Goal: Task Accomplishment & Management: Manage account settings

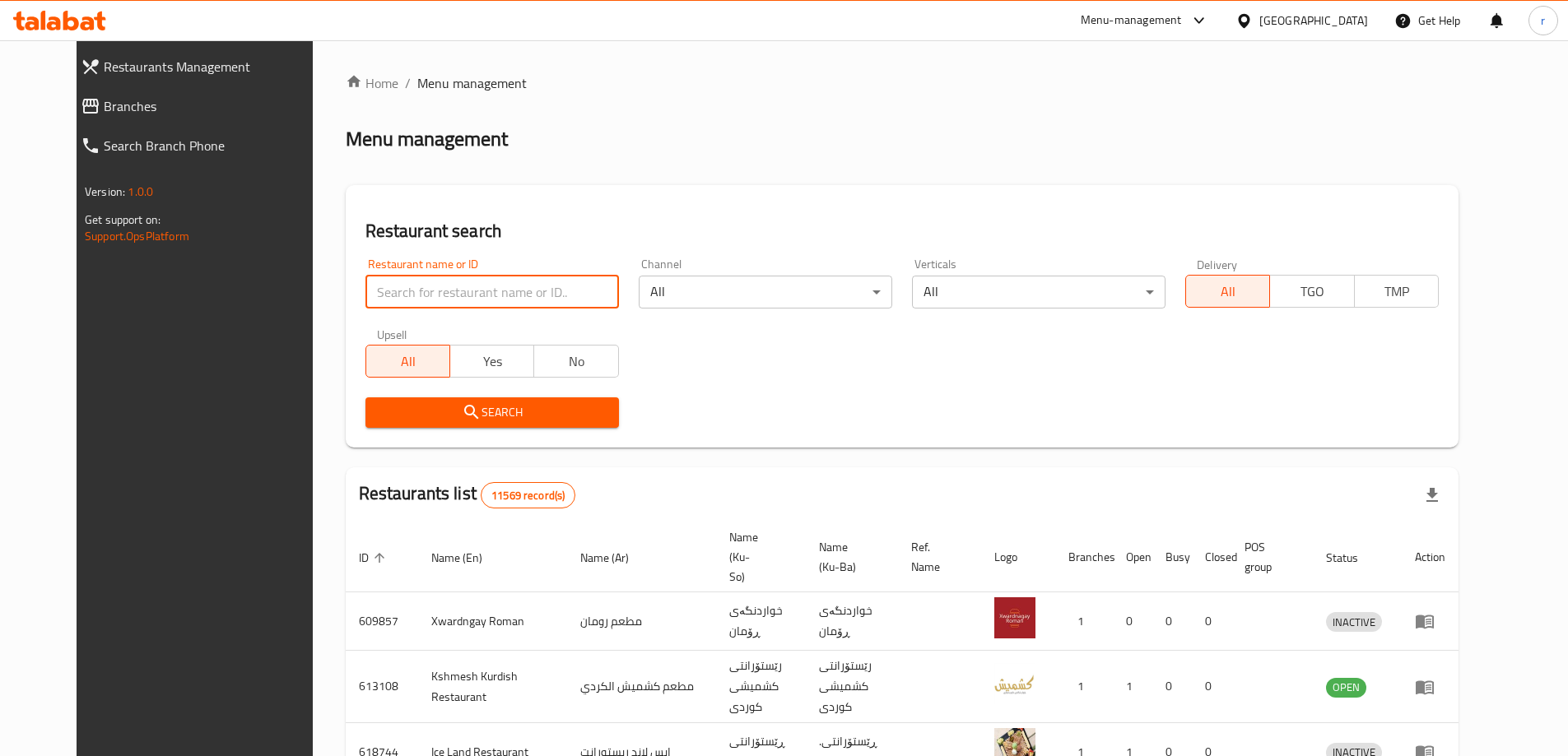
click at [455, 289] on input "search" at bounding box center [492, 292] width 254 height 33
paste input "Kurdish Food"
type input "Kurdish Food"
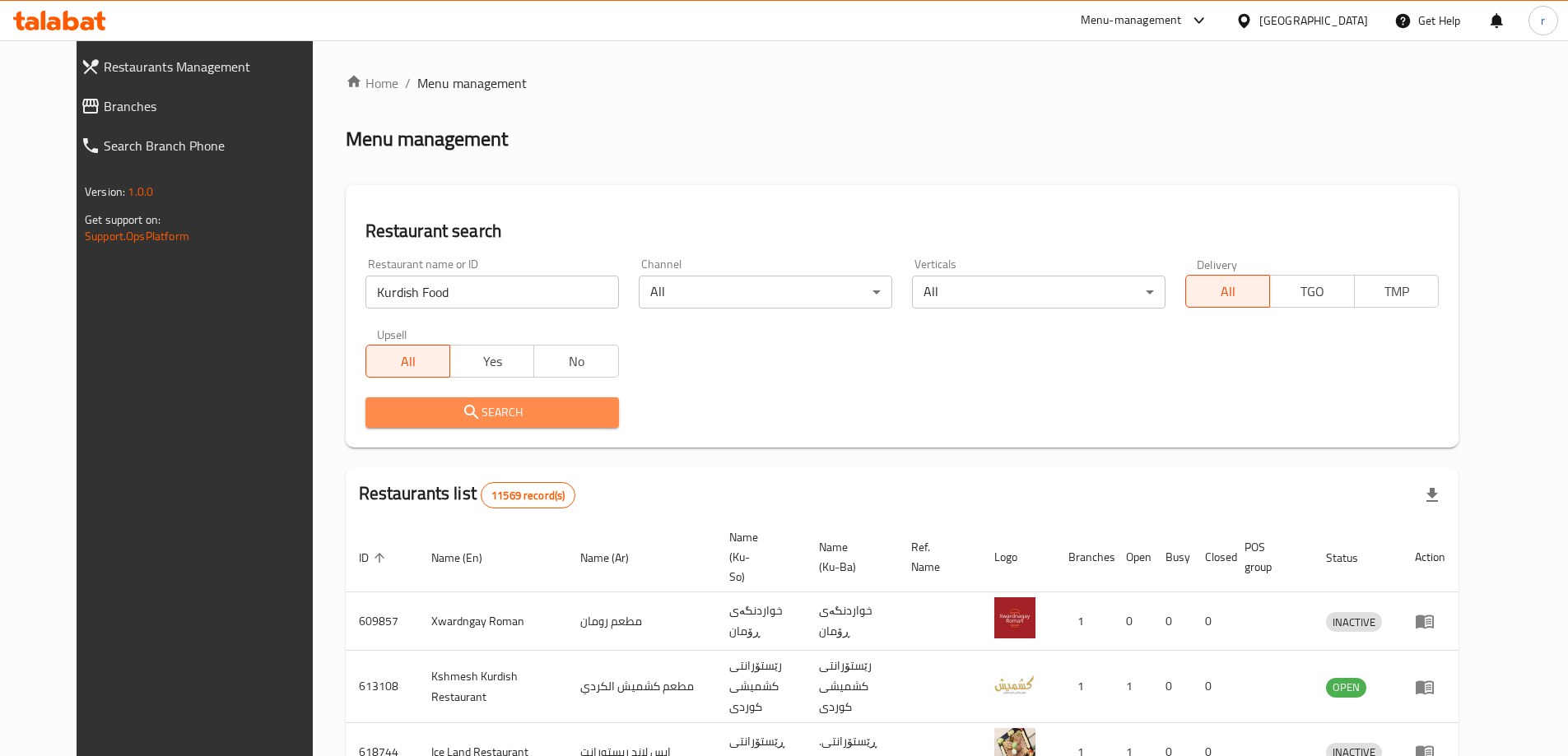
click at [479, 411] on span "Search" at bounding box center [492, 413] width 228 height 21
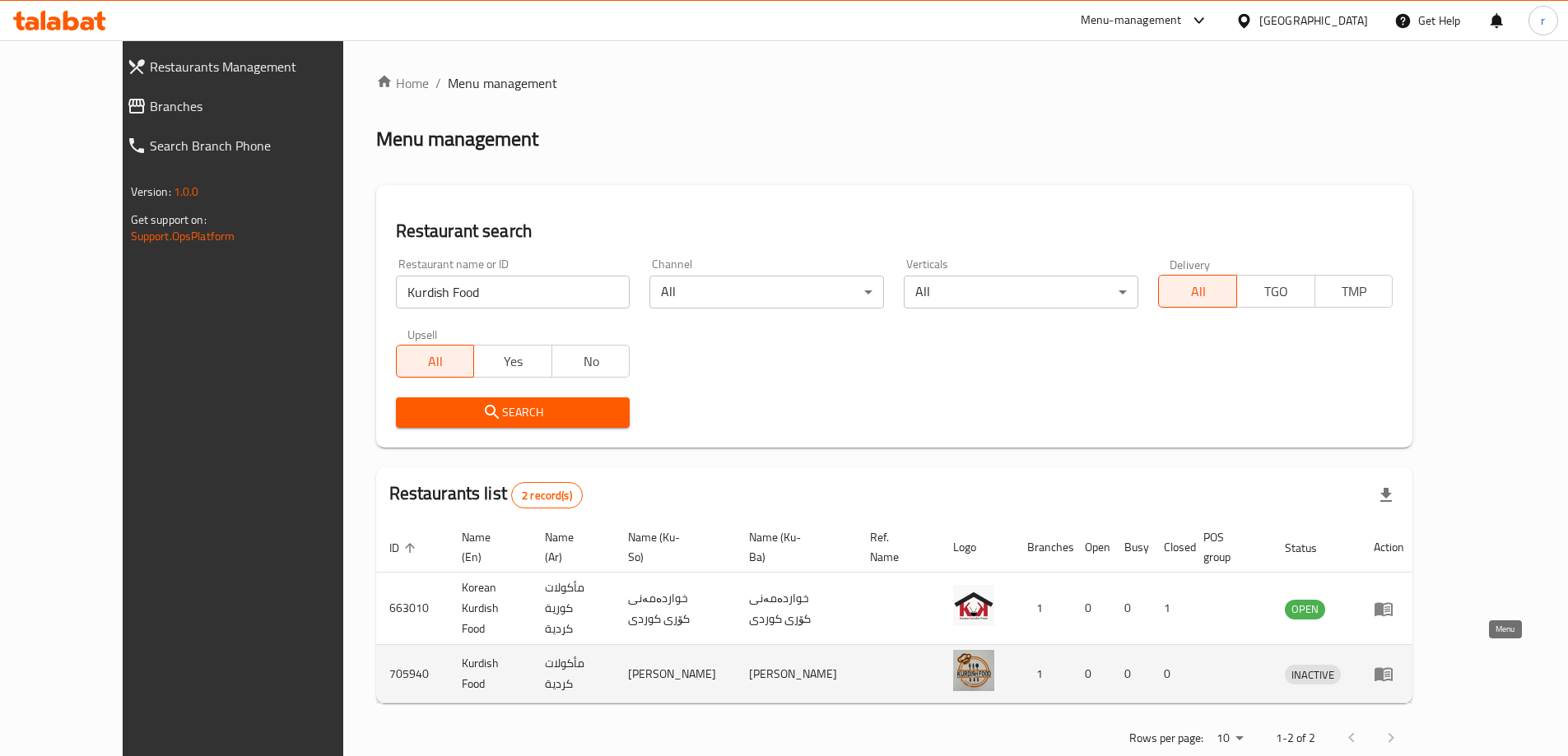
click at [1392, 668] on icon "enhanced table" at bounding box center [1383, 675] width 18 height 14
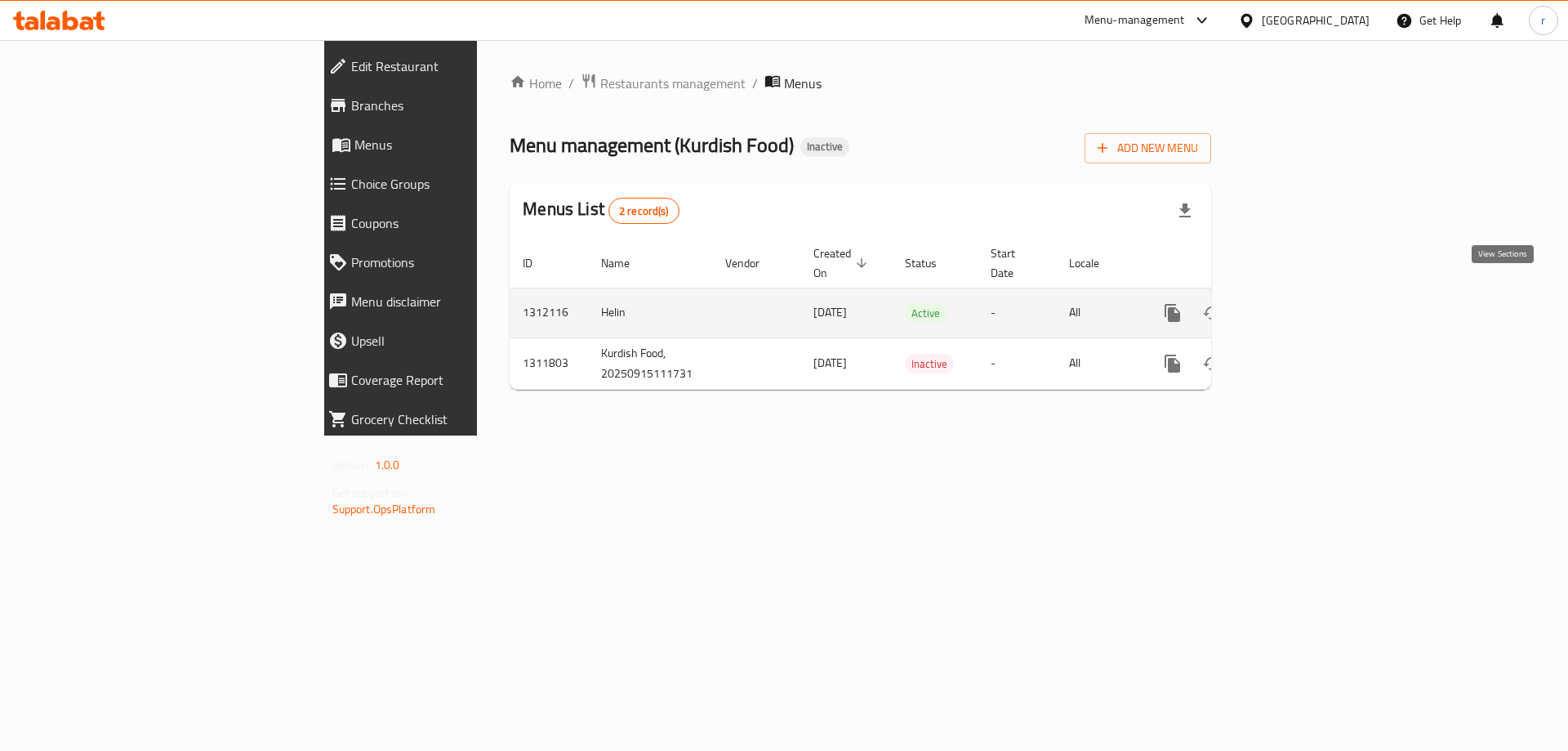
click at [1300, 303] on icon "enhanced table" at bounding box center [1290, 313] width 20 height 20
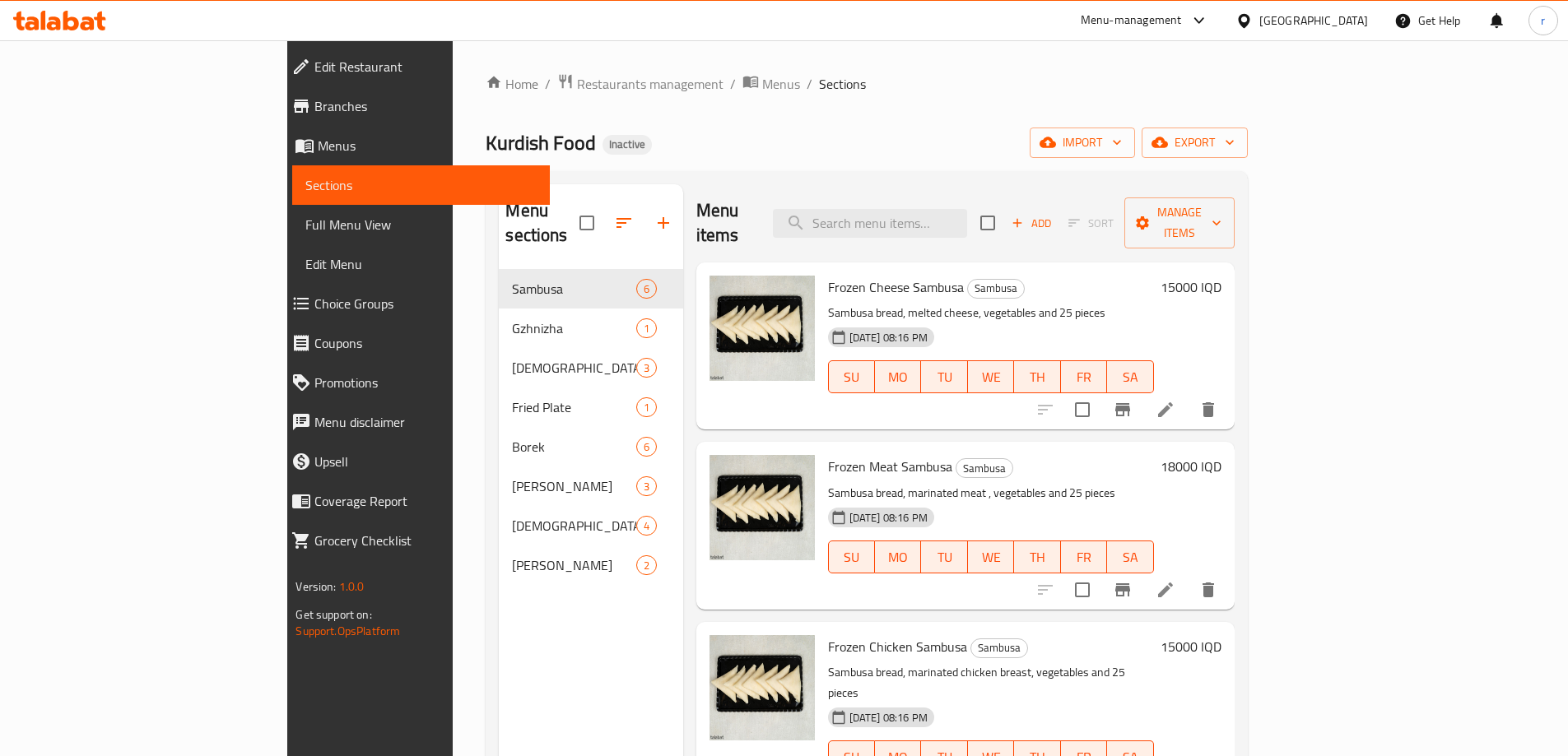
click at [292, 213] on link "Full Menu View" at bounding box center [421, 225] width 257 height 40
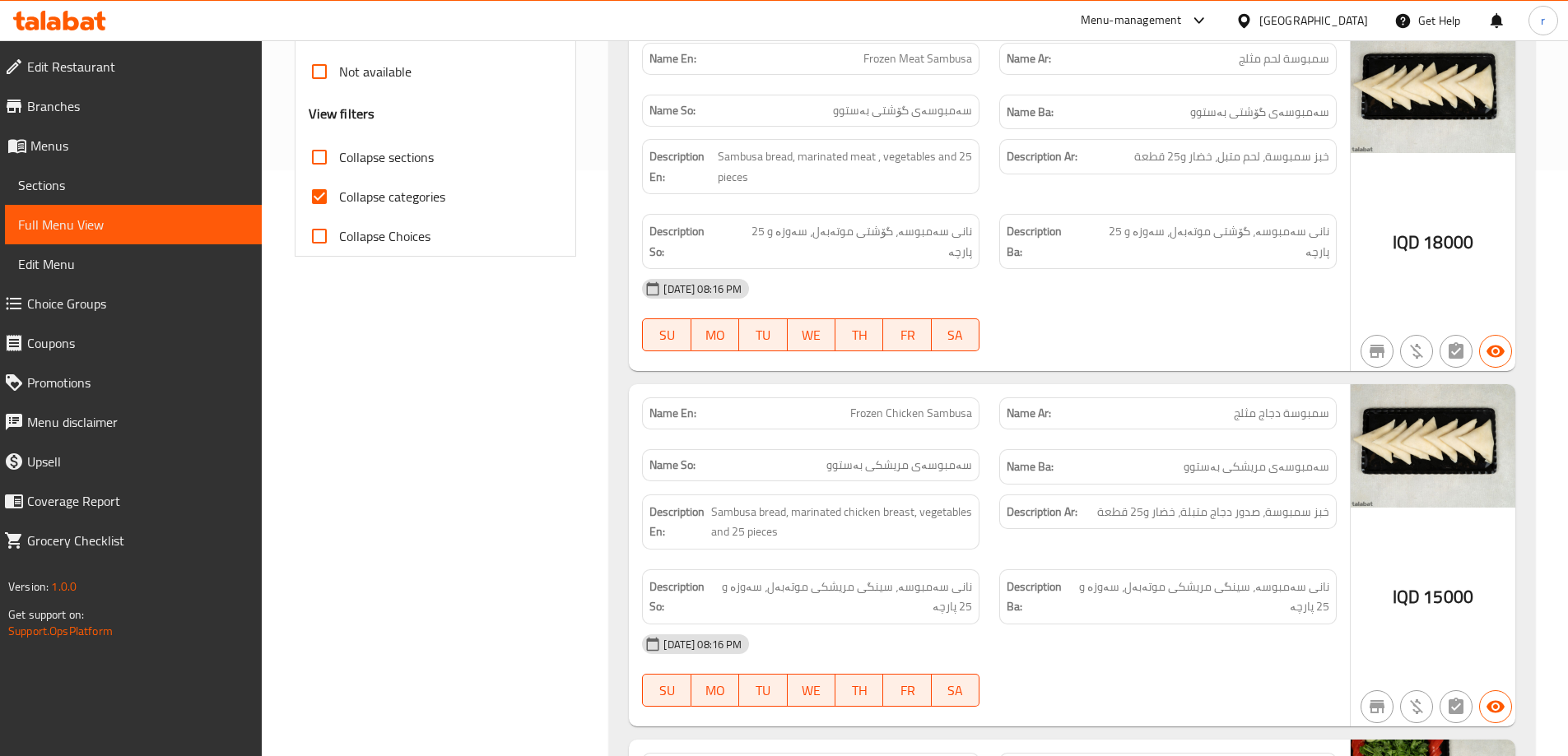
scroll to position [548, 0]
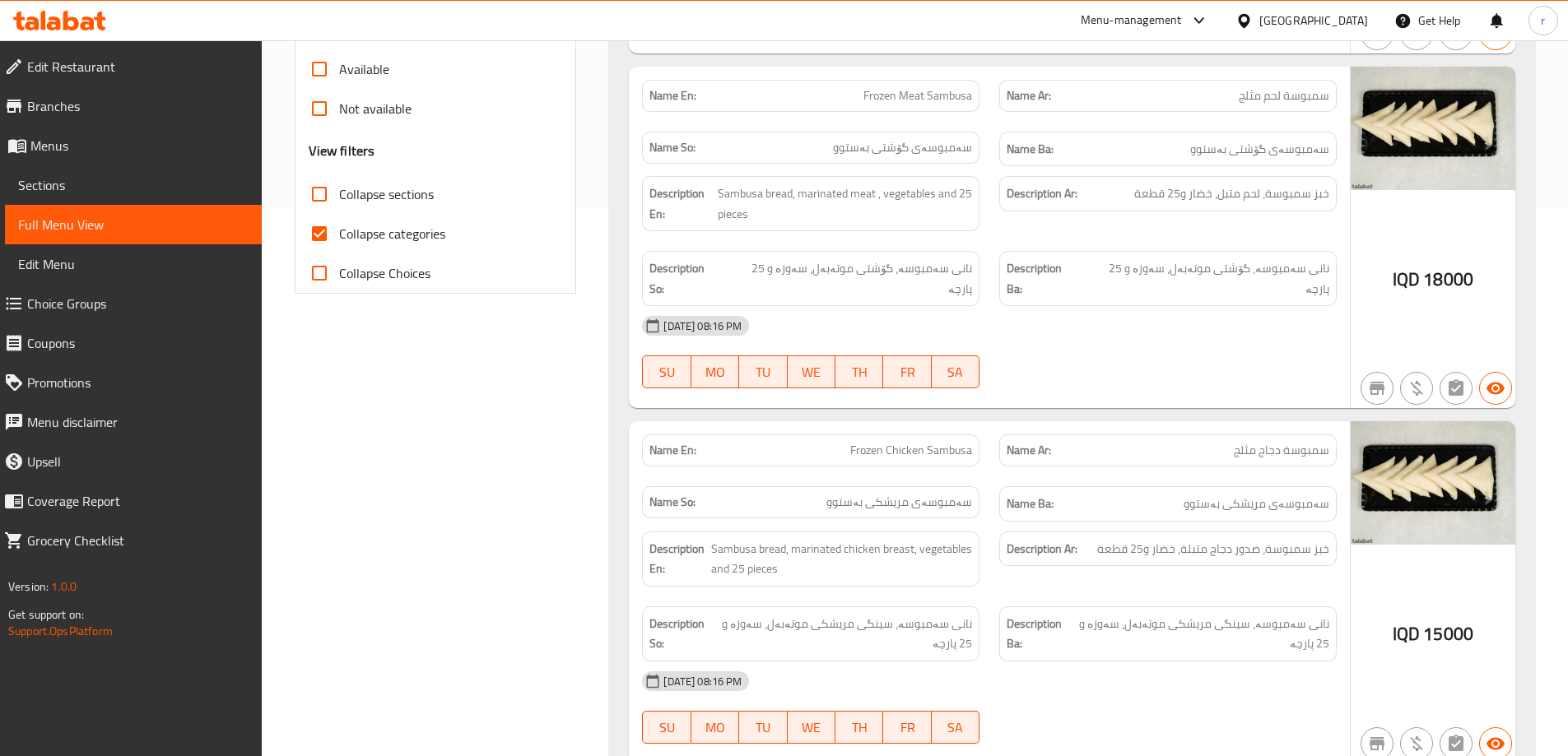
click at [328, 192] on input "Collapse sections" at bounding box center [319, 195] width 40 height 40
checkbox input "true"
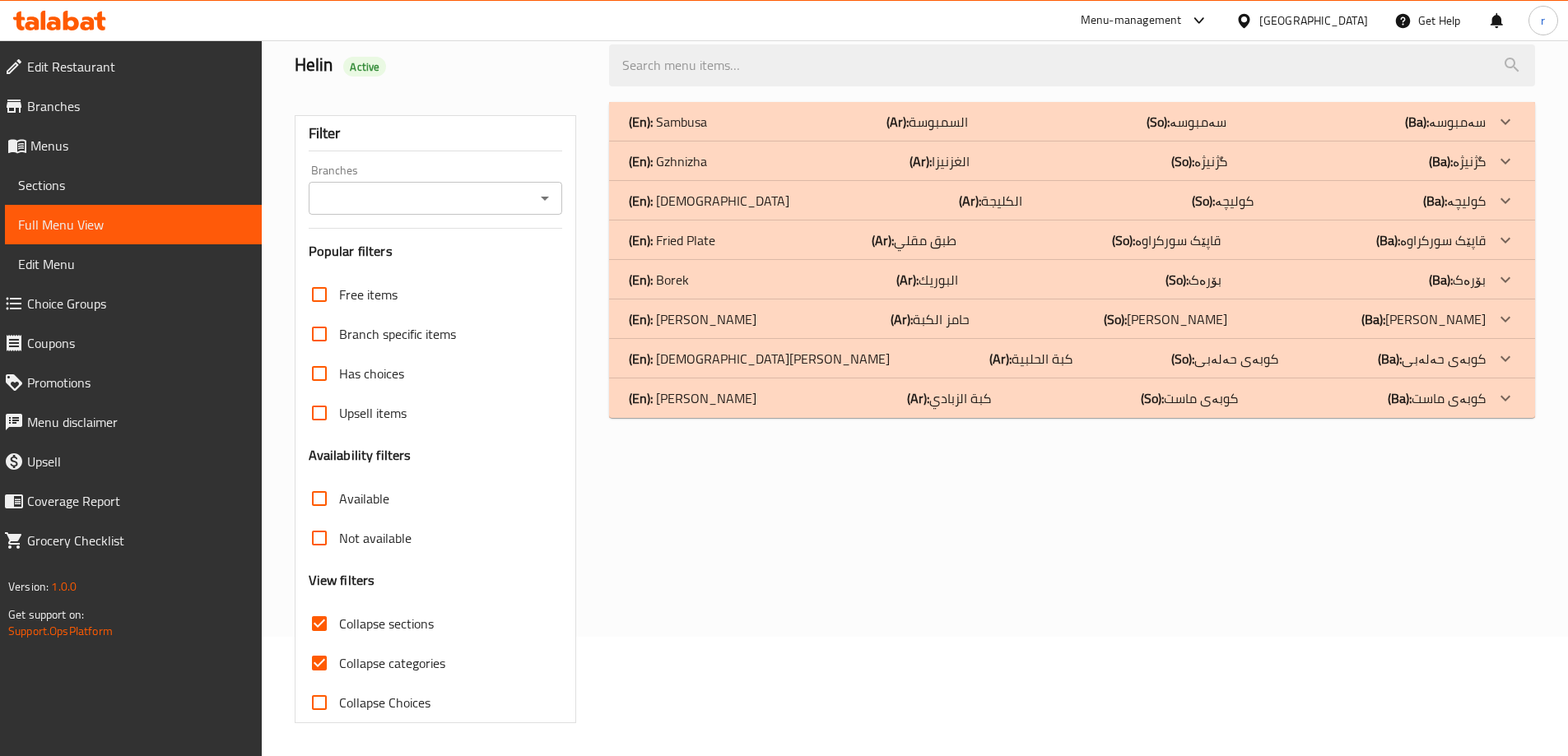
scroll to position [119, 0]
click at [316, 662] on input "Collapse categories" at bounding box center [319, 663] width 40 height 40
checkbox input "false"
click at [813, 392] on div "(En): Yoghurt Kubbeh (Ar): كبة الزبادي (So): کوبەی ماست (Ba): کوبەی ماست" at bounding box center [1057, 398] width 857 height 20
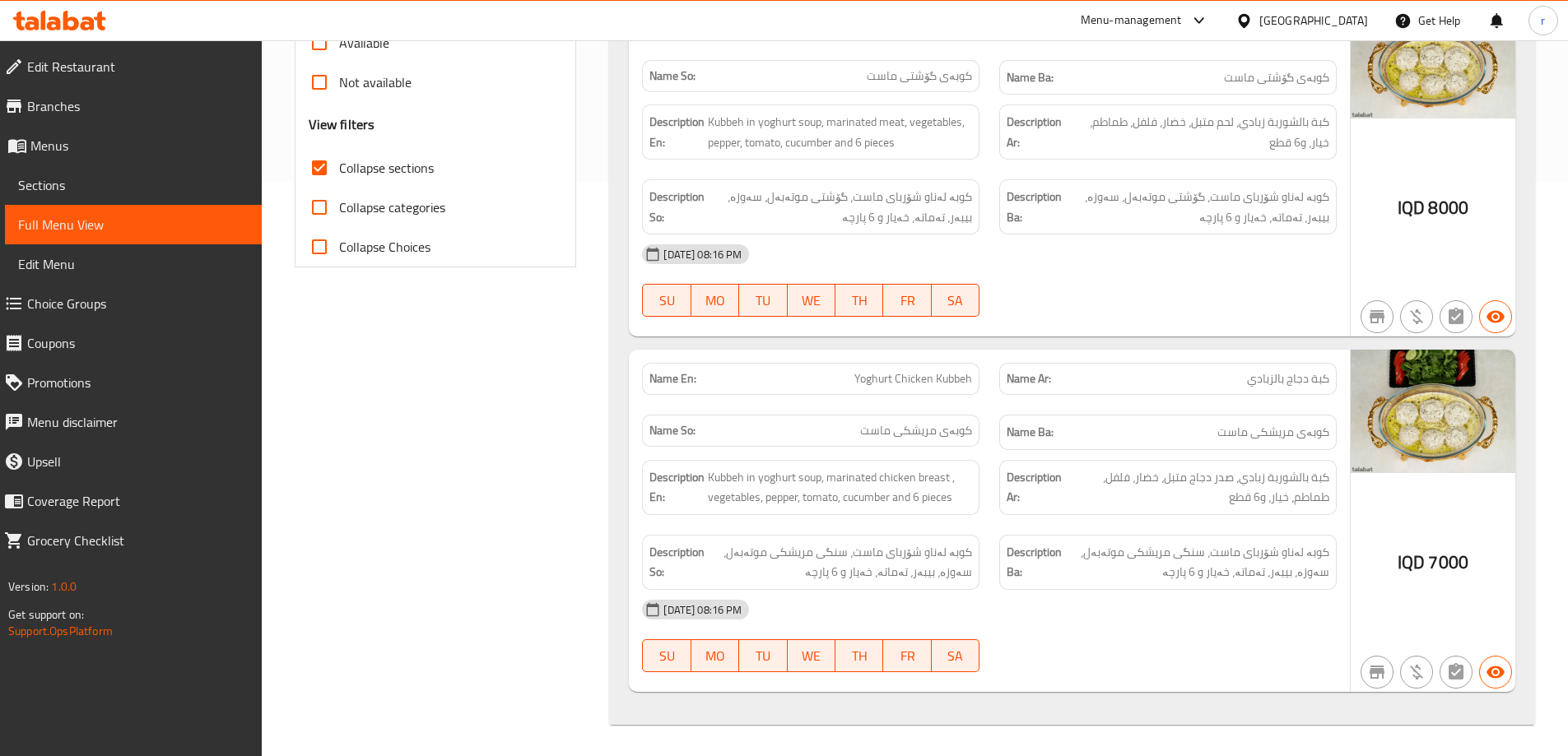
scroll to position [577, 0]
click at [155, 202] on link "Sections" at bounding box center [133, 185] width 257 height 40
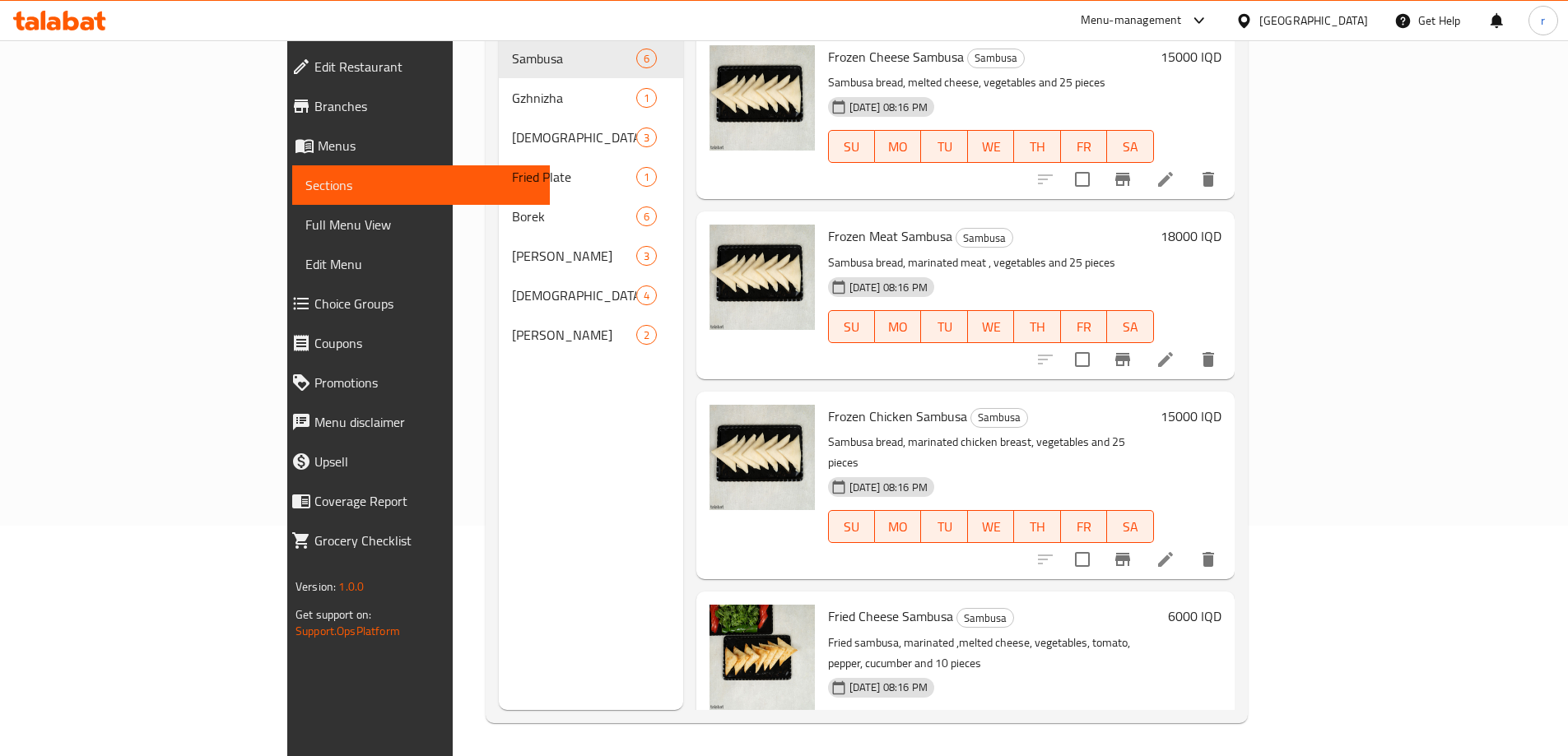
scroll to position [230, 0]
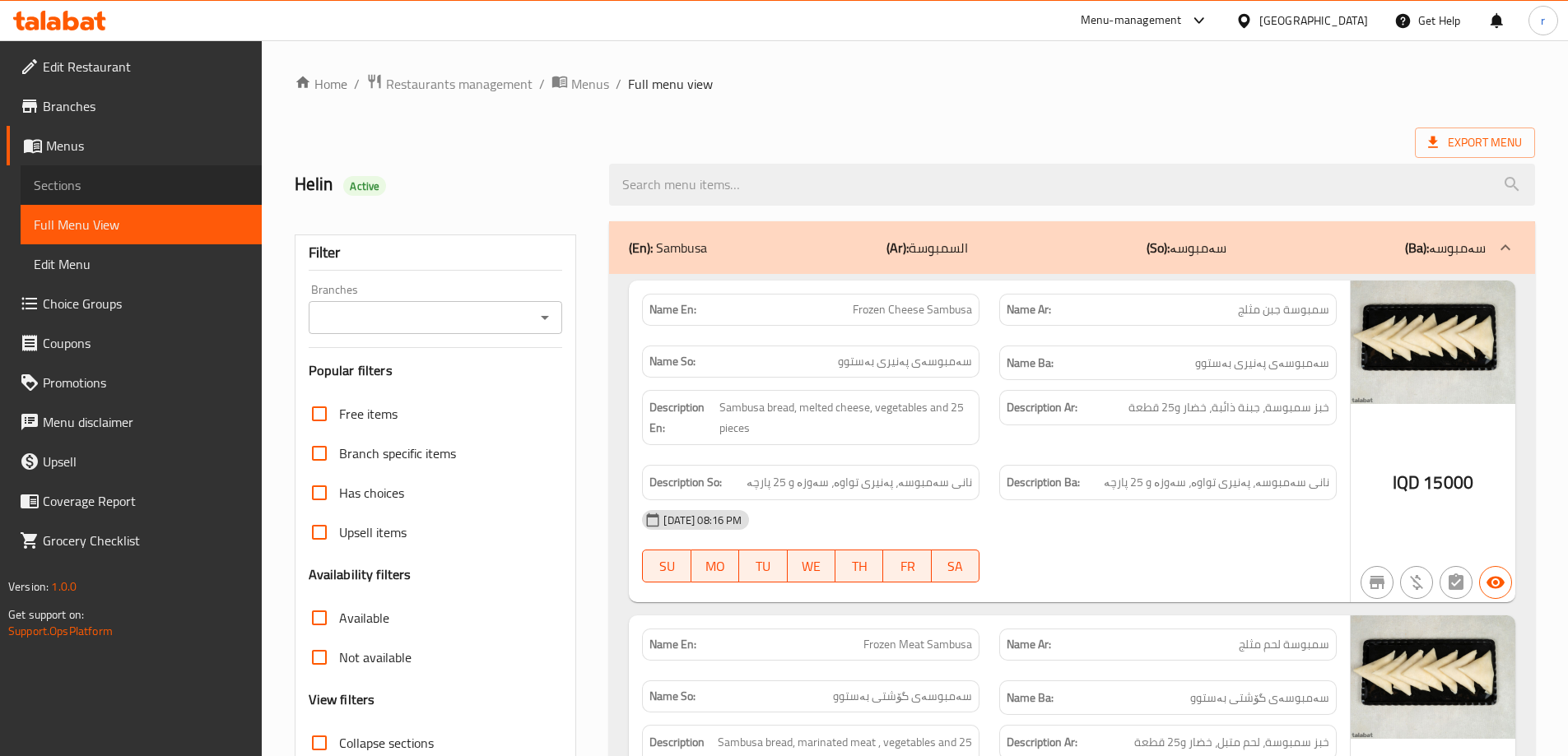
click at [138, 191] on span "Sections" at bounding box center [141, 185] width 215 height 20
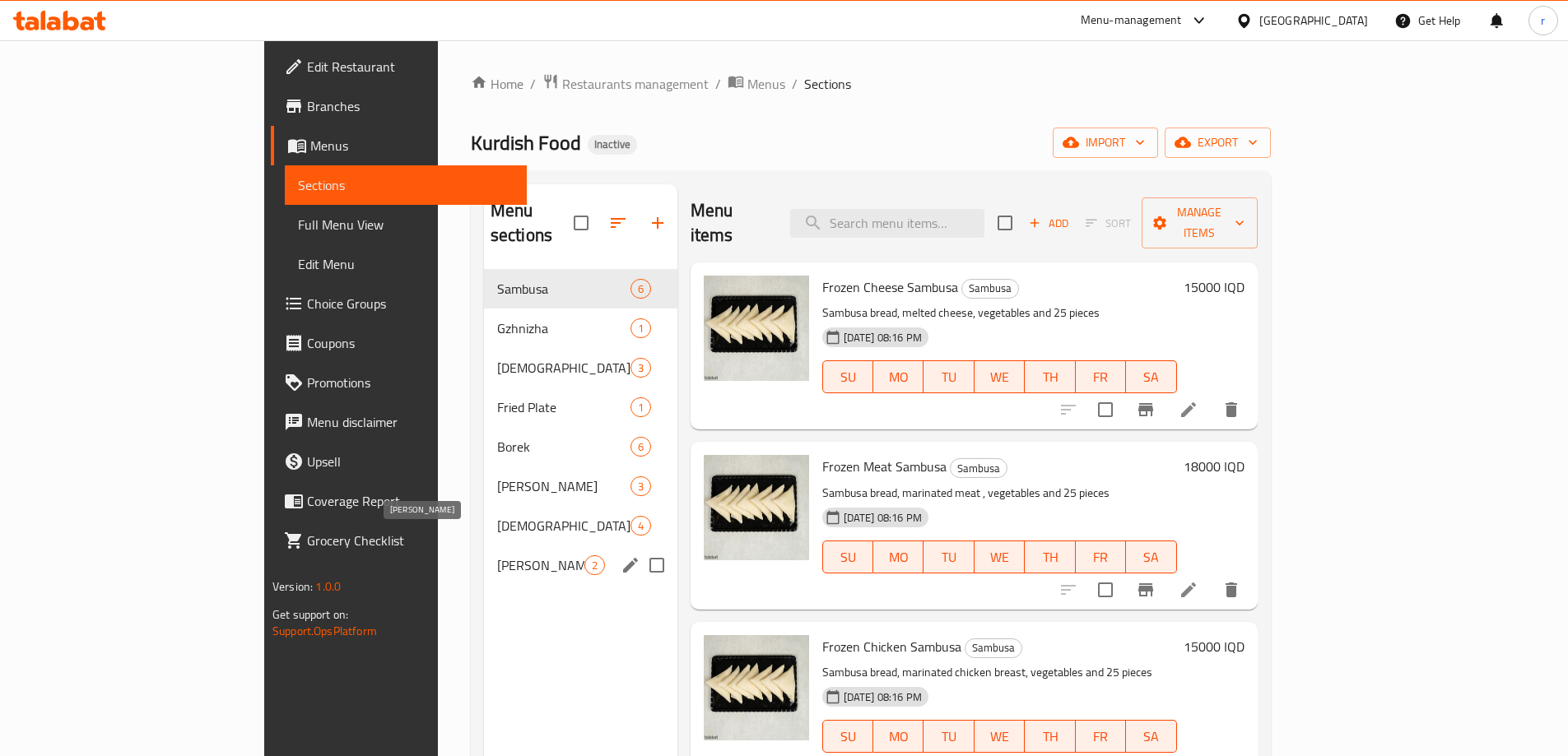
click at [497, 555] on span "[PERSON_NAME]" at bounding box center [540, 565] width 87 height 20
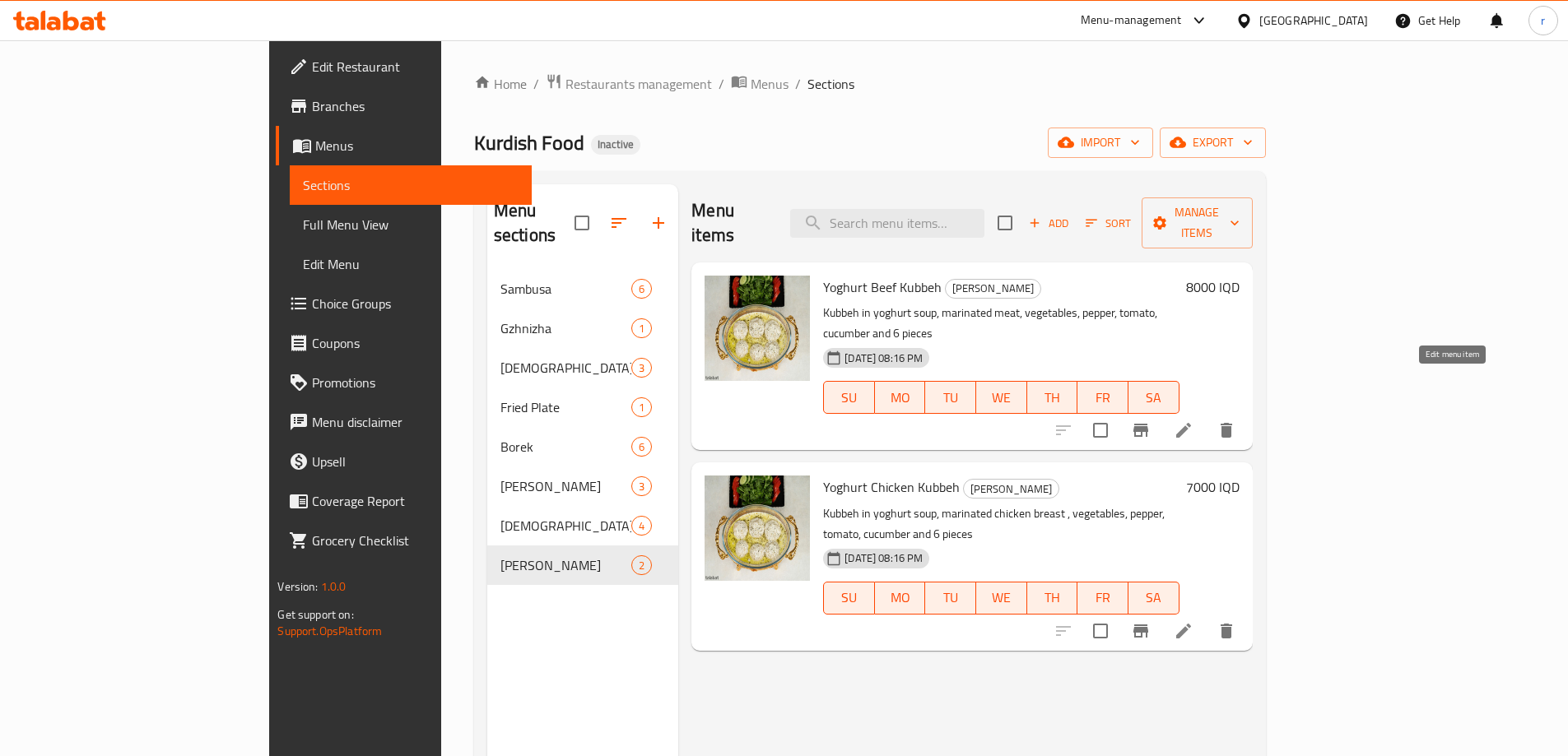
click at [1193, 420] on icon at bounding box center [1183, 430] width 20 height 20
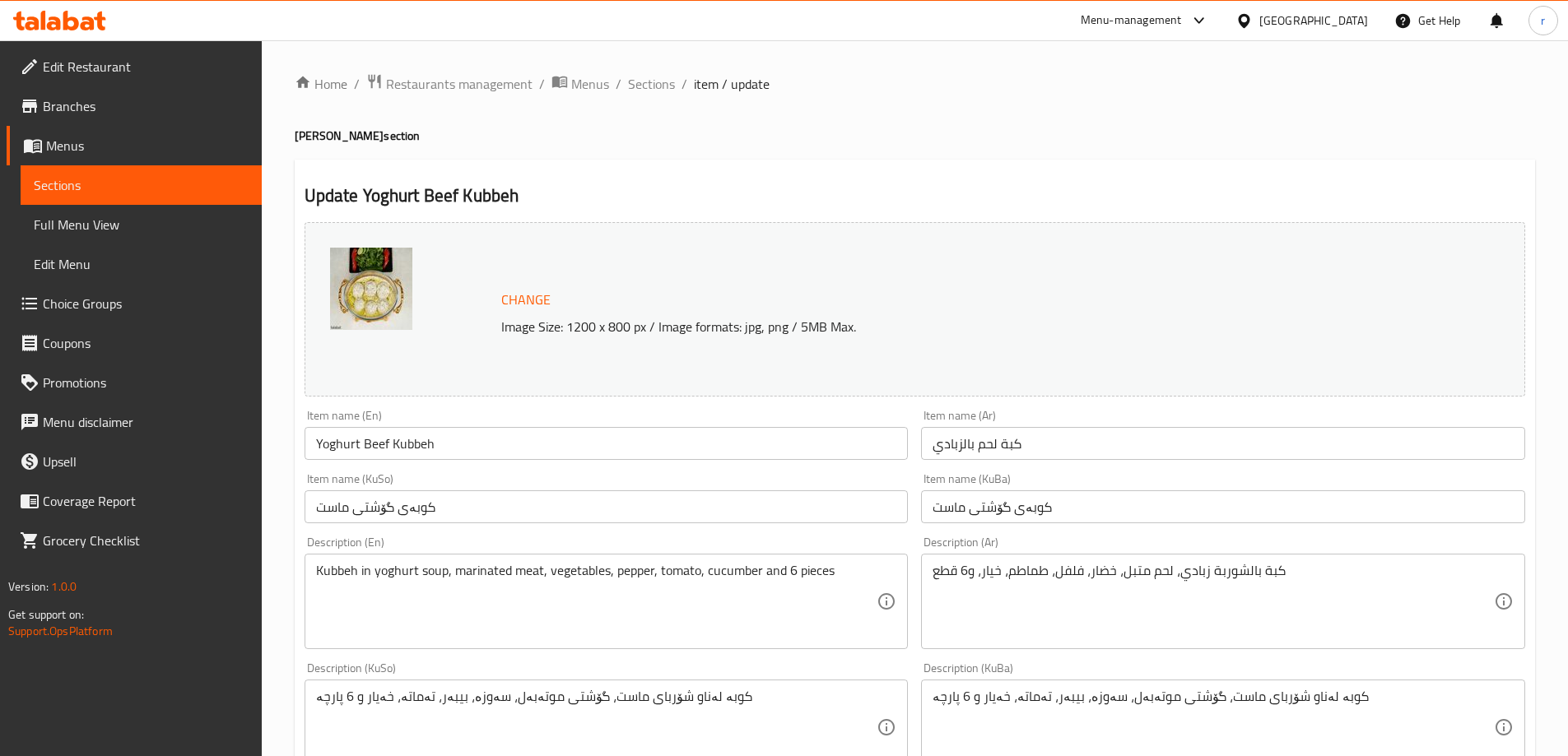
click at [976, 447] on input "كبة لحم بالزبادي" at bounding box center [1223, 444] width 604 height 33
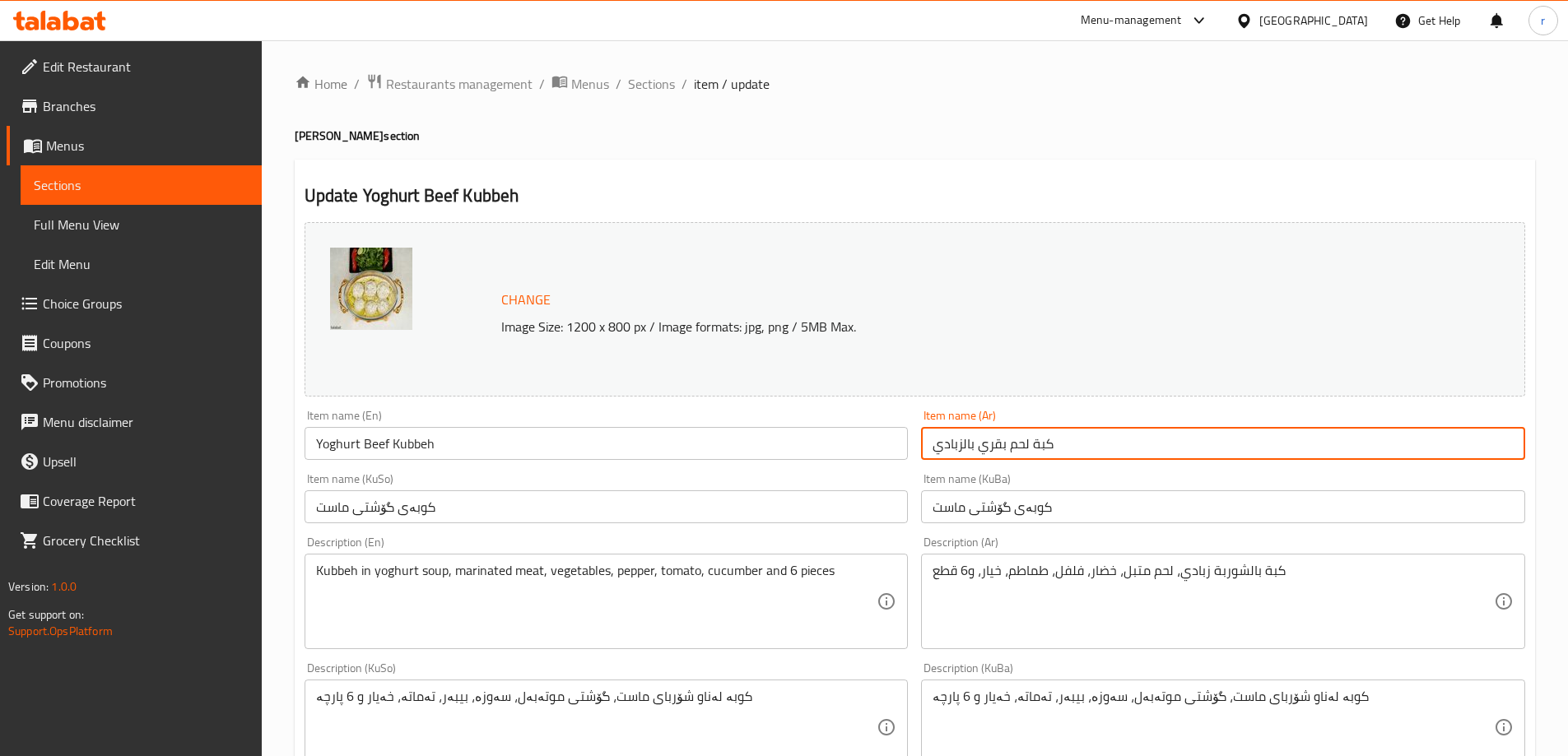
type input "كبة لحم بقري بالزبادي"
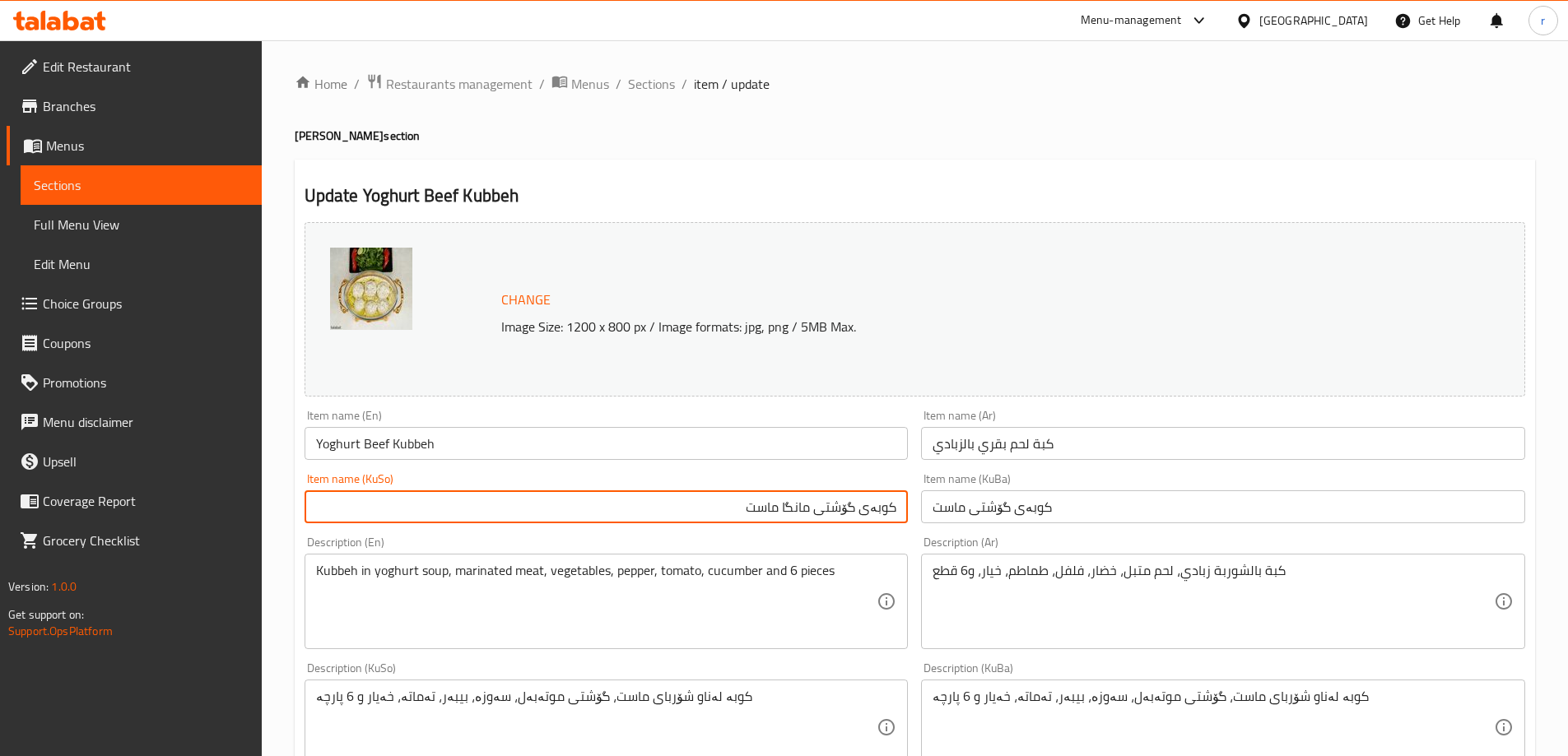
type input "کوبەی گۆشتی مانگا ماست"
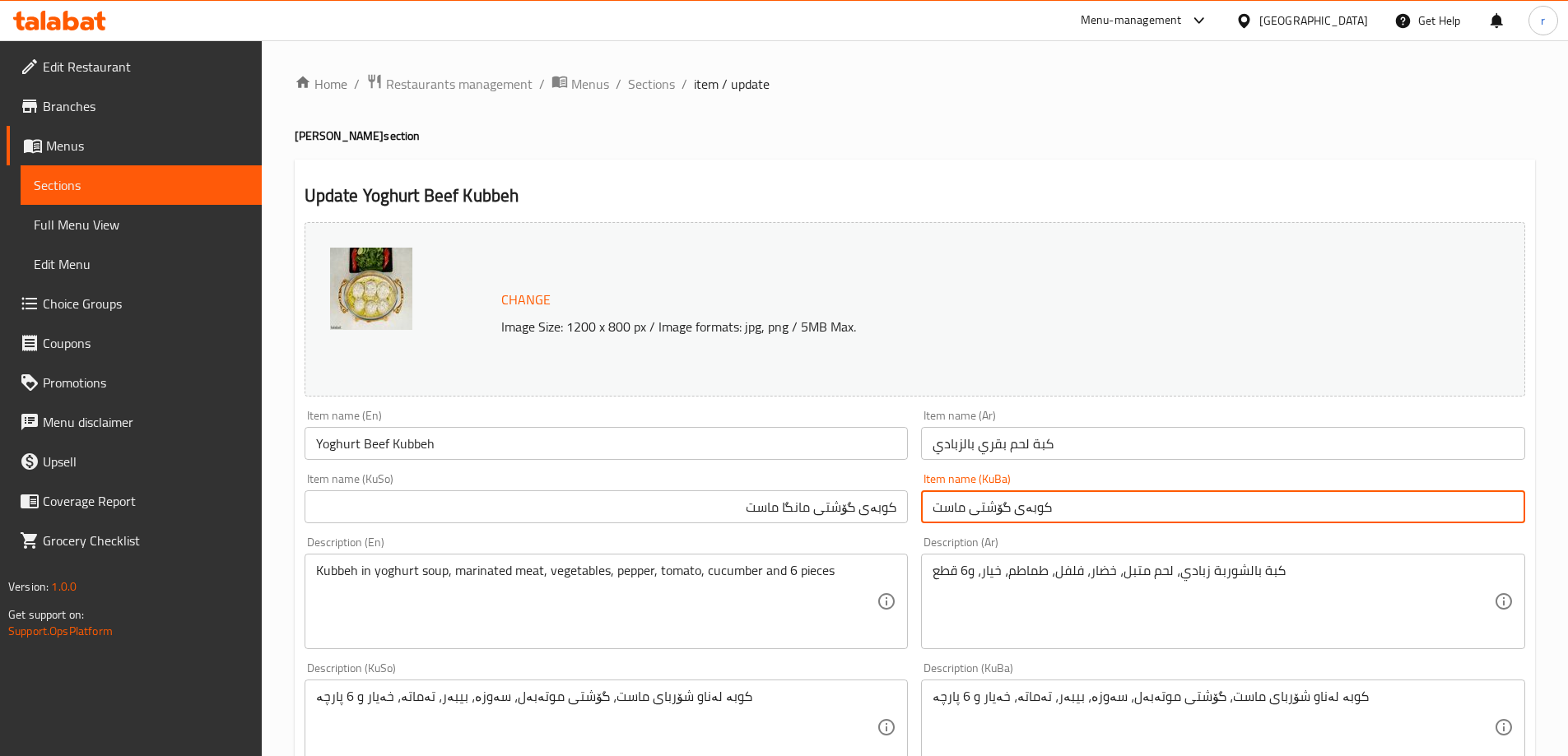
paste input "نگا ما"
type input "کوبەی گۆشتی مانگا ماست"
click at [886, 412] on div "Item name (En) Yoghurt Beef Kubbeh Item name (En)" at bounding box center [607, 435] width 604 height 50
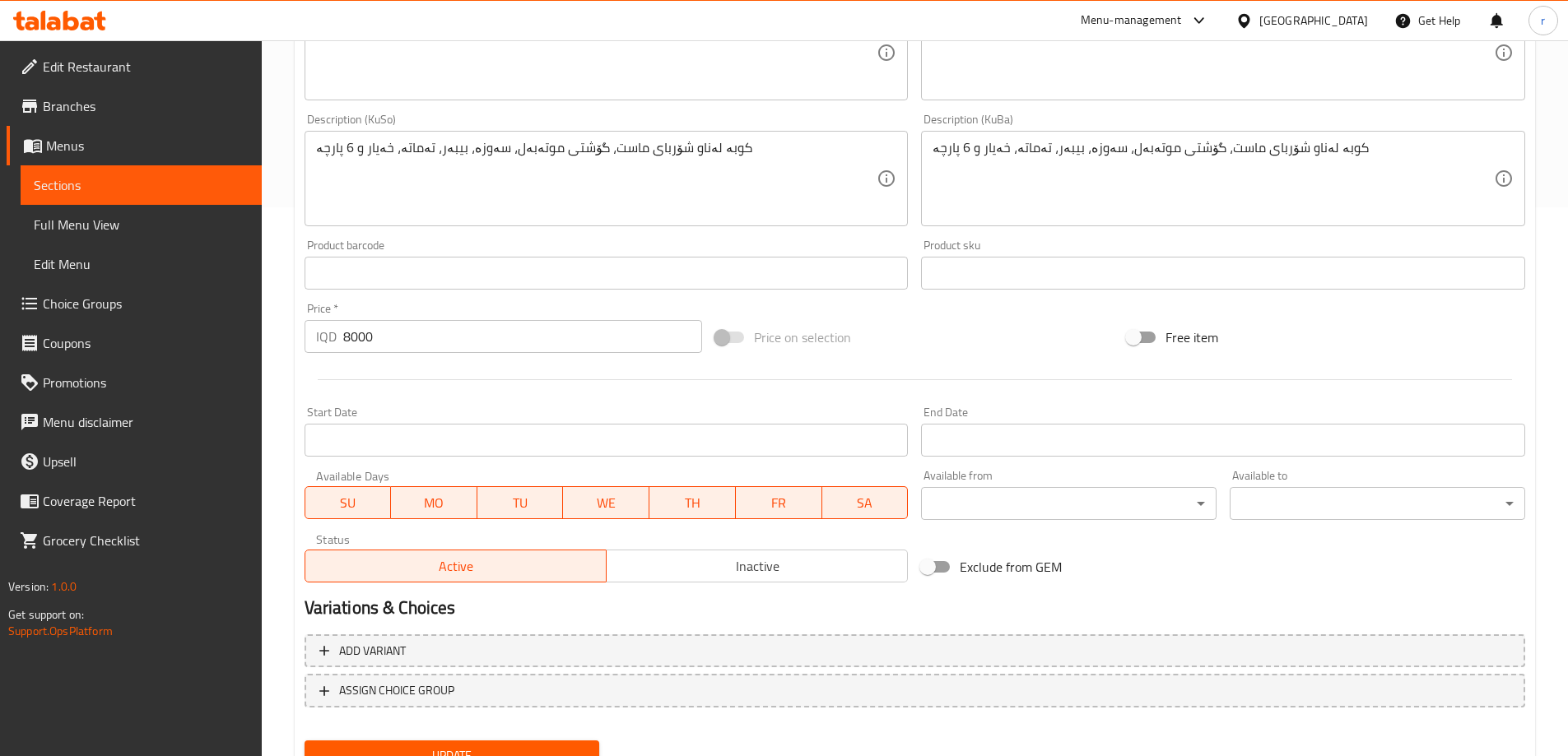
scroll to position [619, 0]
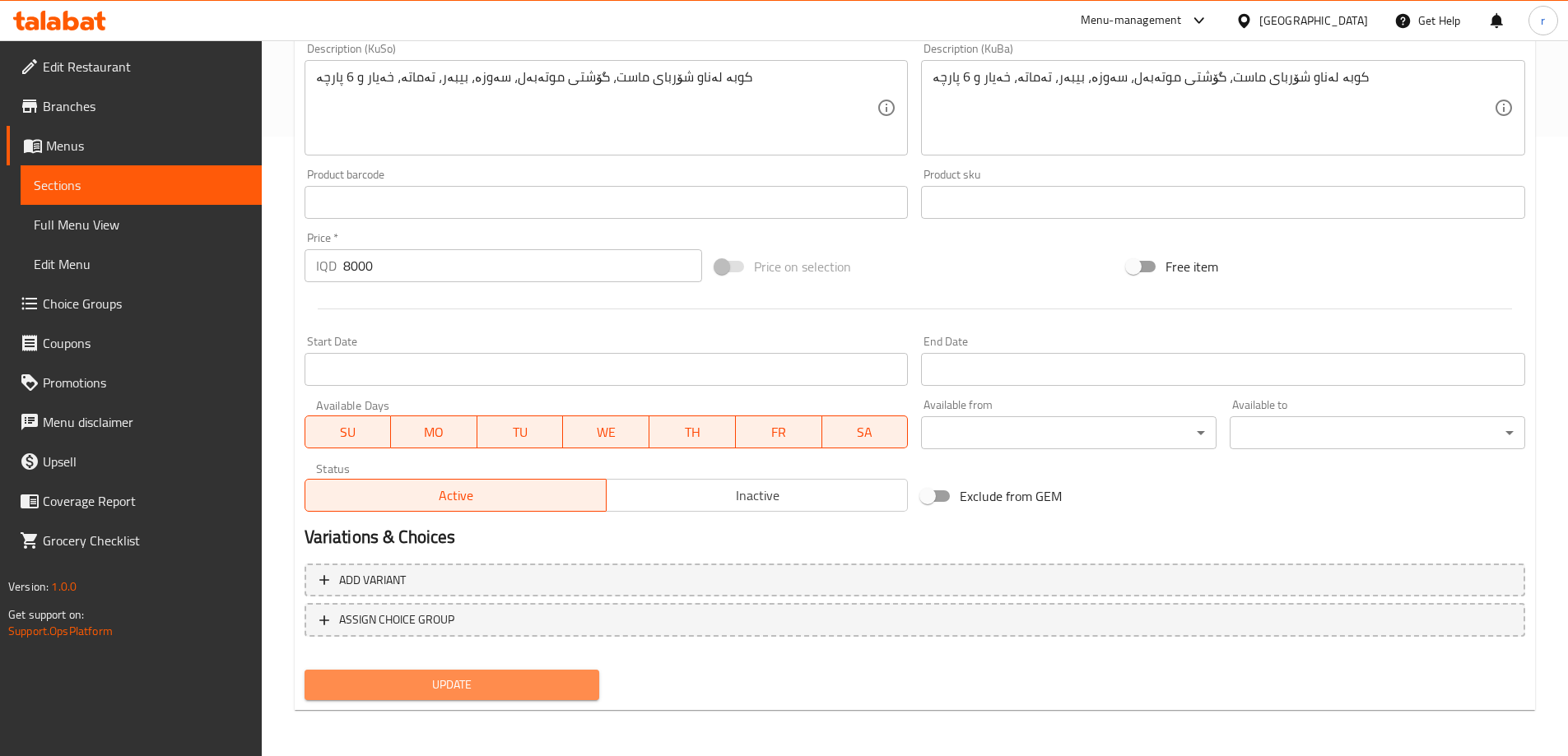
click at [574, 680] on span "Update" at bounding box center [452, 685] width 269 height 21
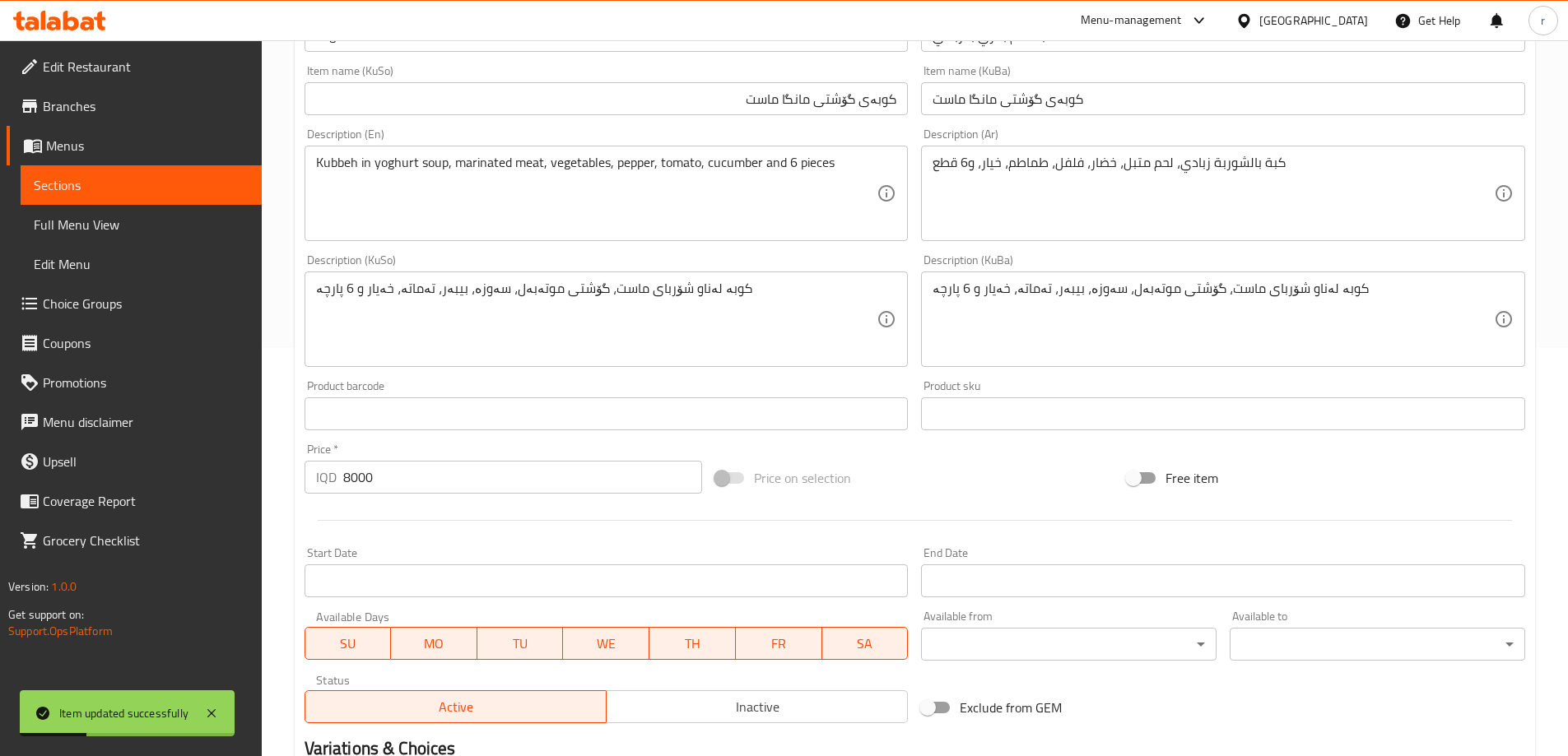
scroll to position [181, 0]
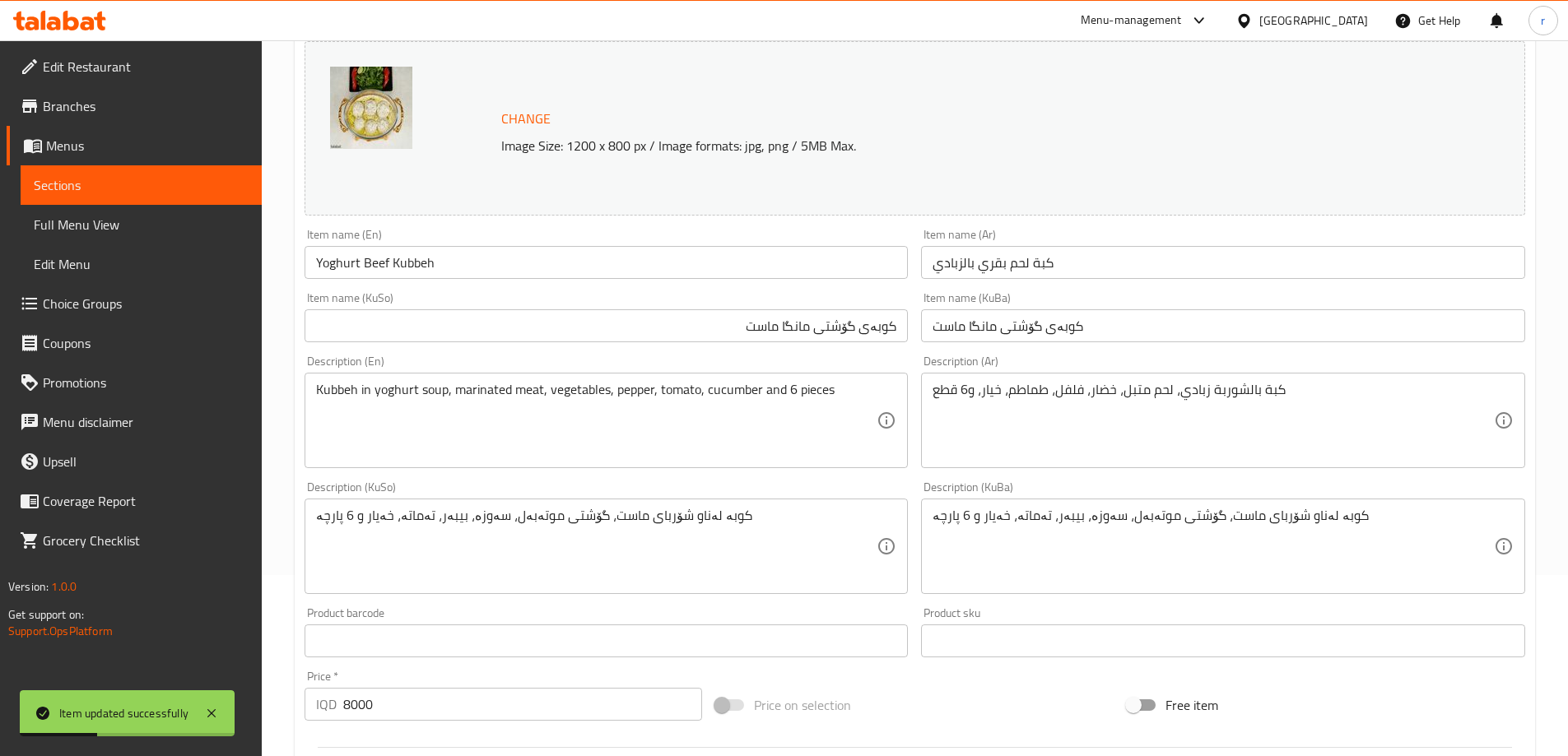
click at [614, 274] on input "Yoghurt Beef Kubbeh" at bounding box center [607, 262] width 604 height 33
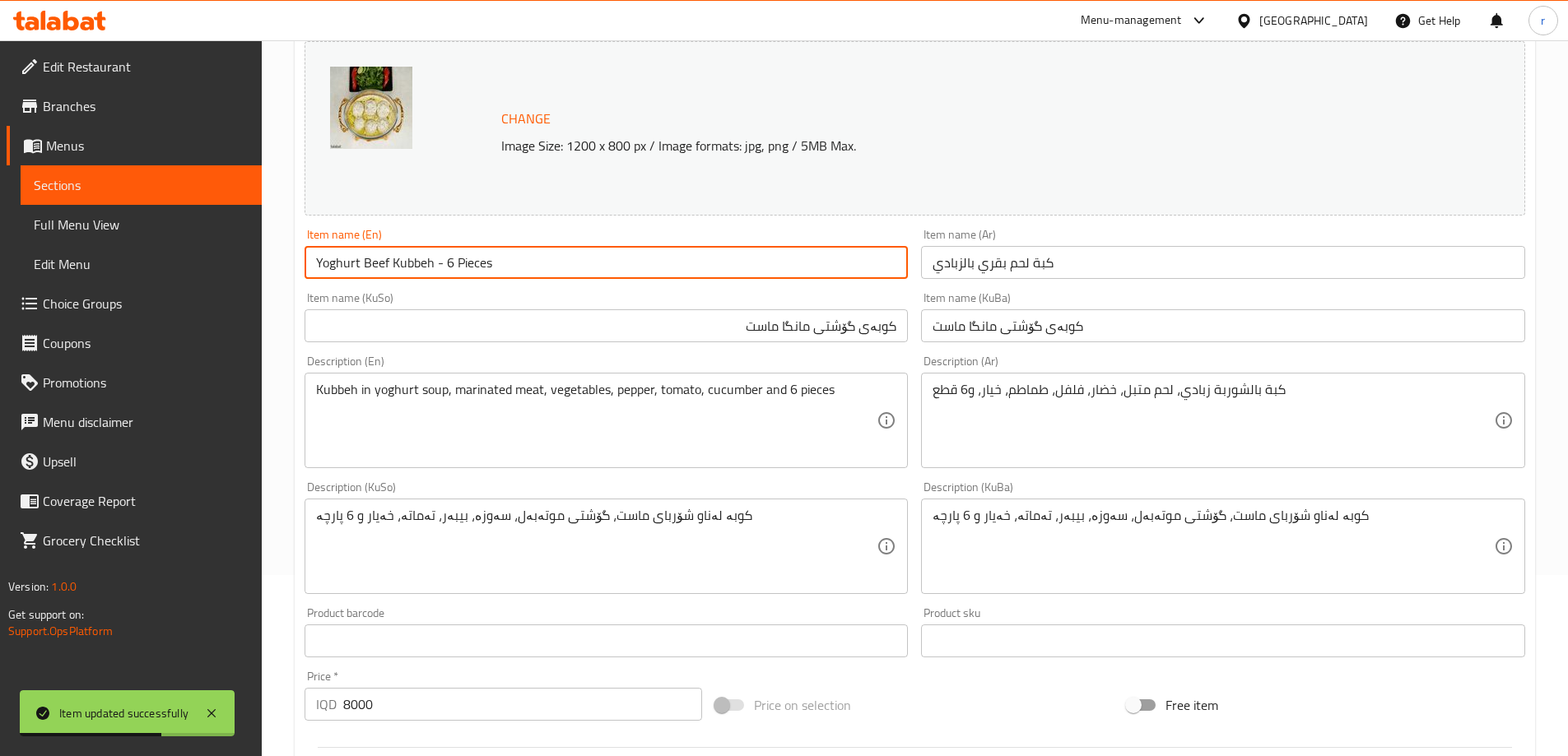
type input "Yoghurt Beef Kubbeh - 6 Pieces"
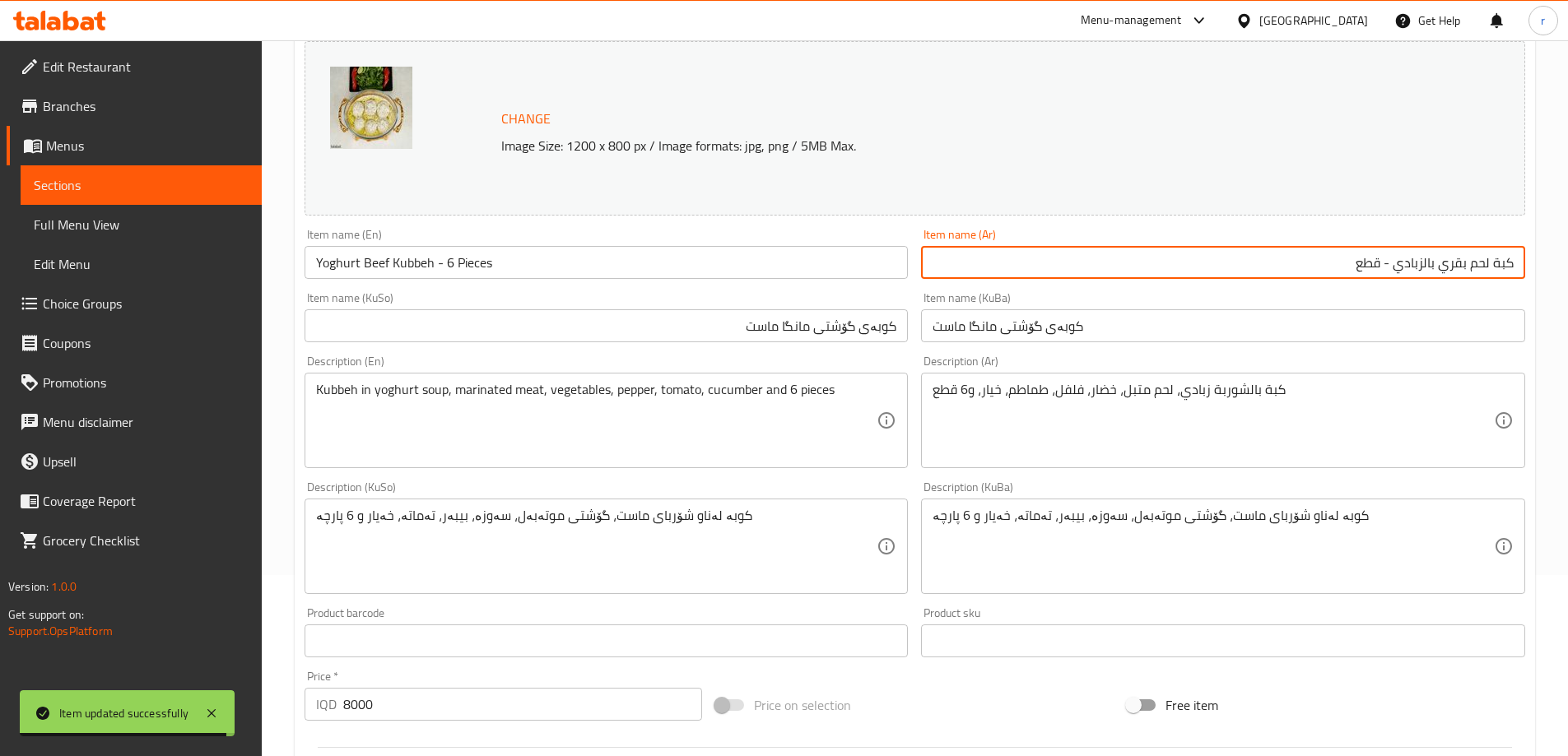
type input "كبة لحم بقري بالزبادي - قطع"
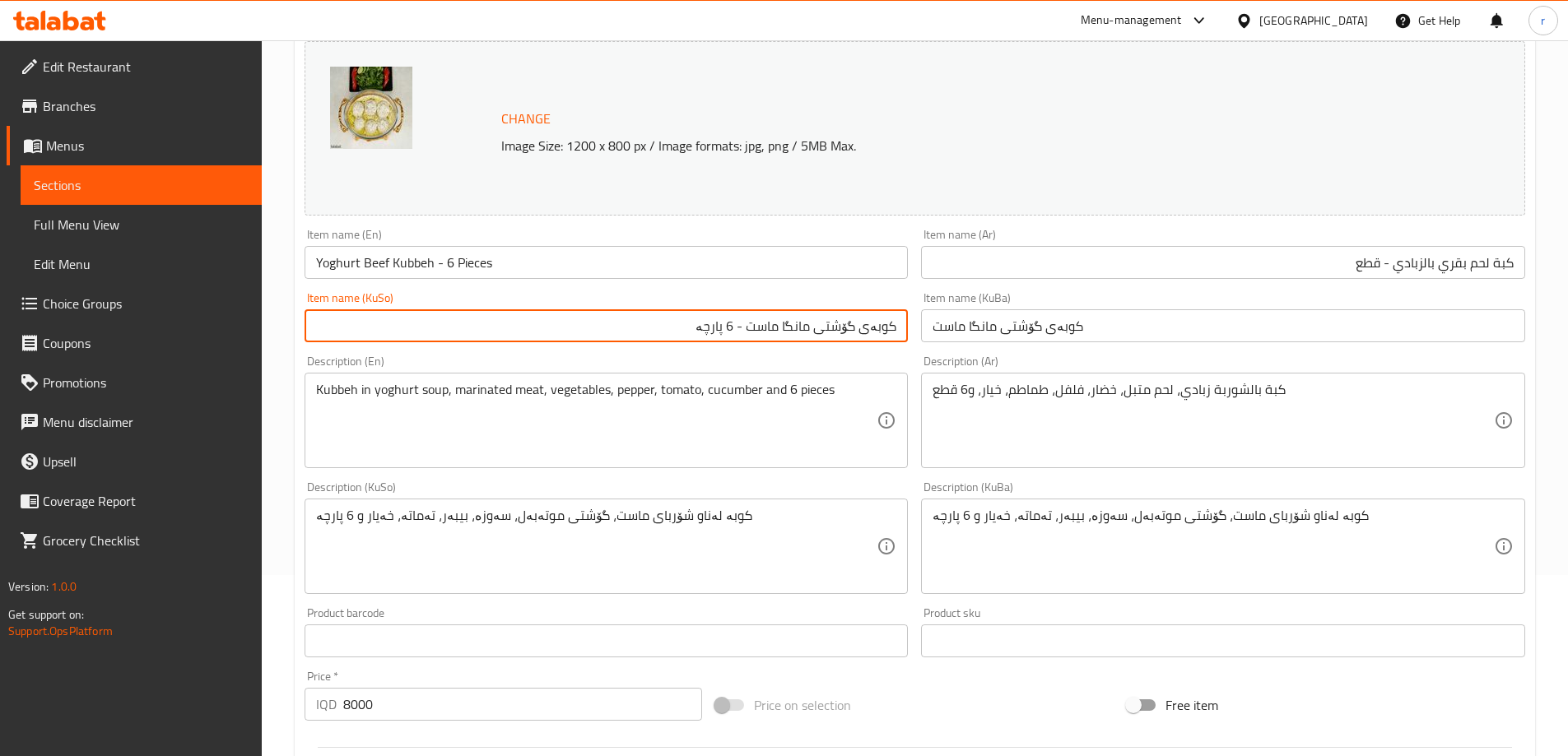
type input "کوبەی گۆشتی مانگا ماست - 6 پارچە"
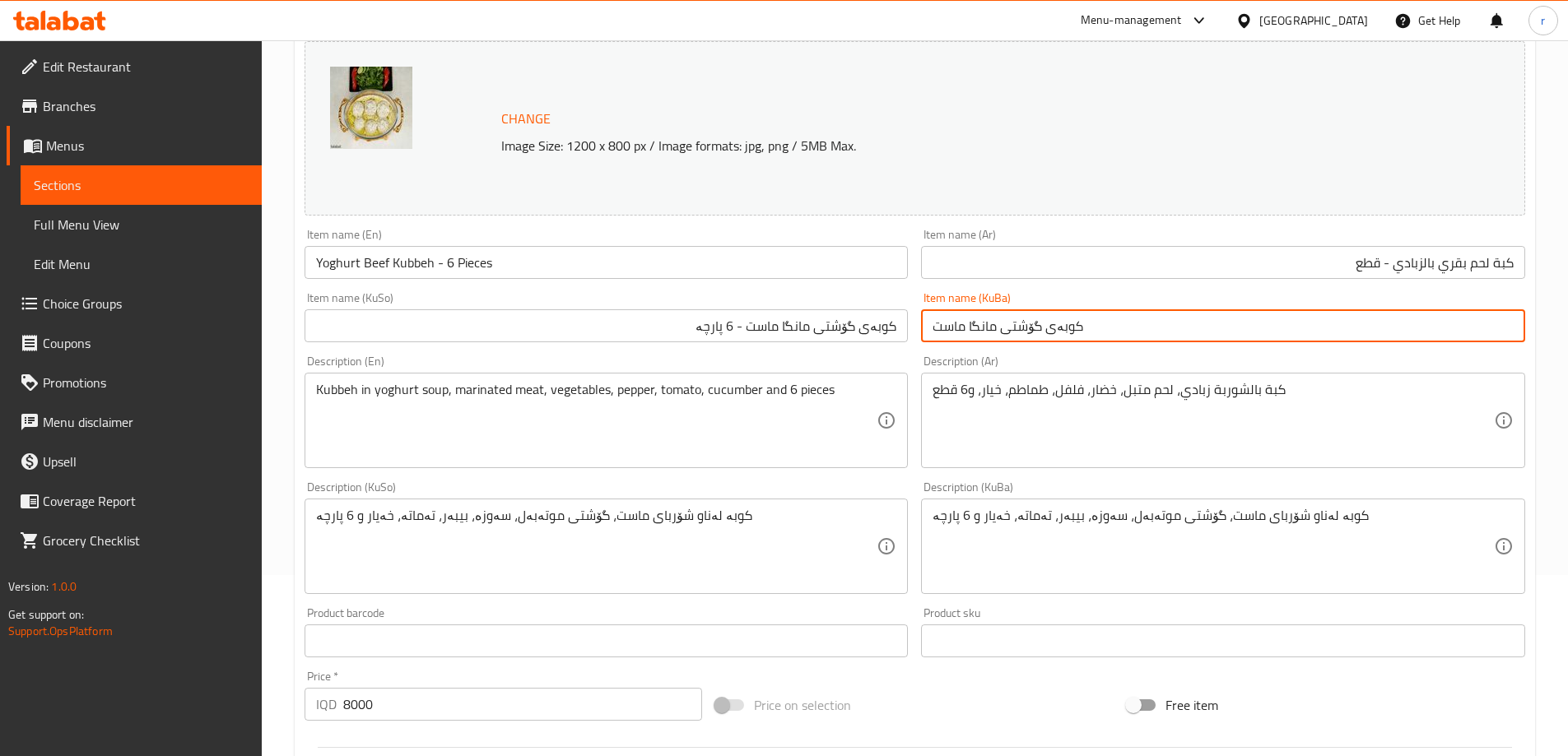
paste input "- 6 پارچە"
type input "کوبەی گۆشتی مانگا ماست - 6 پارچە"
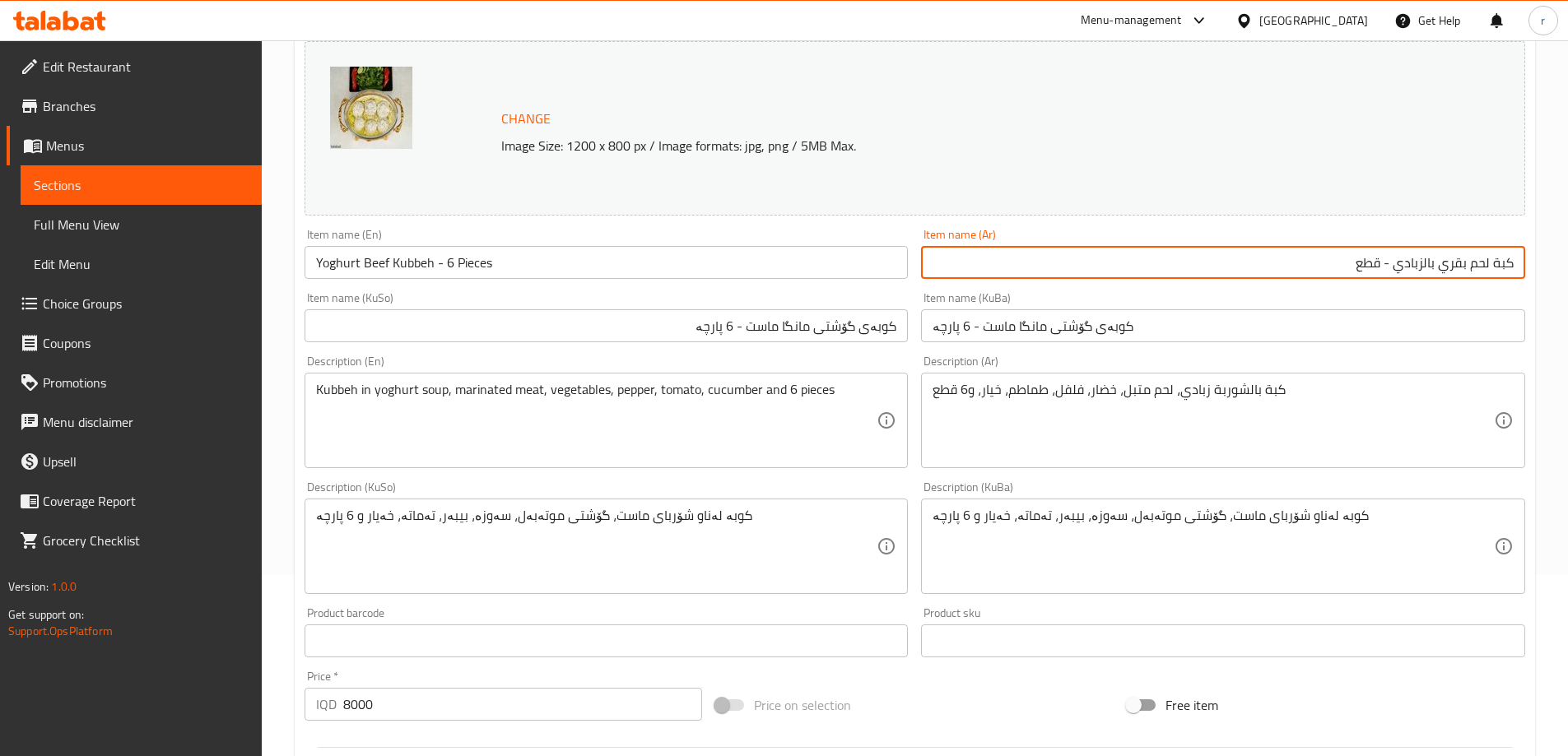
click at [1278, 251] on input "كبة لحم بقري بالزبادي - قطع" at bounding box center [1223, 262] width 604 height 33
type input "كبة لحم بقري بالزبادي - 6 قطع"
click at [1231, 234] on div "Item name (Ar) كبة لحم بقري بالزبادي - 6 قطع Item name (Ar)" at bounding box center [1223, 253] width 604 height 50
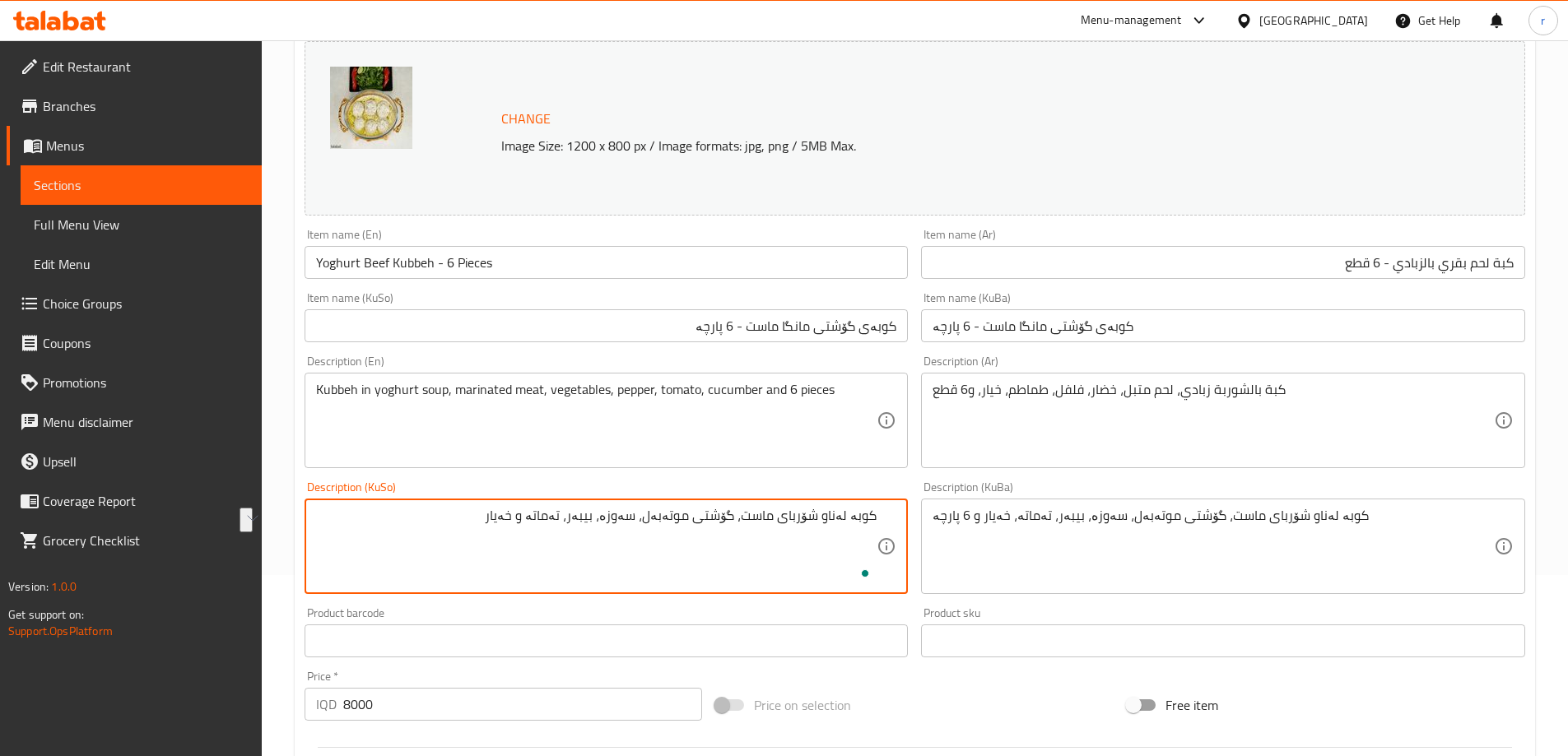
type textarea "کوبە لەناو شۆربای ماست، گۆشتی موتەبەل، سەوزە، بیبەر، تەماتە و خەیار"
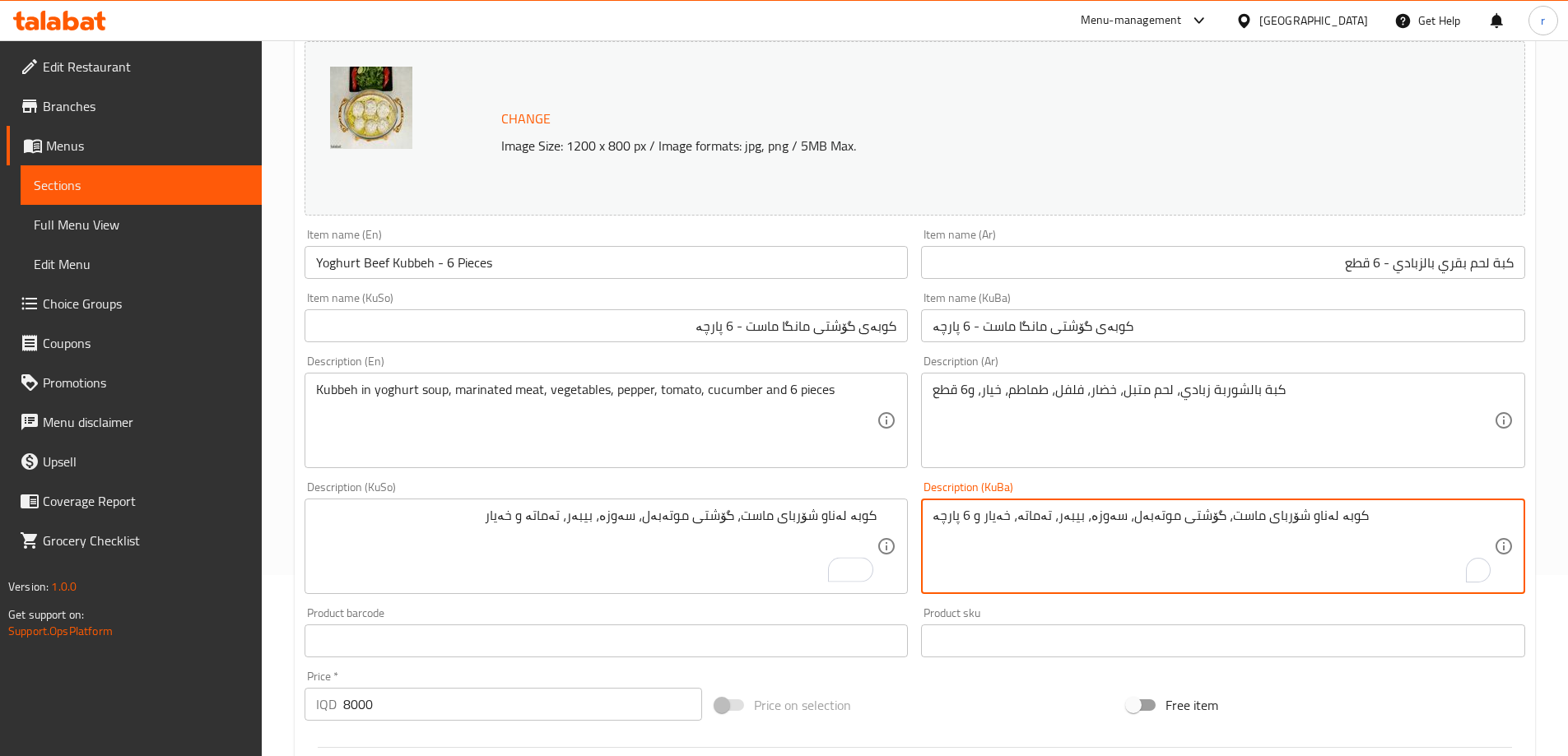
paste textarea "و خەیار"
type textarea "کوبە لەناو شۆربای ماست، گۆشتی موتەبەل، سەوزە، بیبەر، تەماتە و خەیار"
click at [798, 489] on div "Description (KuSo) کوبە لەناو شۆربای ماست، گۆشتی موتەبەل، سەوزە، بیبەر، تەماتە …" at bounding box center [607, 537] width 604 height 112
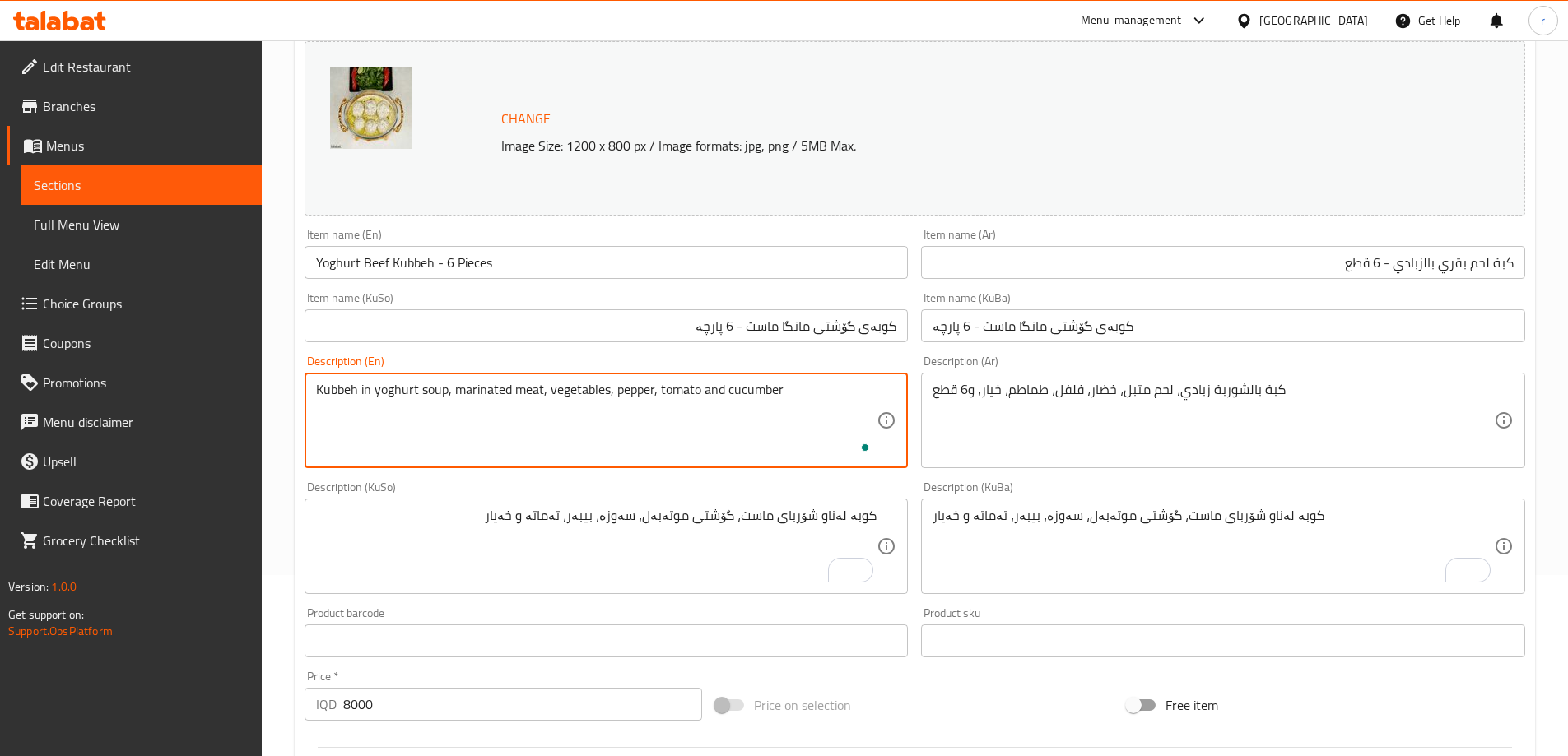
type textarea "Kubbeh in yoghurt soup, marinated meat, vegetables, pepper, tomato and cucumber"
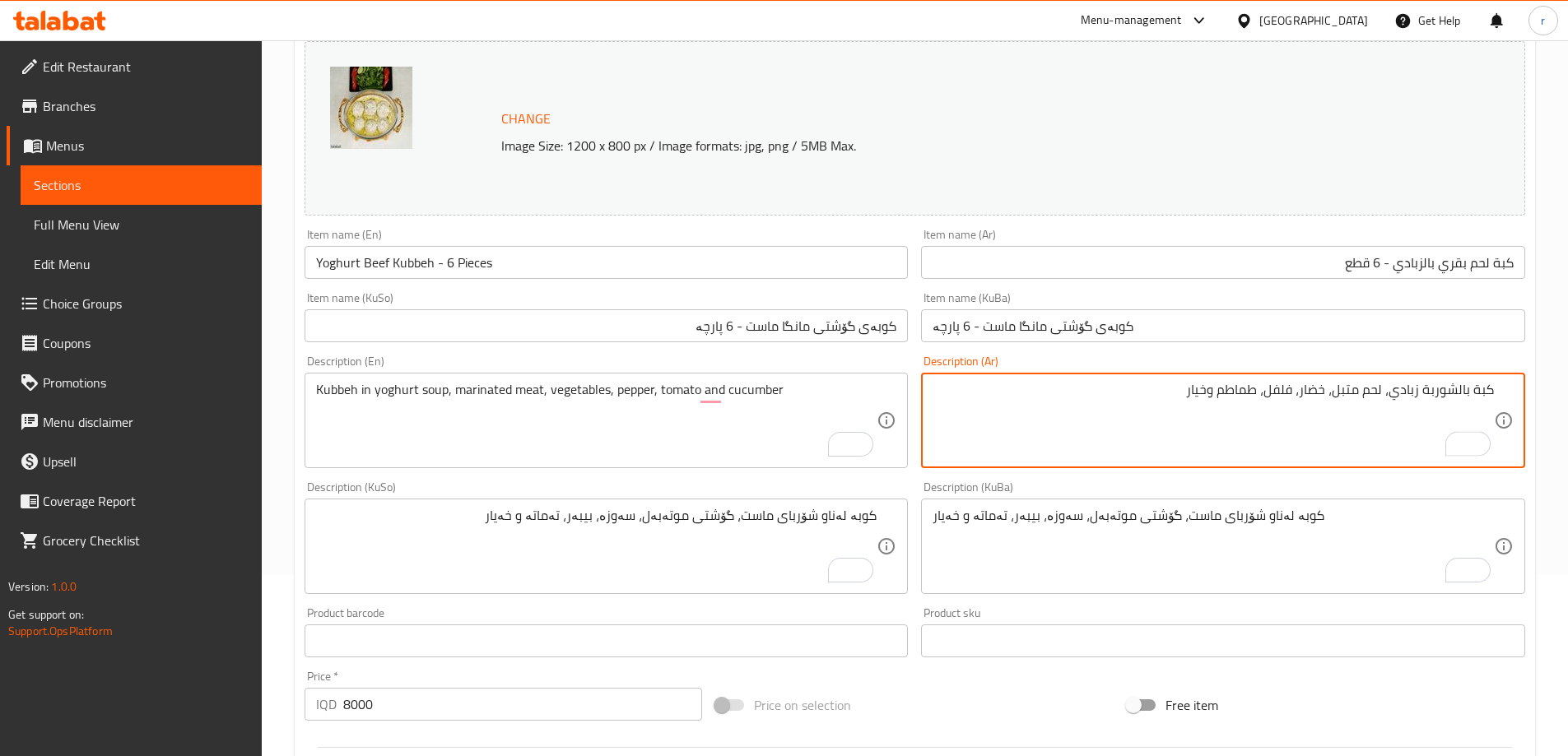
type textarea "كبة بالشوربة زبادي، لحم متبل، خضار، فلفل، طماطم وخيار"
click at [809, 356] on div "Description (En) Kubbeh in yoghurt soup, marinated meat, vegetables, pepper, to…" at bounding box center [607, 412] width 604 height 112
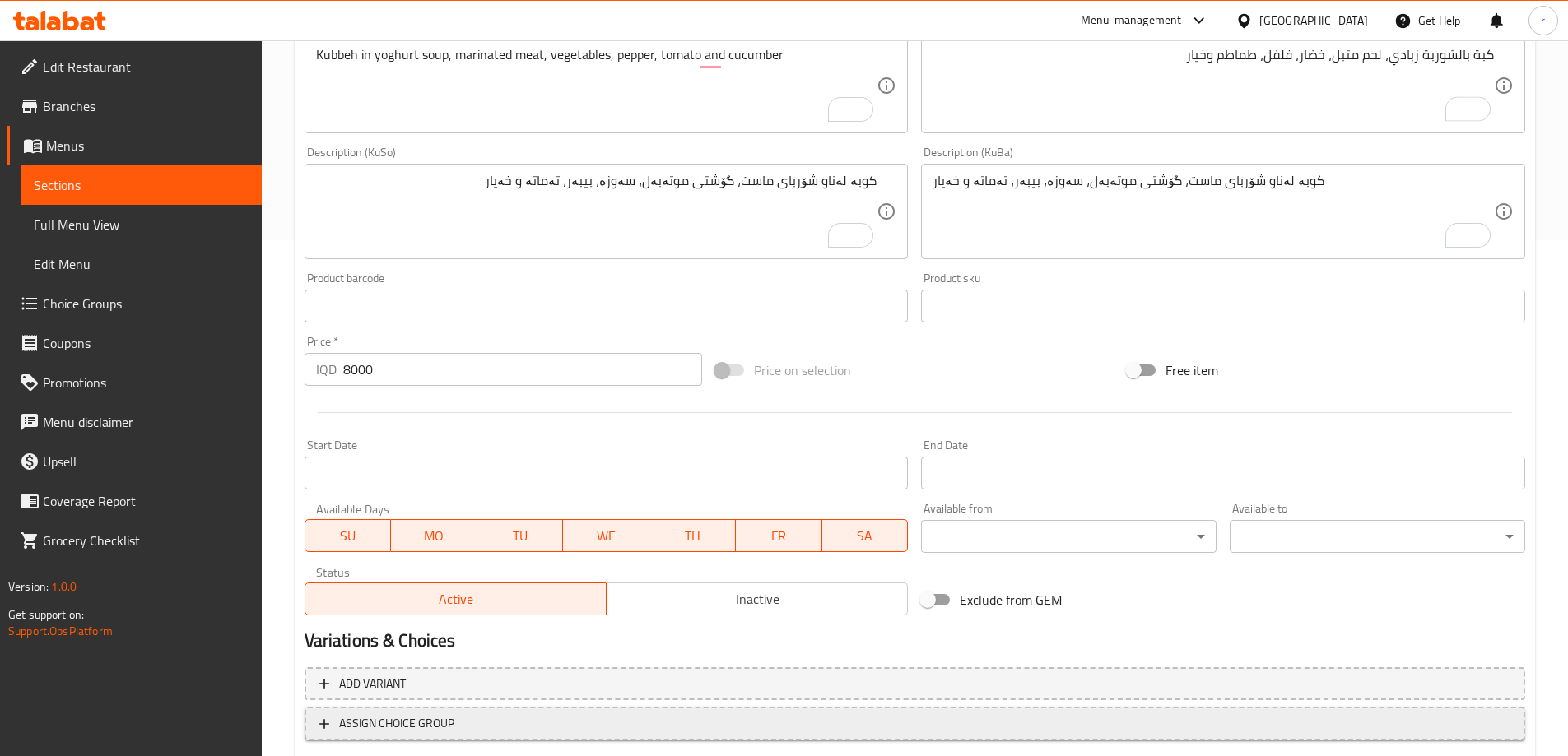
scroll to position [619, 0]
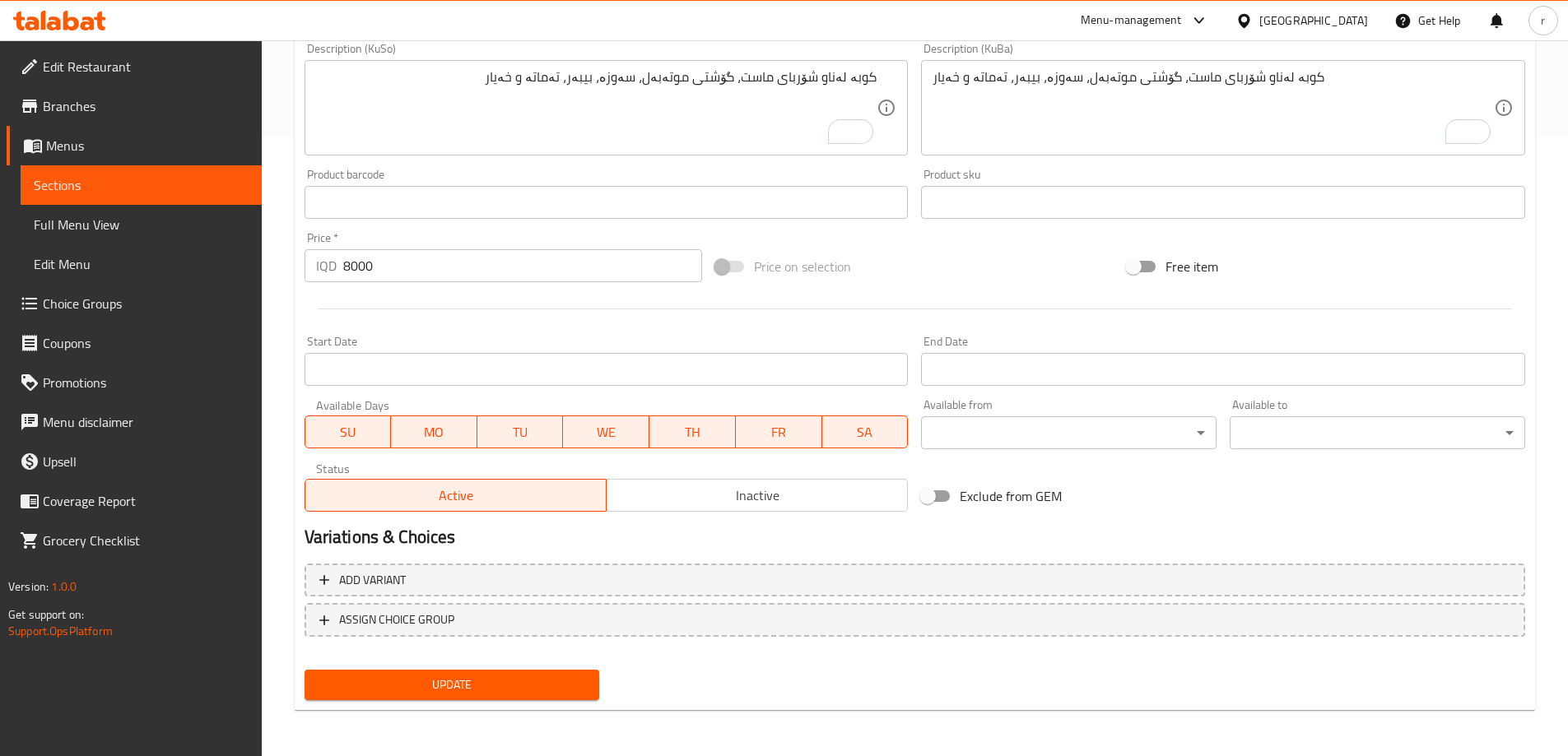
click at [489, 679] on span "Update" at bounding box center [452, 685] width 269 height 21
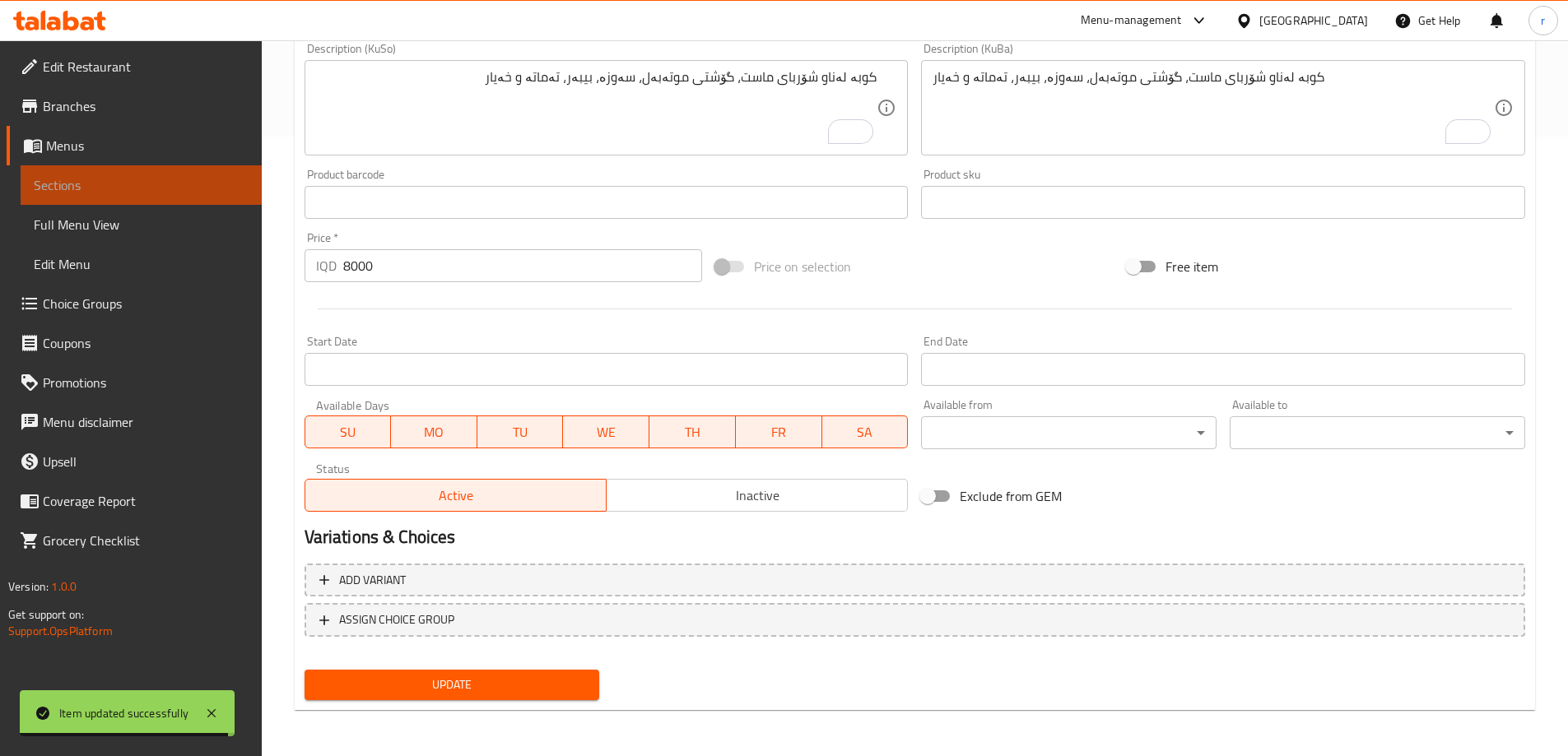
drag, startPoint x: 200, startPoint y: 200, endPoint x: 260, endPoint y: 208, distance: 60.5
click at [200, 199] on link "Sections" at bounding box center [141, 185] width 241 height 40
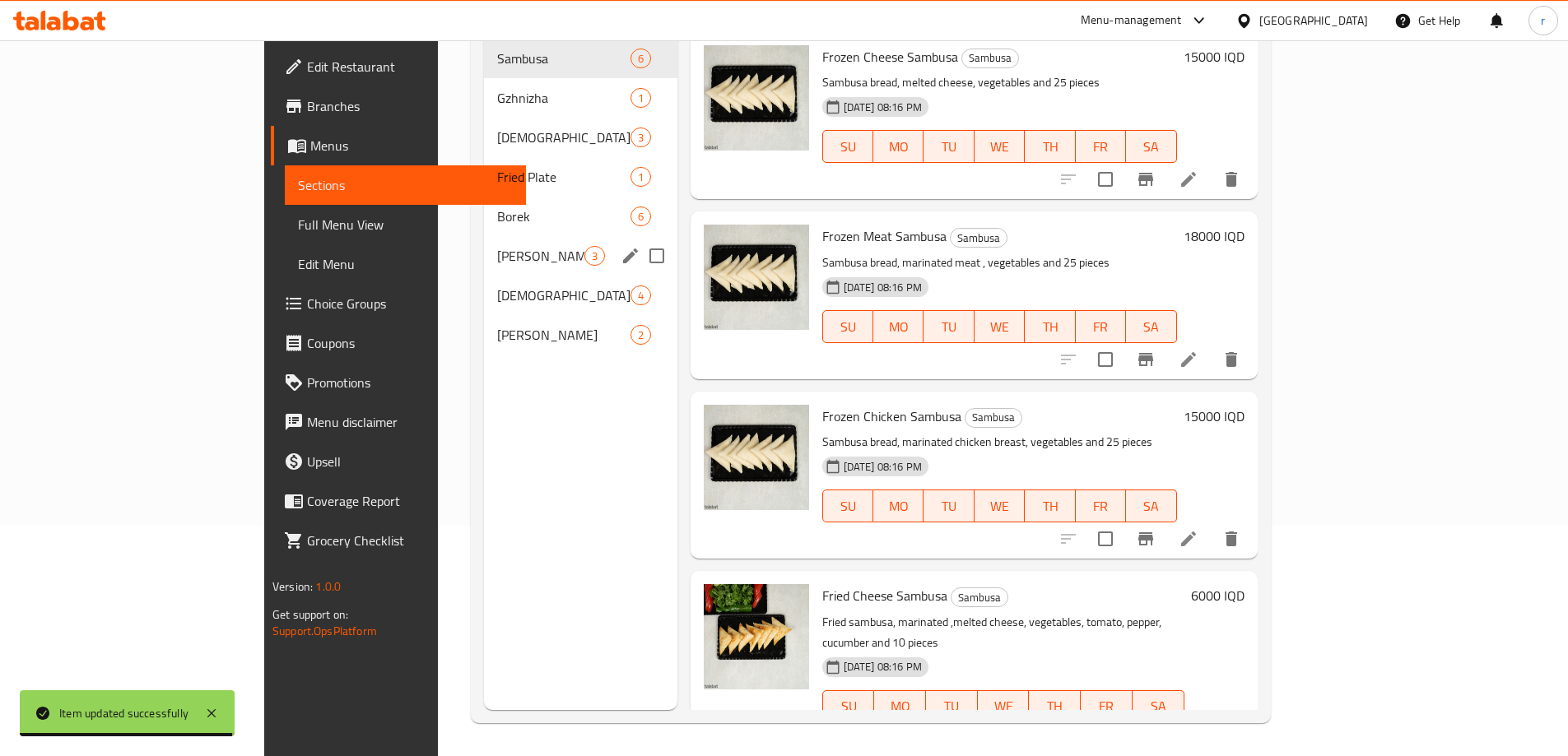
scroll to position [230, 0]
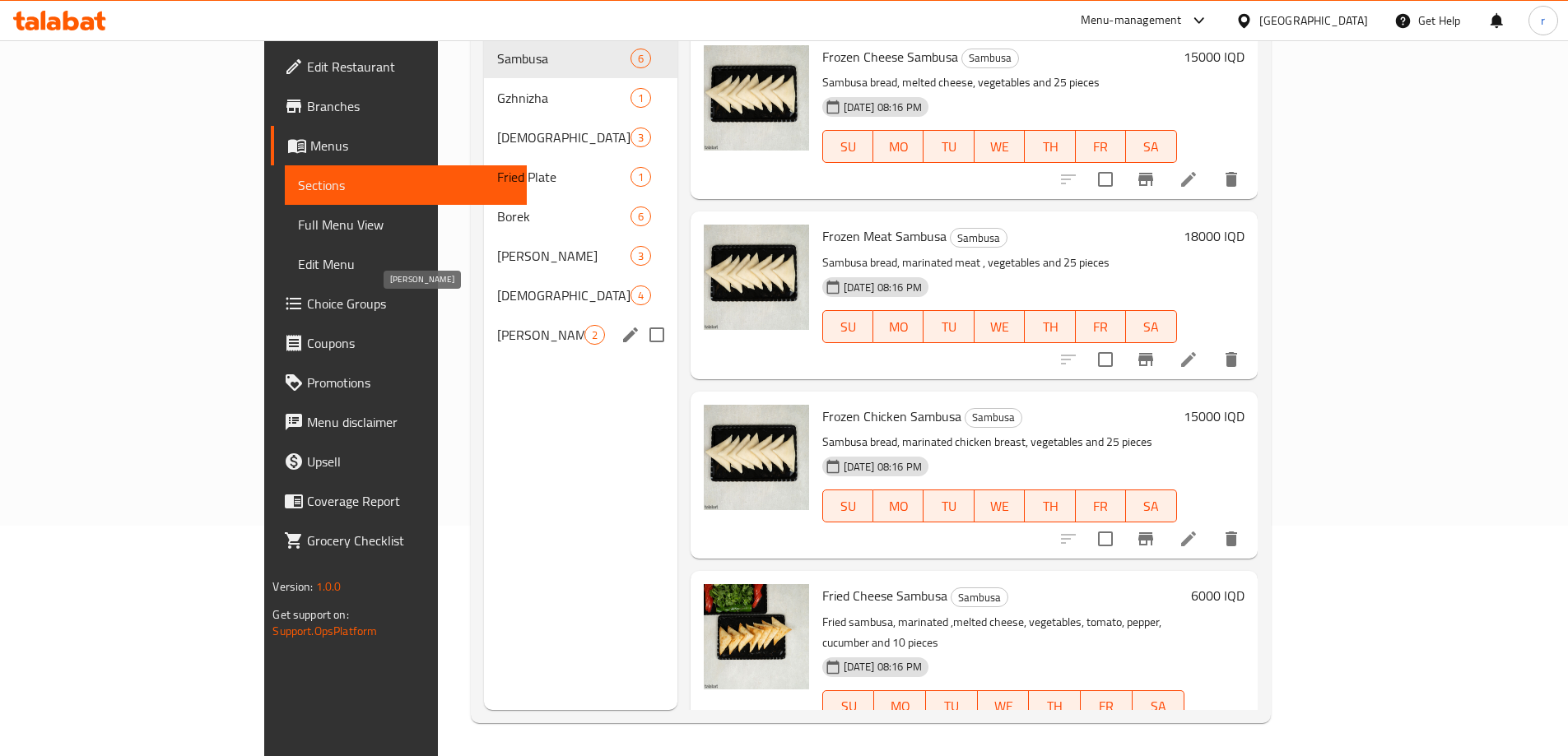
click at [497, 325] on span "[PERSON_NAME]" at bounding box center [540, 335] width 87 height 20
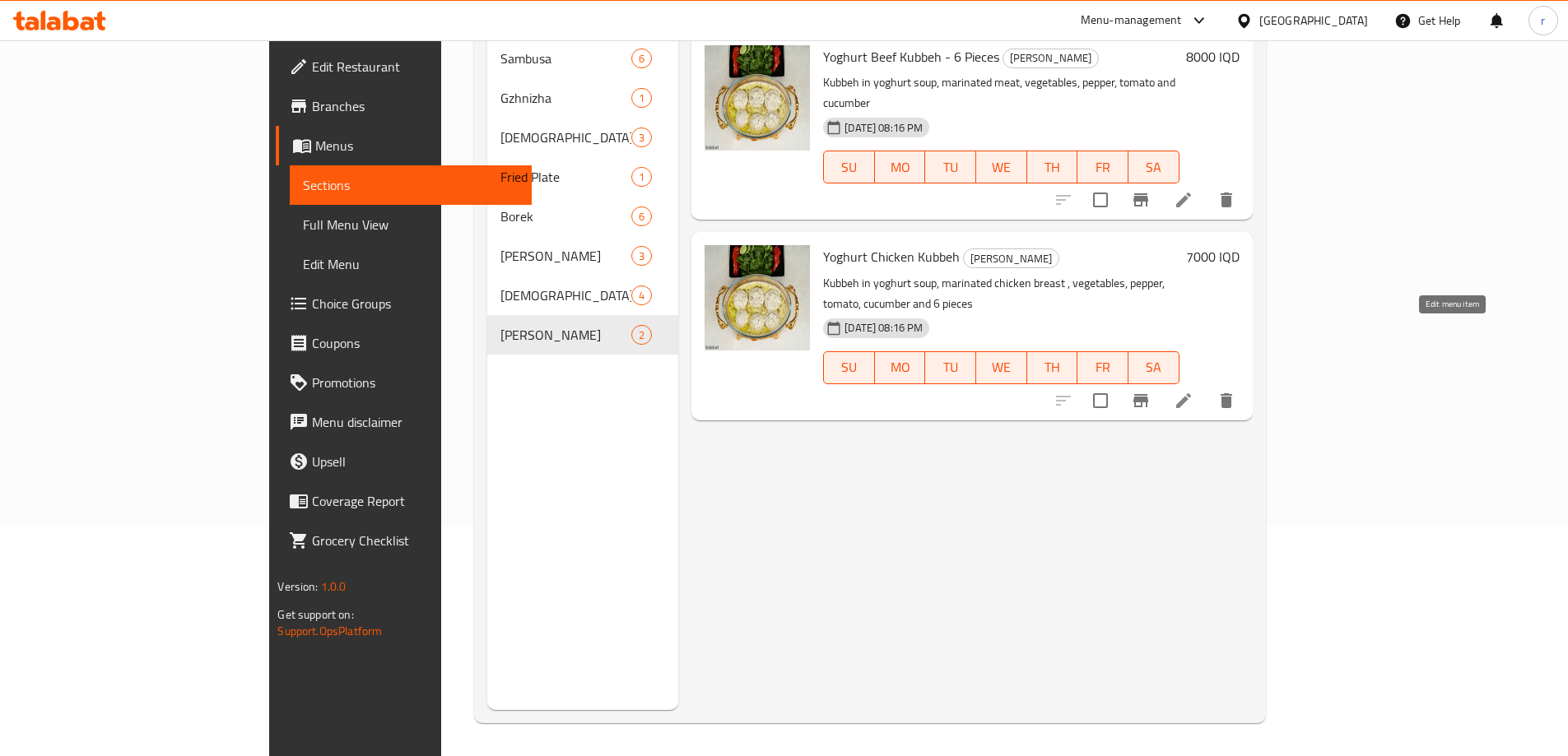
click at [1193, 391] on icon at bounding box center [1183, 400] width 20 height 20
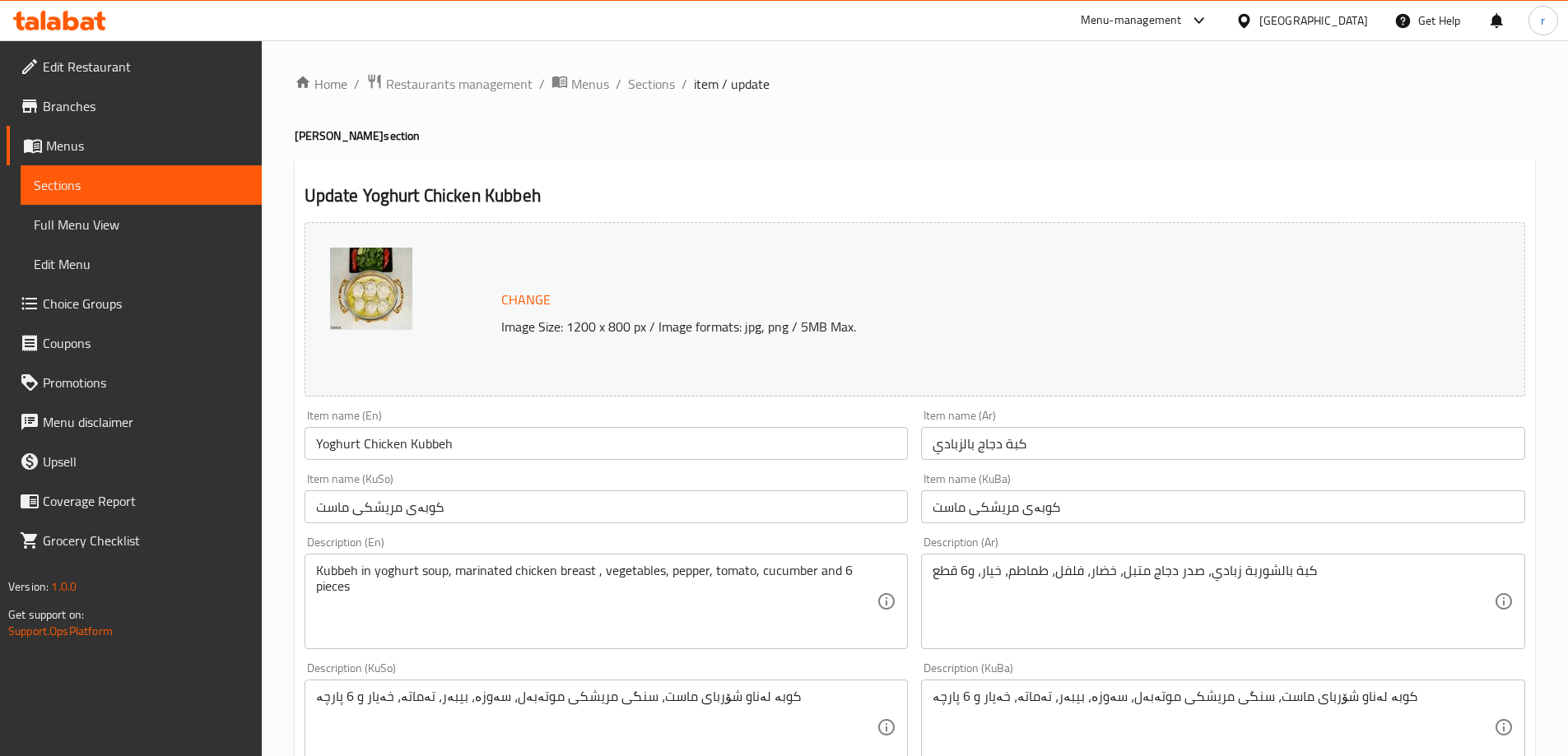
click at [567, 445] on input "Yoghurt Chicken Kubbeh" at bounding box center [607, 444] width 604 height 33
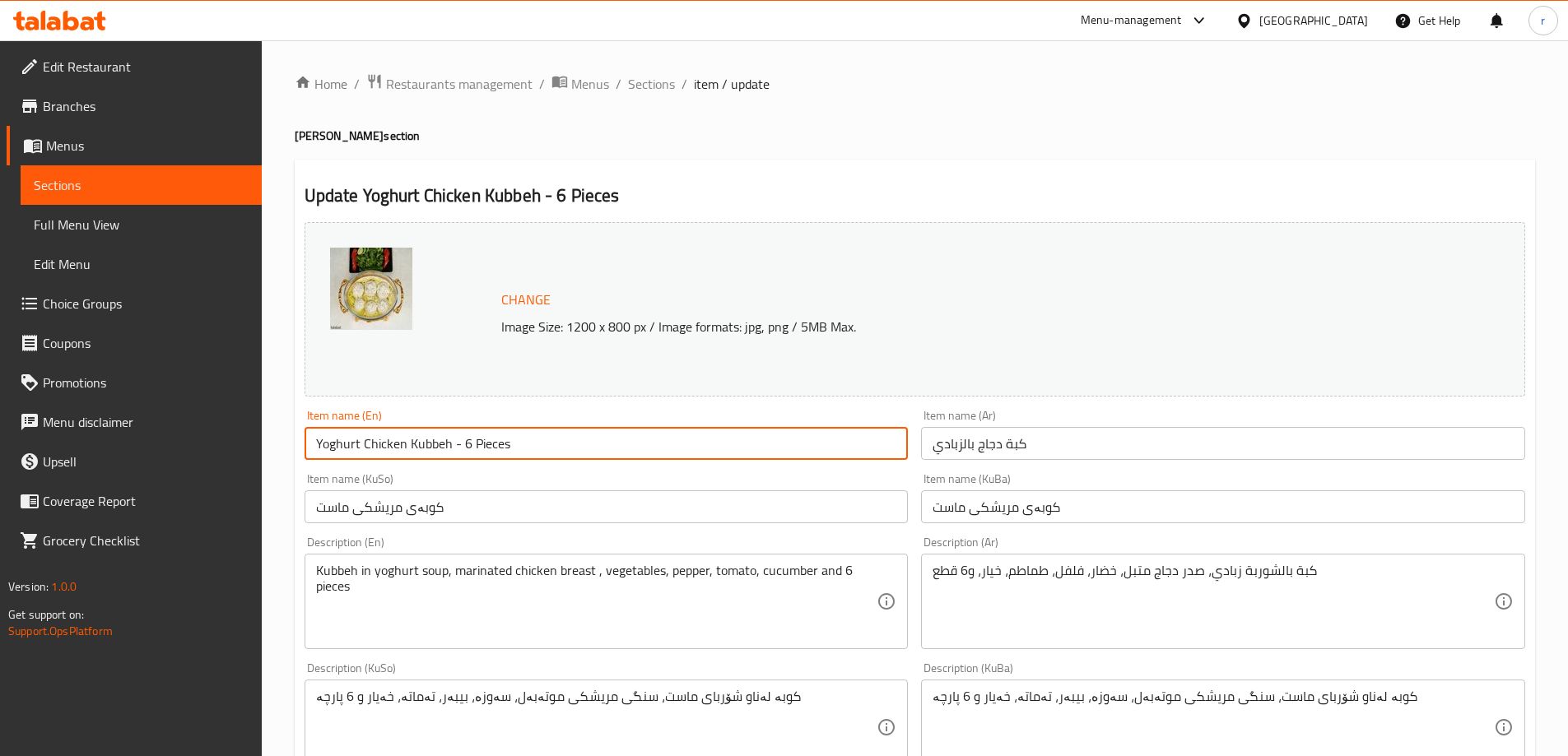
type input "Yoghurt Chicken Kubbeh - 6 Pieces"
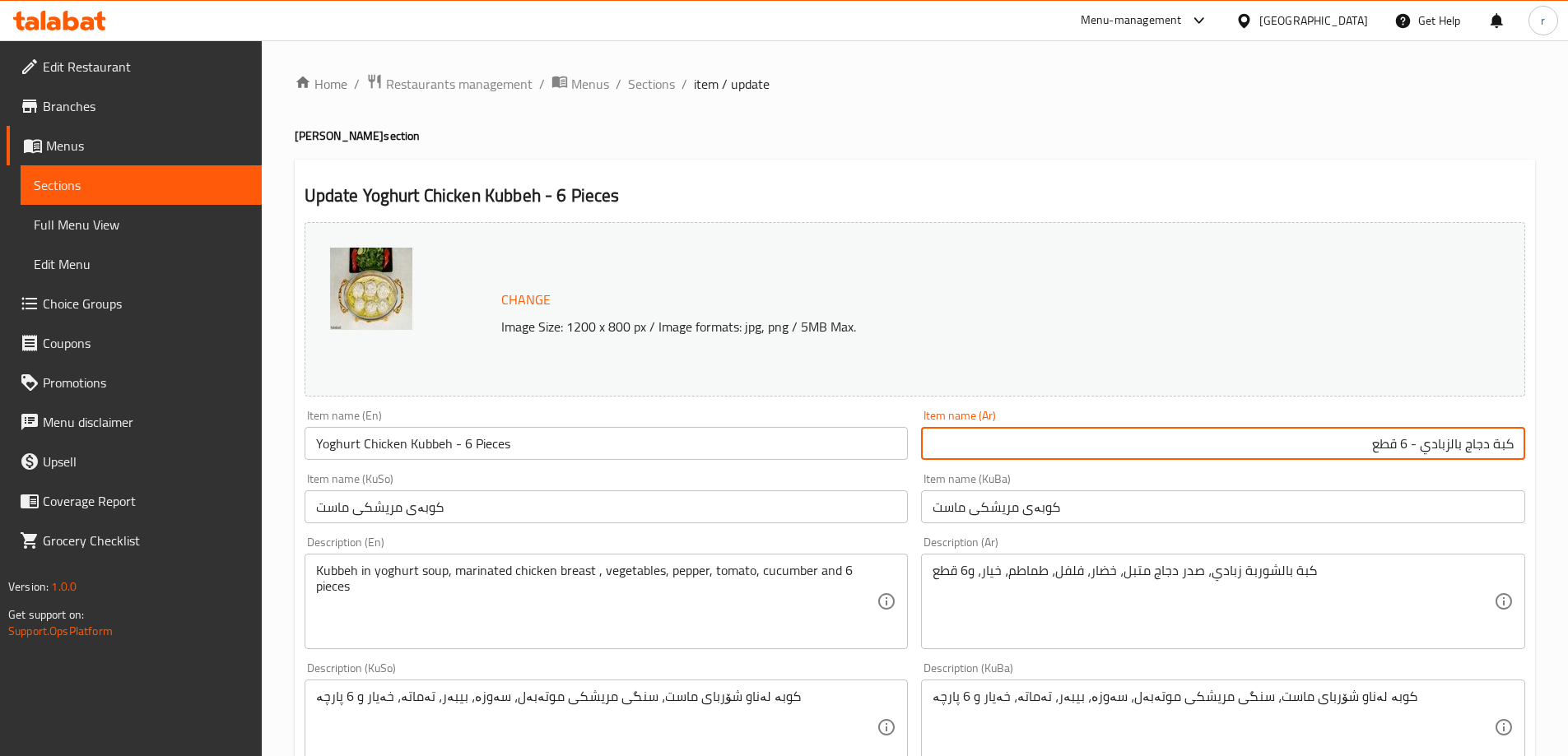
type input "كبة دجاج بالزبادي - 6 قطع"
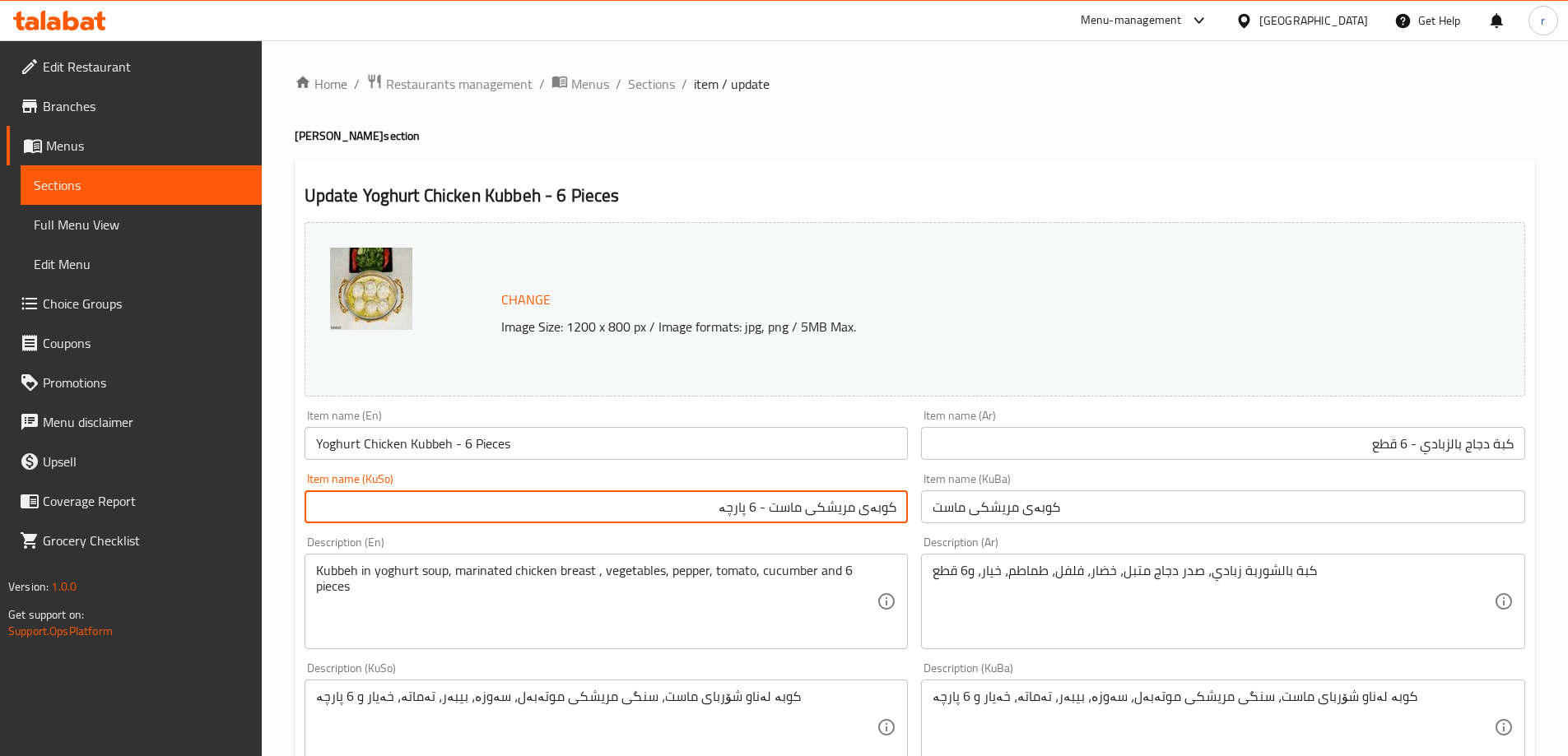
type input "کوبەی مریشکی ماست - 6 پارچە"
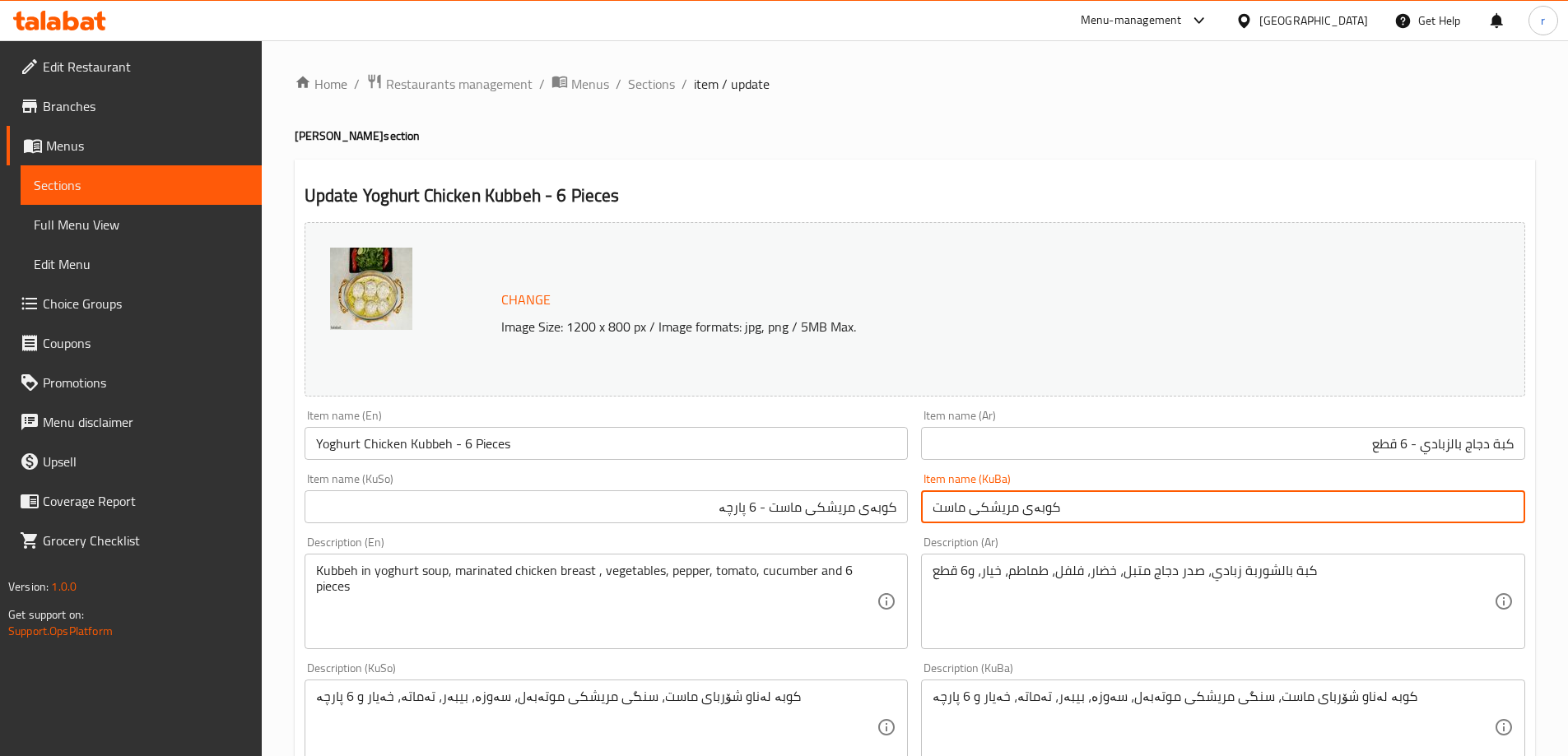
paste input "- 6 پارچە"
type input "کوبەی مریشکی ماست - 6 پارچە"
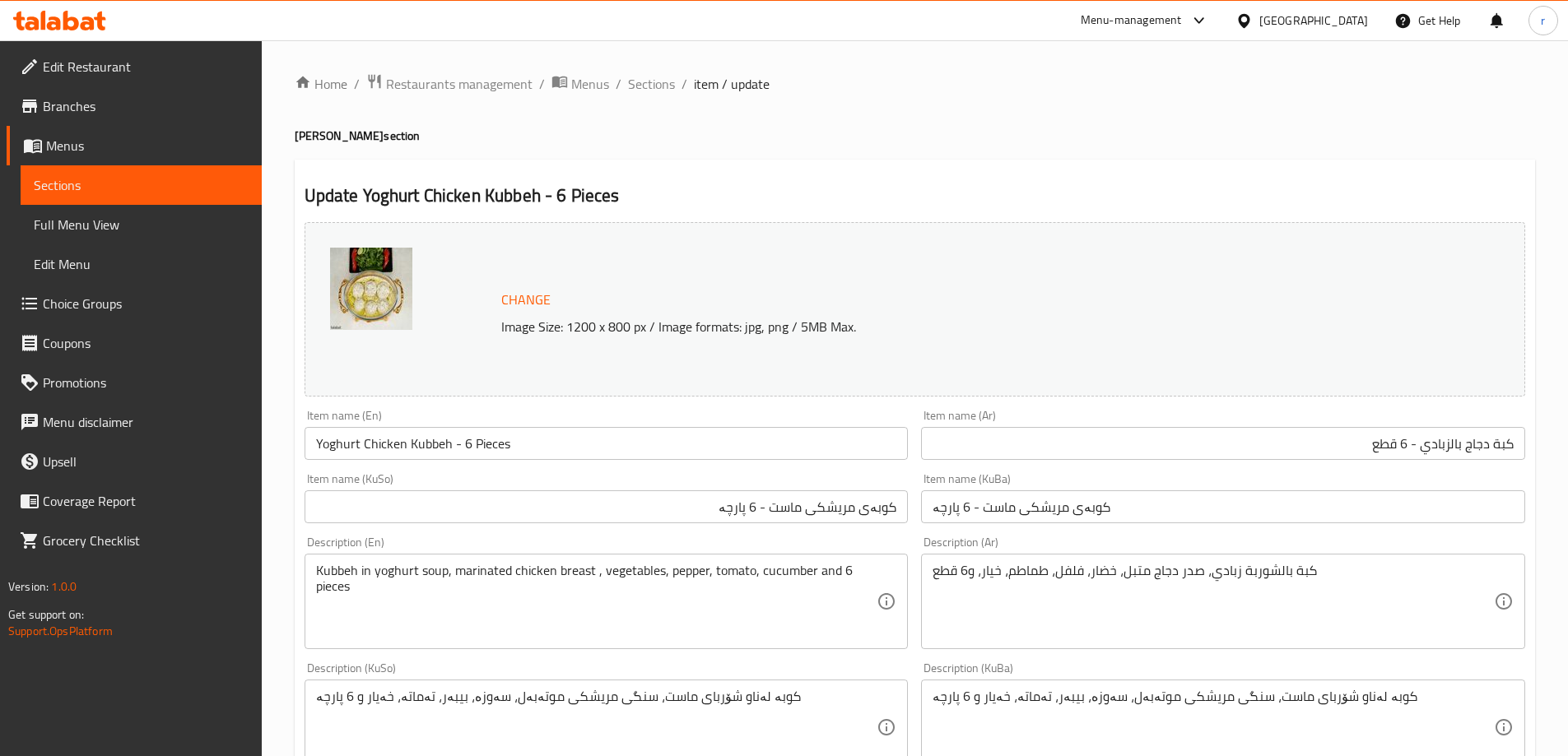
click at [579, 477] on div "Item name (KuSo) کوبەی مریشکی ماست - 6 پارچە Item name (KuSo)" at bounding box center [607, 498] width 604 height 50
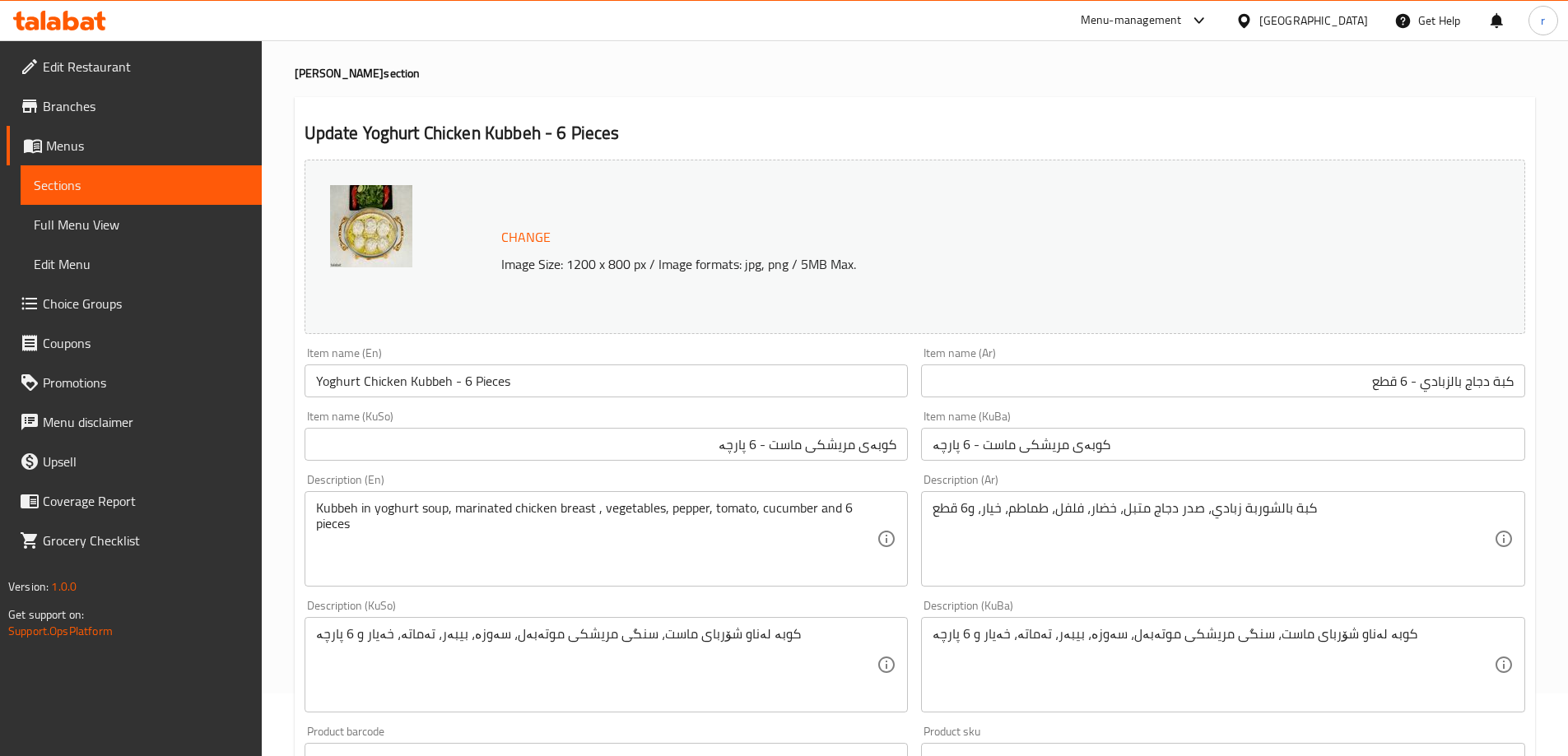
scroll to position [109, 0]
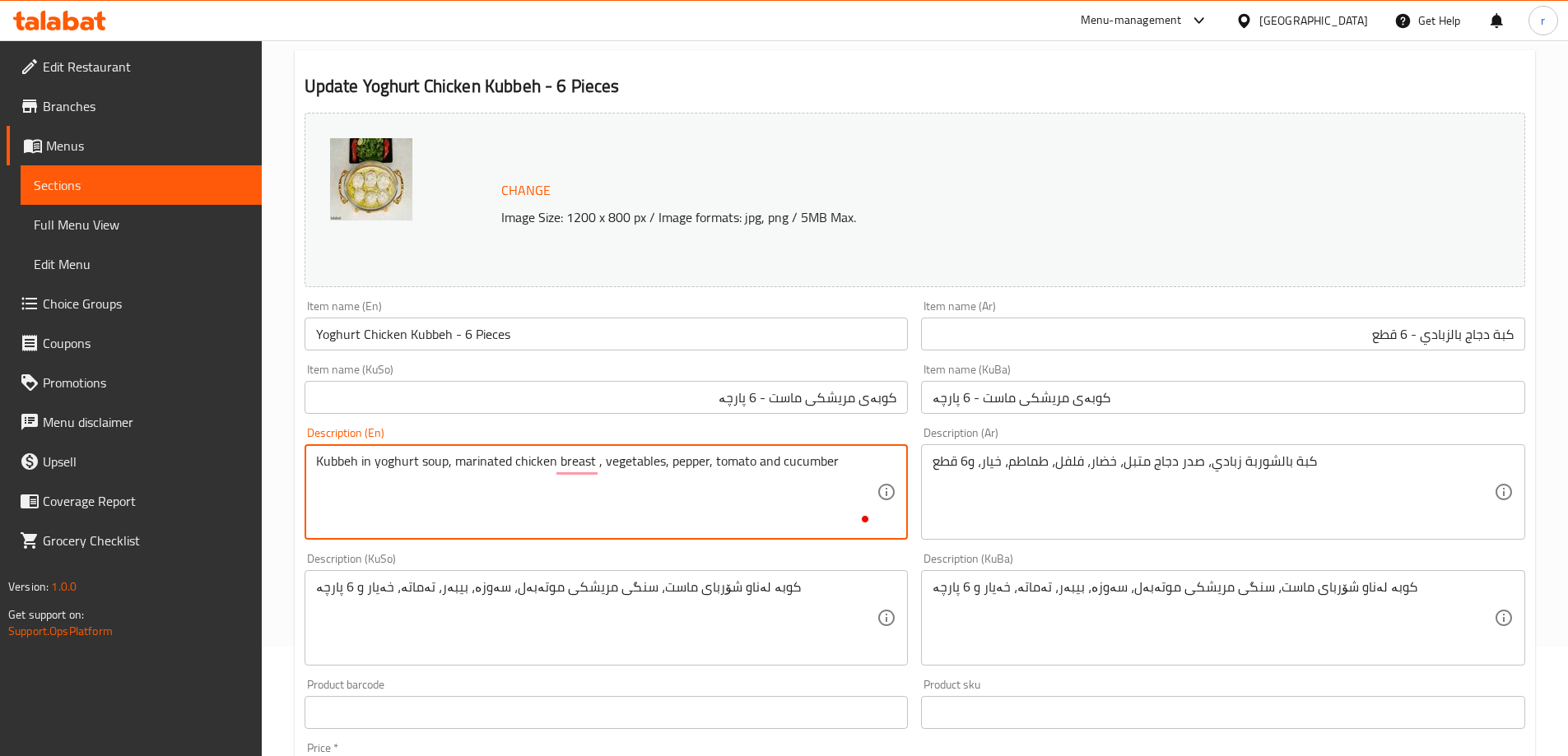
type textarea "Kubbeh in yoghurt soup, marinated chicken breast , vegetables, pepper, tomato a…"
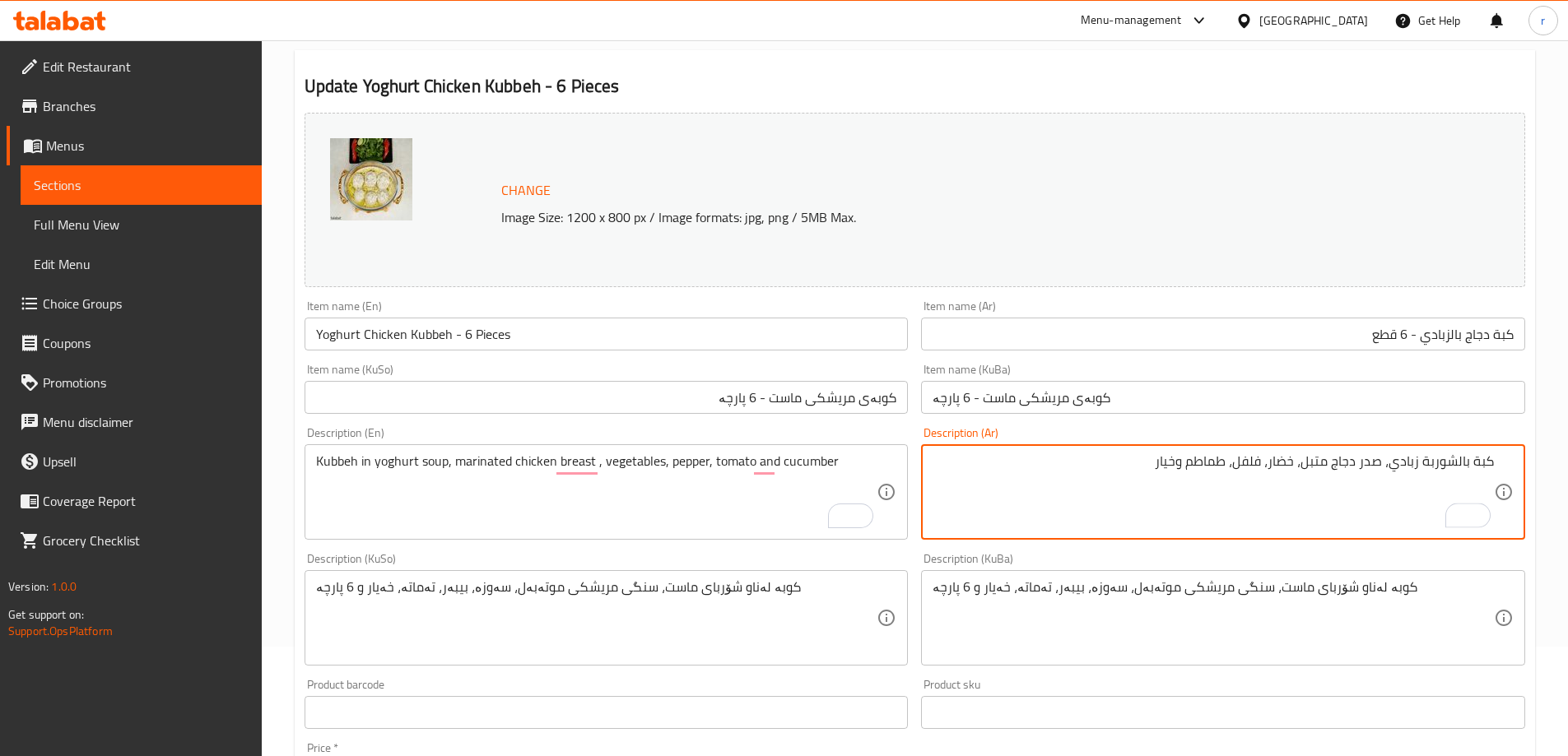
type textarea "كبة بالشوربة زبادي، صدر دجاج متبل، خضار، فلفل، طماطم وخيار"
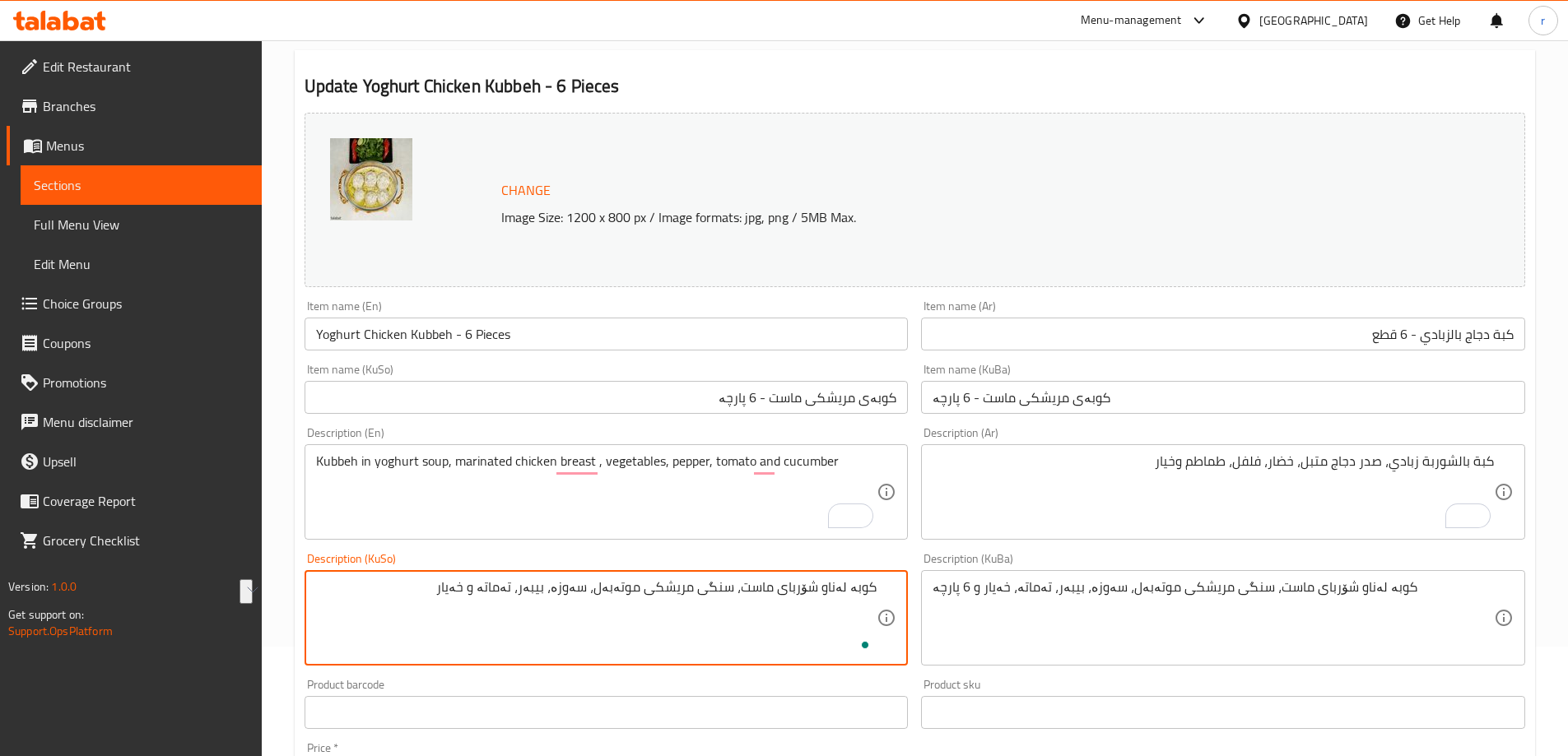
type textarea "کوبە لەناو شۆربای ماست، سنگی مریشکی موتەبەل، سەوزە، بیبەر، تەماتە و خەیار"
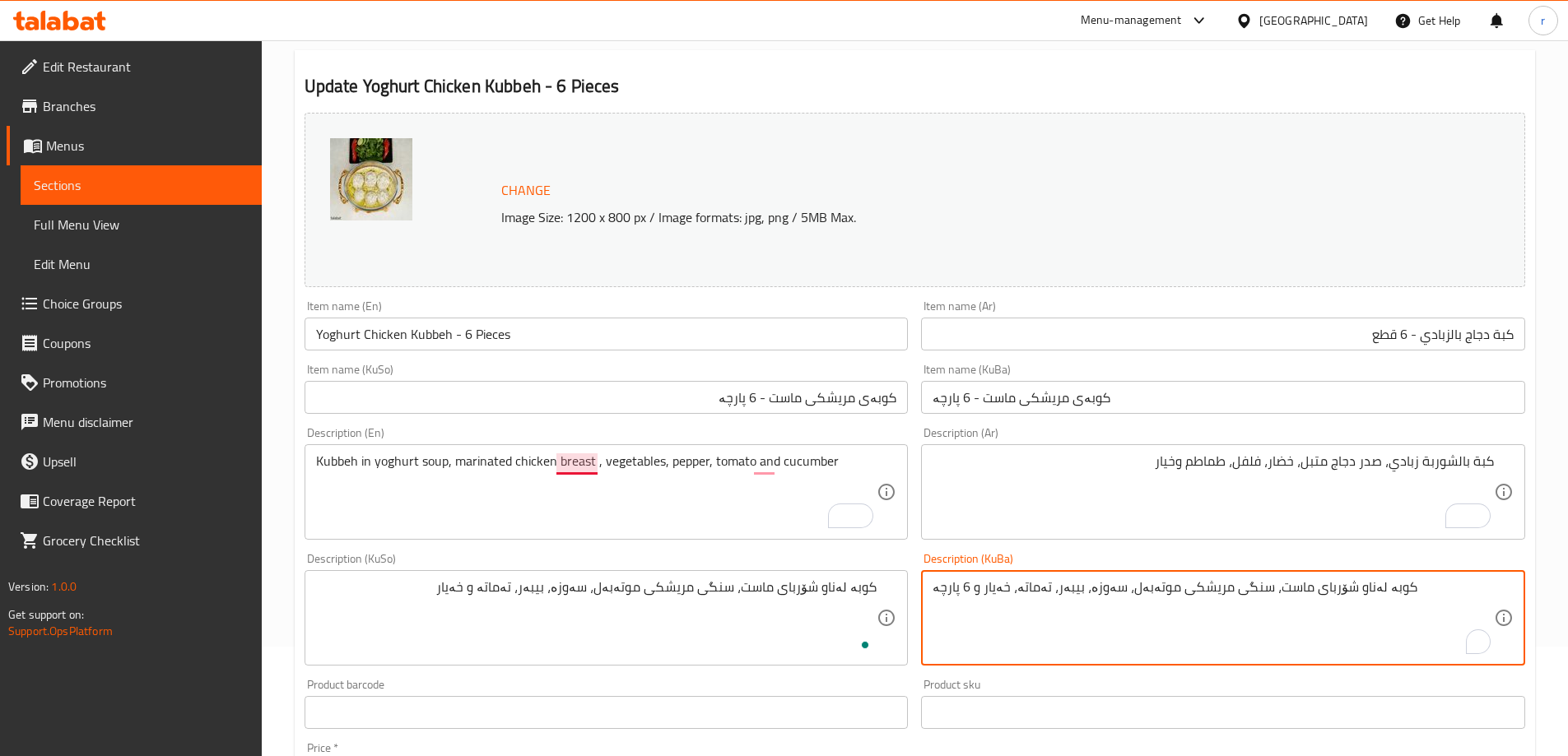
paste textarea "و خەیار"
type textarea "کوبە لەناو شۆربای ماست، سنگی مریشکی موتەبەل، سەوزە، بیبەر، تەماتە و خەیار"
click at [585, 429] on div "Description (En) Kubbeh in yoghurt soup, marinated chicken breast , vegetables,…" at bounding box center [607, 484] width 604 height 112
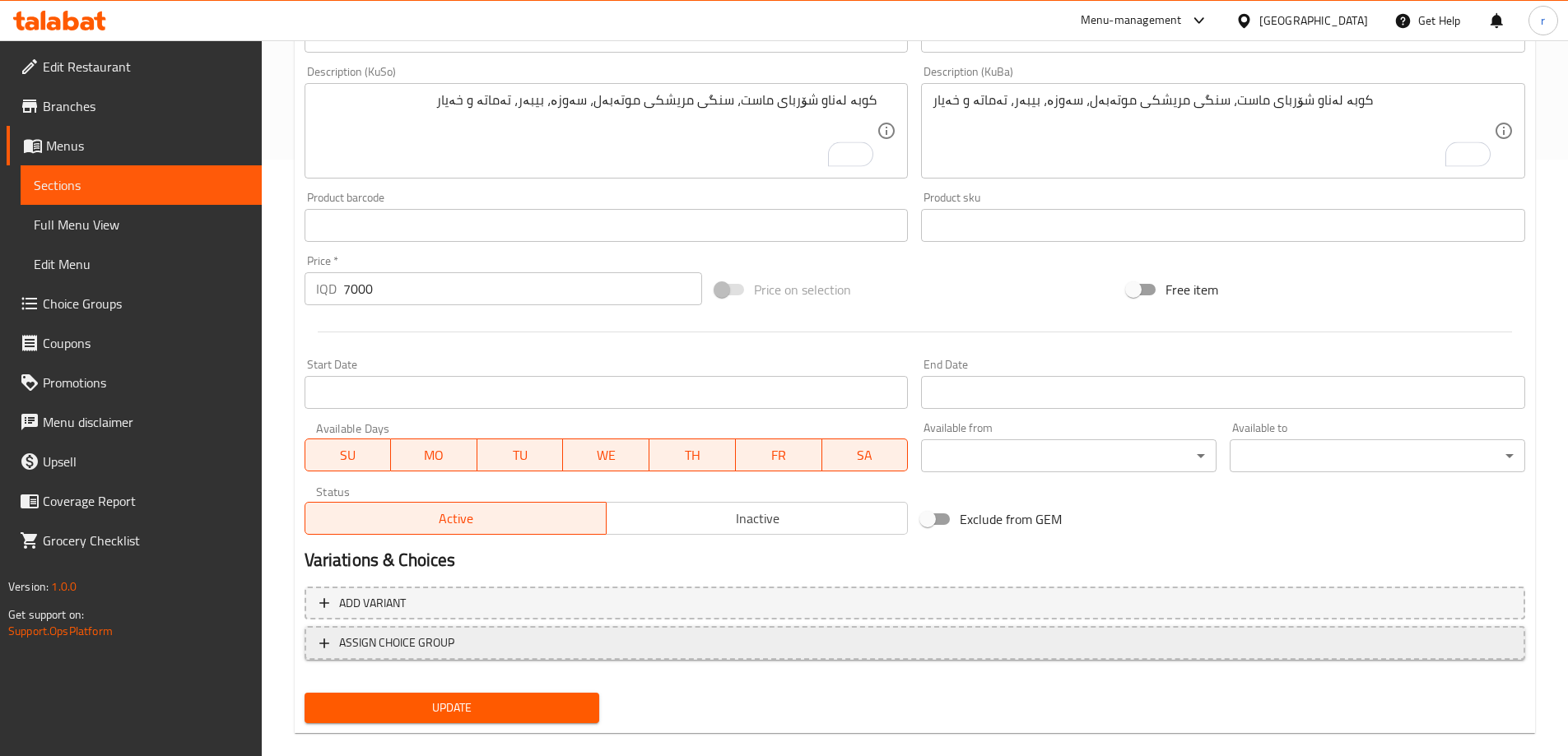
scroll to position [619, 0]
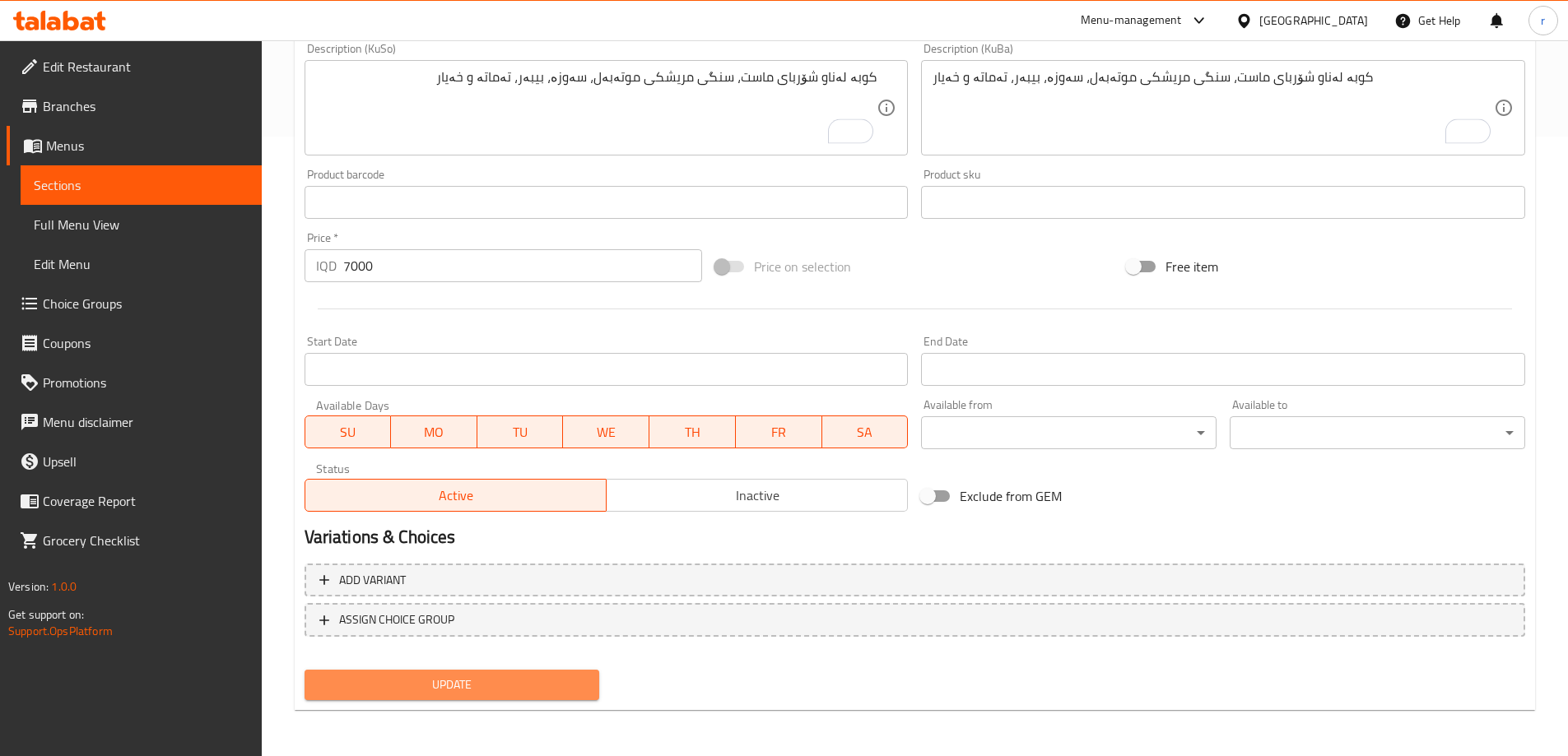
drag, startPoint x: 506, startPoint y: 674, endPoint x: 513, endPoint y: 666, distance: 10.6
click at [507, 674] on button "Update" at bounding box center [452, 684] width 295 height 30
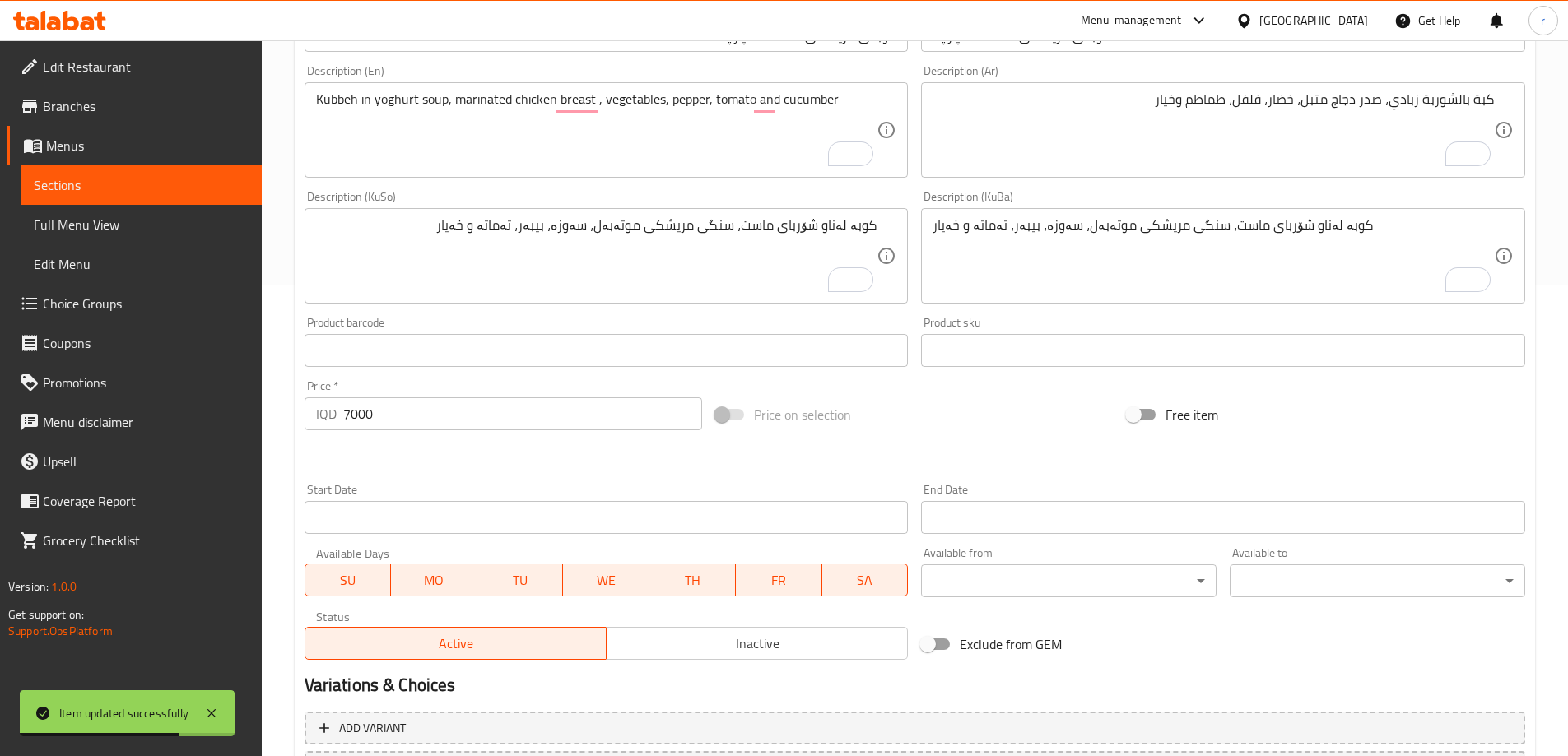
scroll to position [291, 0]
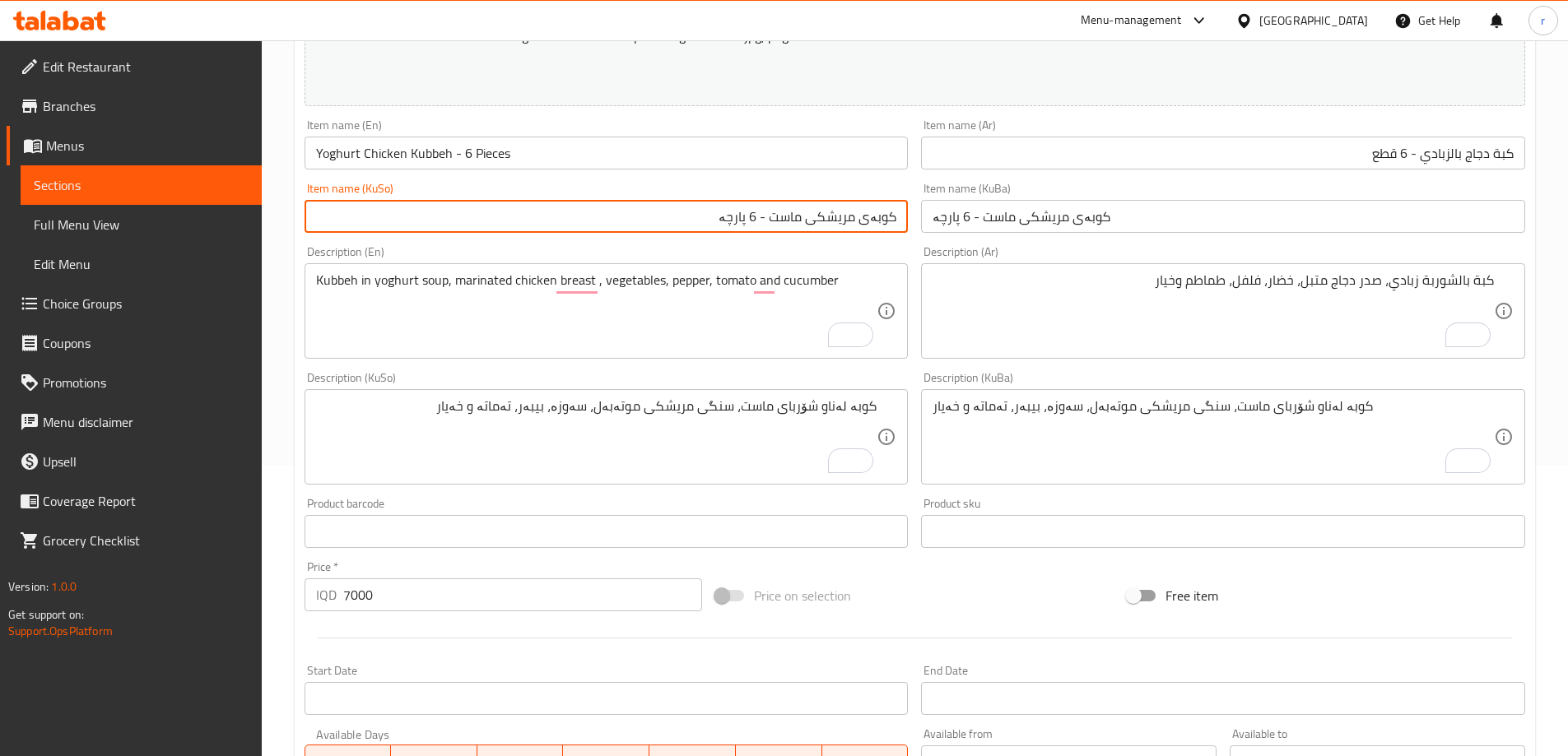
click at [603, 202] on input "کوبەی مریشکی ماست - 6 پارچە" at bounding box center [607, 216] width 604 height 33
type input "کوبەی مریشک بە ماست - 6 پارچە"
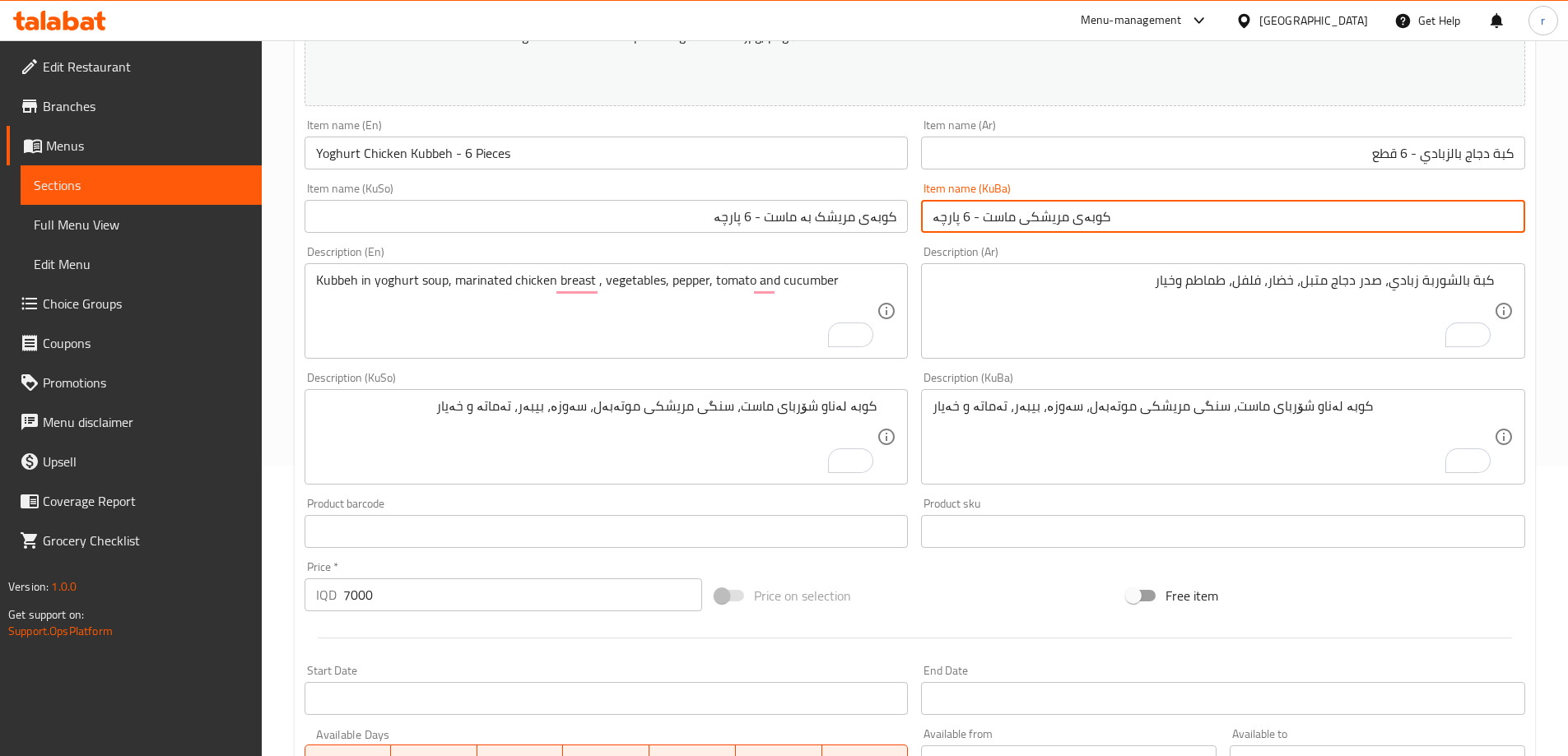
paste input "بە"
type input "کوبەی مریشک بە ماست - 6 پارچە"
click at [620, 180] on div "Item name (KuSo) کوبەی مریشک بە ماست - 6 پارچە Item name (KuSo)" at bounding box center [606, 208] width 617 height 63
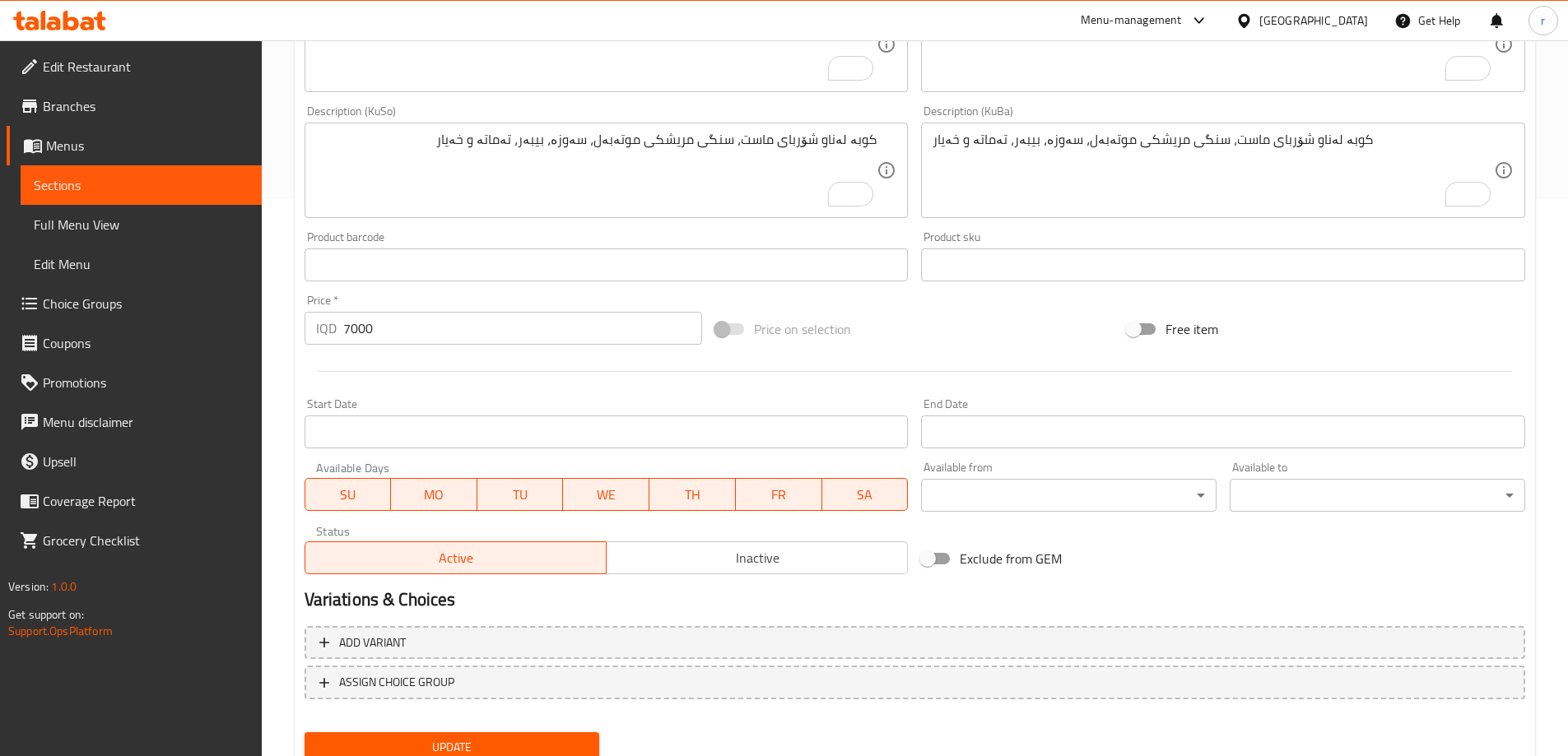
scroll to position [619, 0]
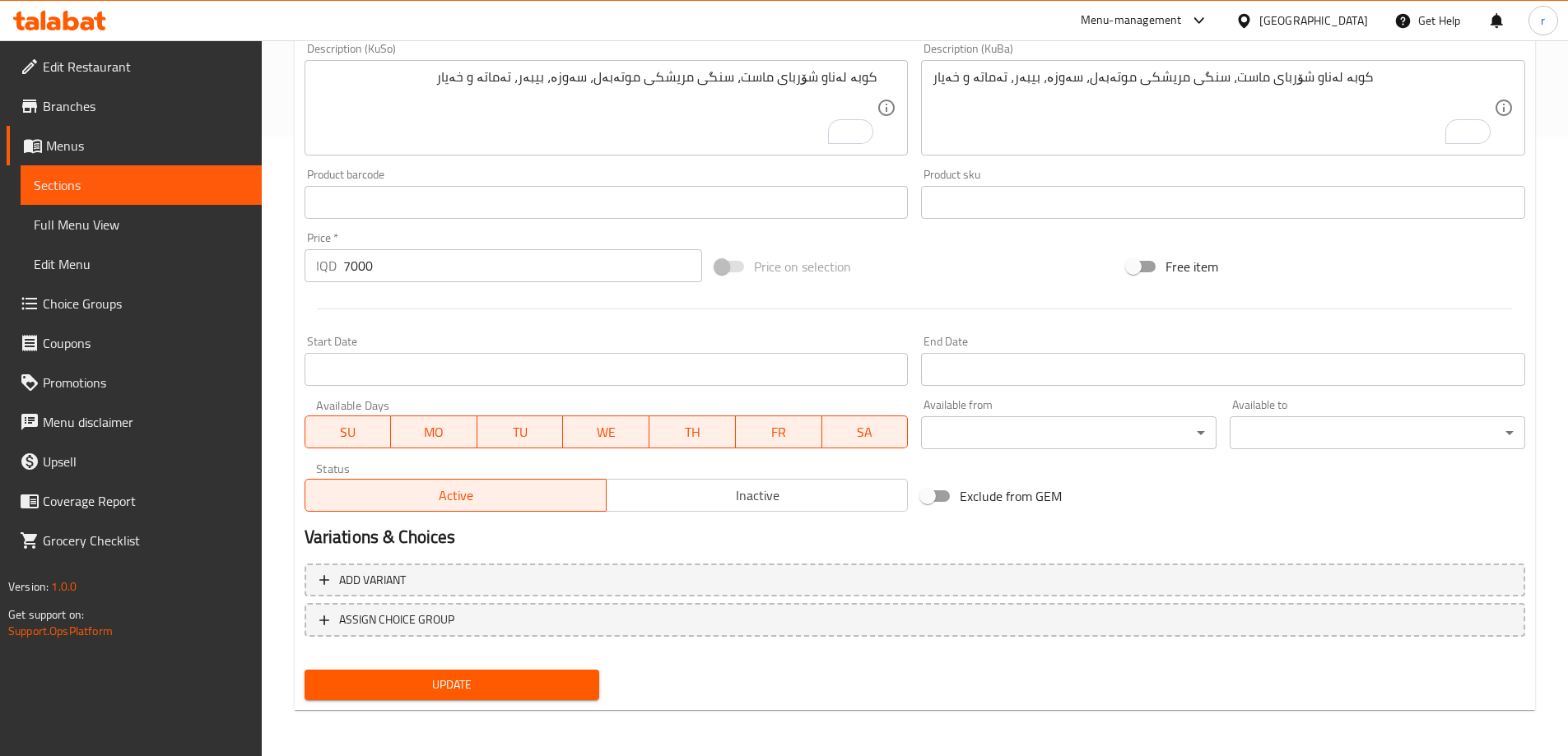
click at [515, 675] on span "Update" at bounding box center [452, 685] width 269 height 21
click at [159, 183] on span "Sections" at bounding box center [141, 185] width 215 height 20
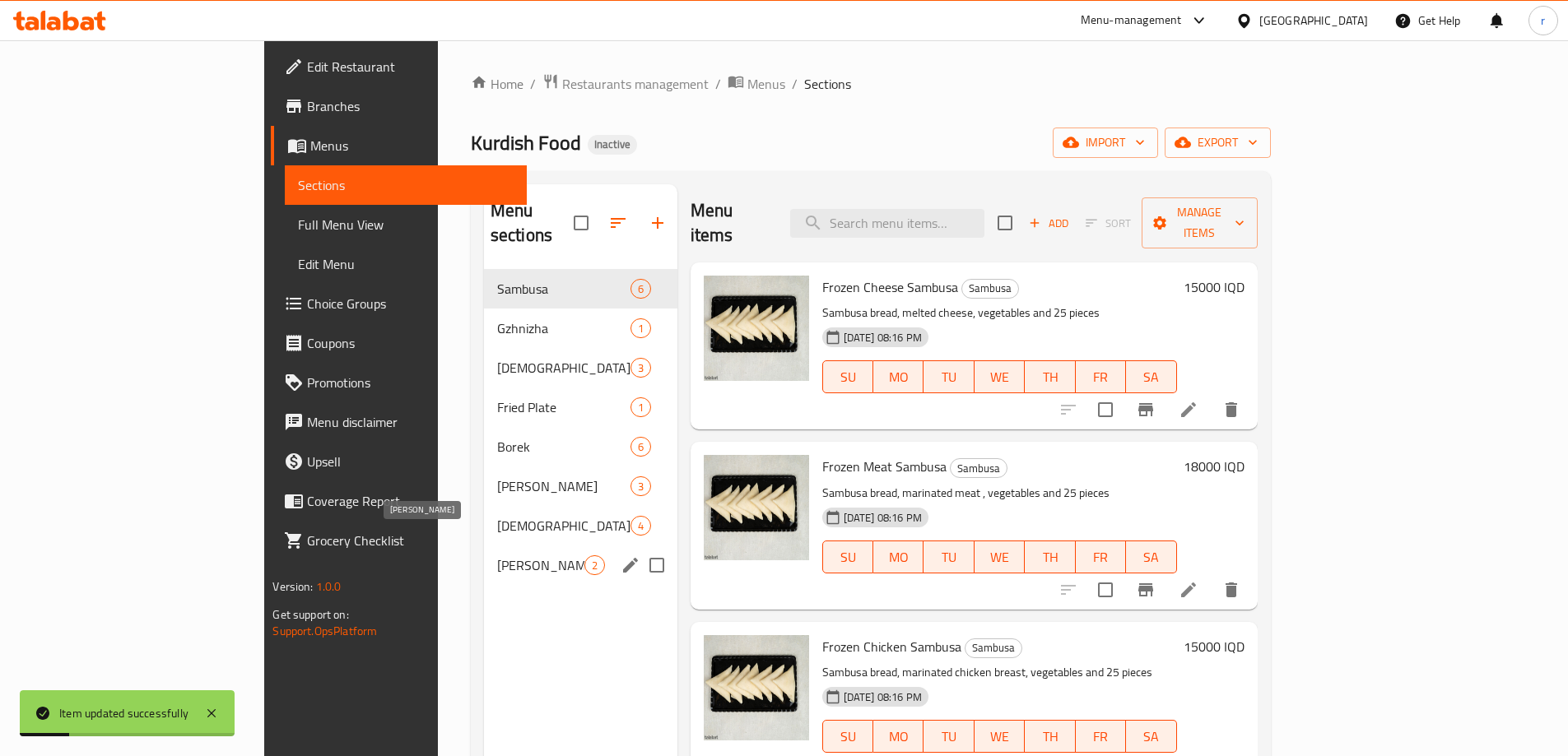
click at [497, 555] on span "[PERSON_NAME]" at bounding box center [540, 565] width 87 height 20
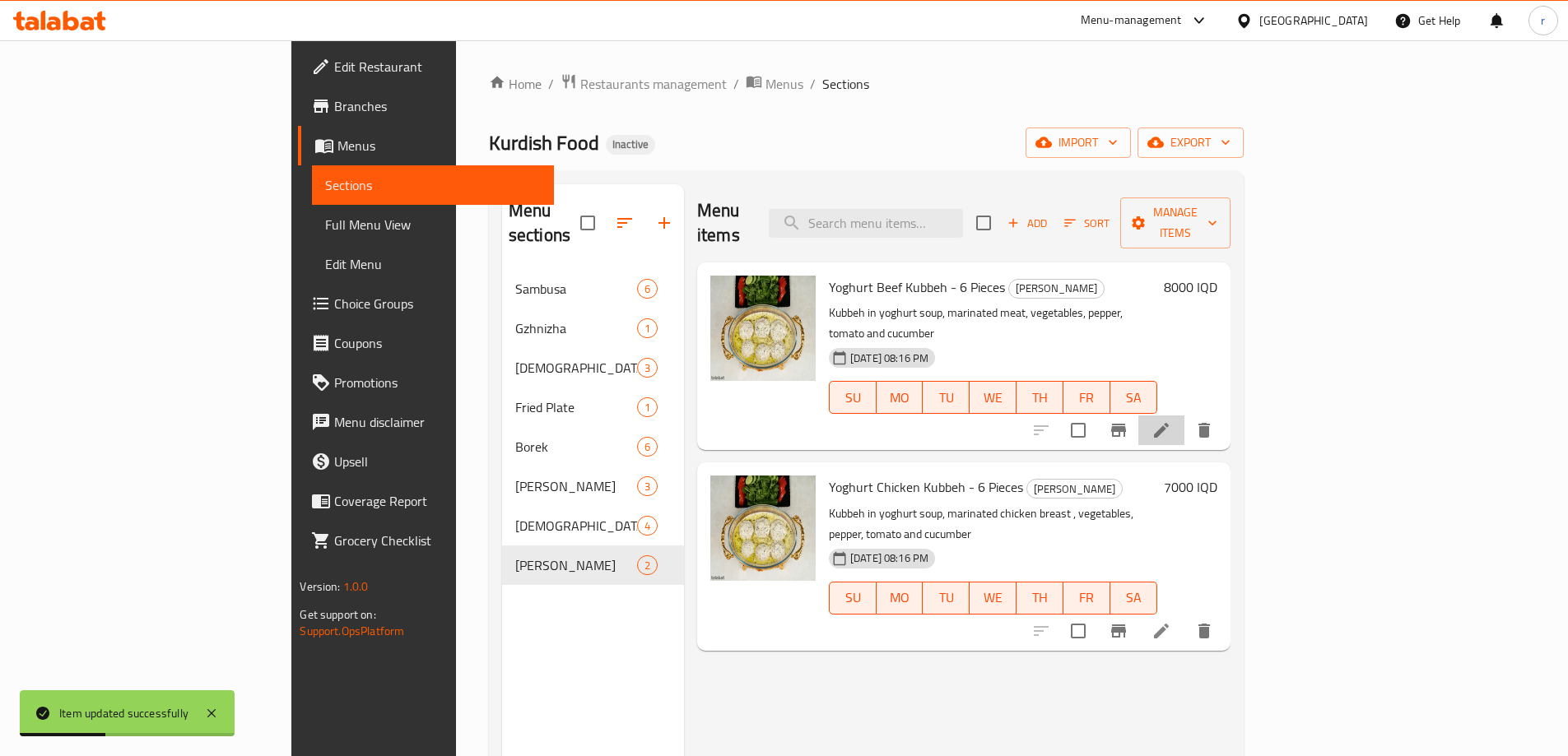
click at [1185, 415] on li at bounding box center [1160, 430] width 46 height 29
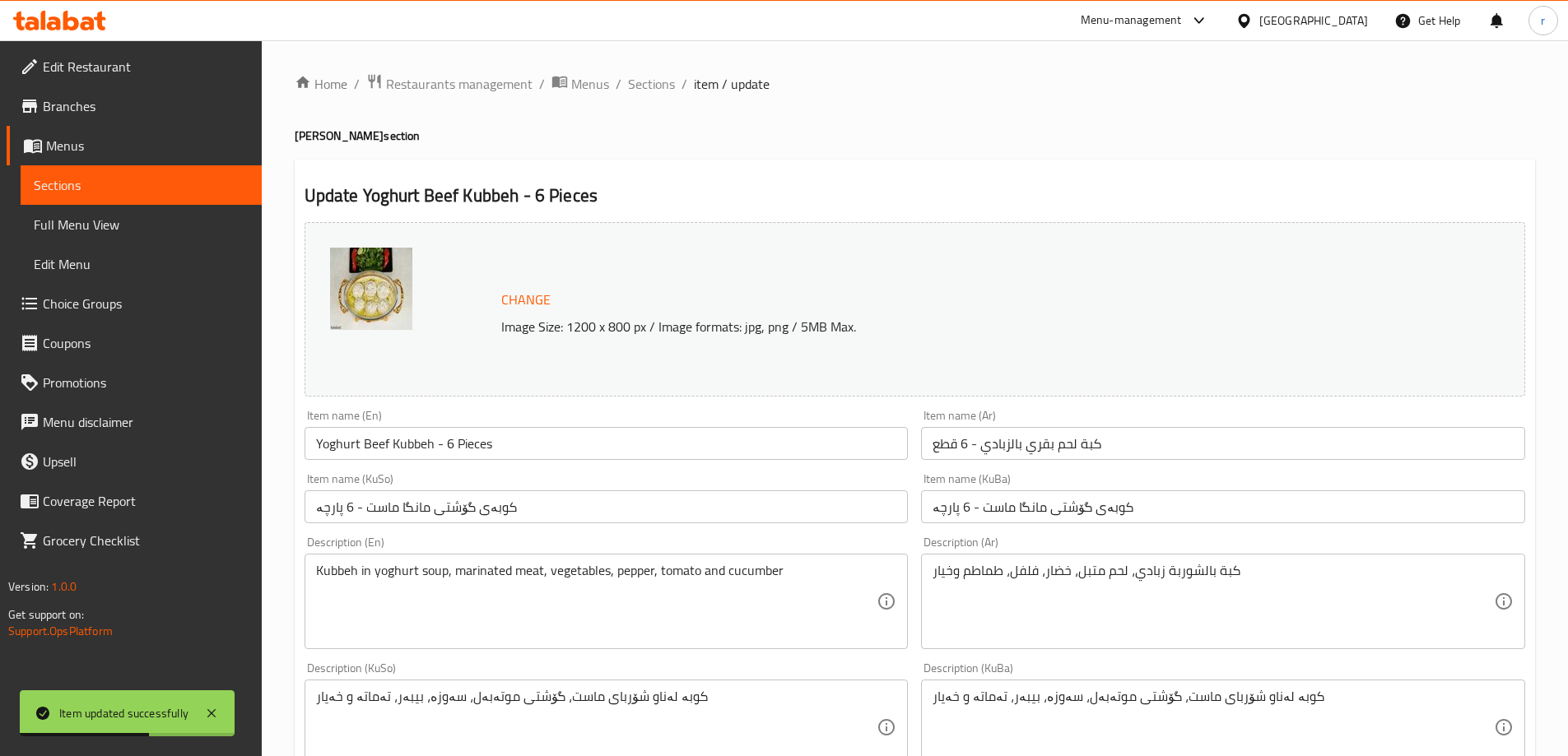
click at [665, 507] on input "کوبەی گۆشتی مانگا ماست - 6 پارچە" at bounding box center [607, 507] width 604 height 33
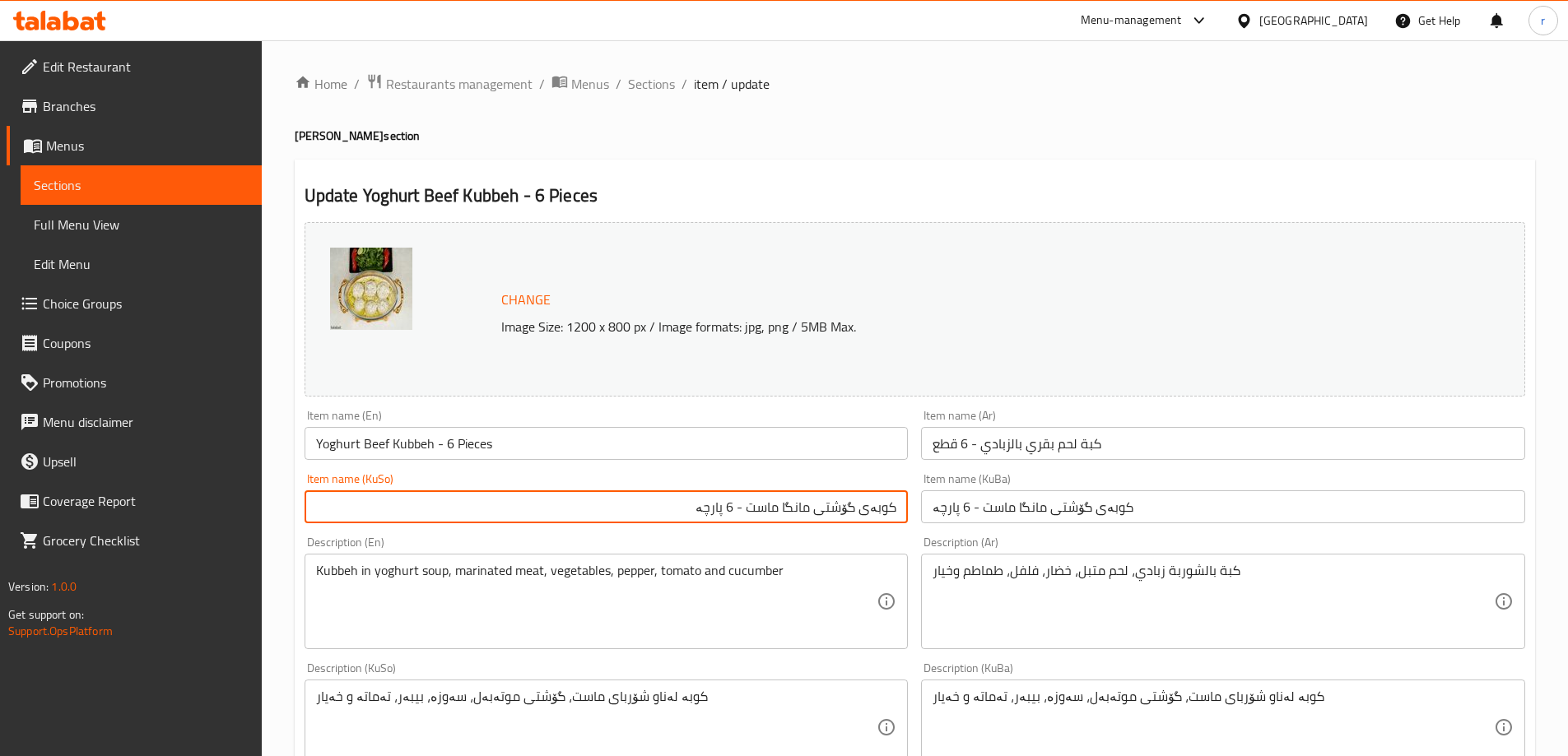
click at [665, 507] on input "کوبەی گۆشتی مانگا ماست - 6 پارچە" at bounding box center [607, 507] width 604 height 33
type input "کوبەی گۆشتی مانگا بە ماست - 6 پارچە"
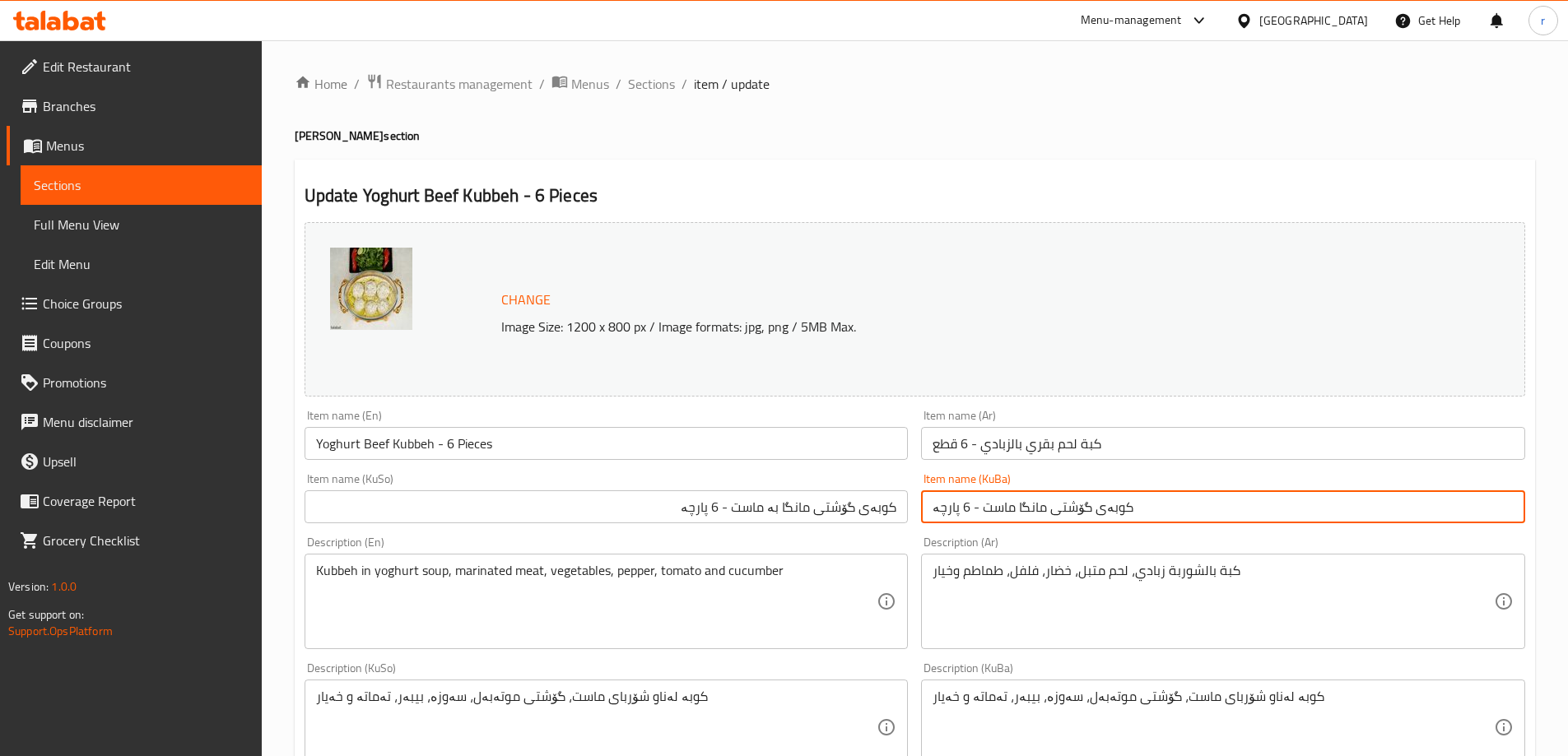
paste input "بە"
type input "کوبەی گۆشتی مانگا بە ماست - 6 پارچە"
click at [659, 488] on div "Item name (KuSo) کوبەی گۆشتی مانگا بە ماست - 6 پارچە Item name (KuSo)" at bounding box center [607, 498] width 604 height 50
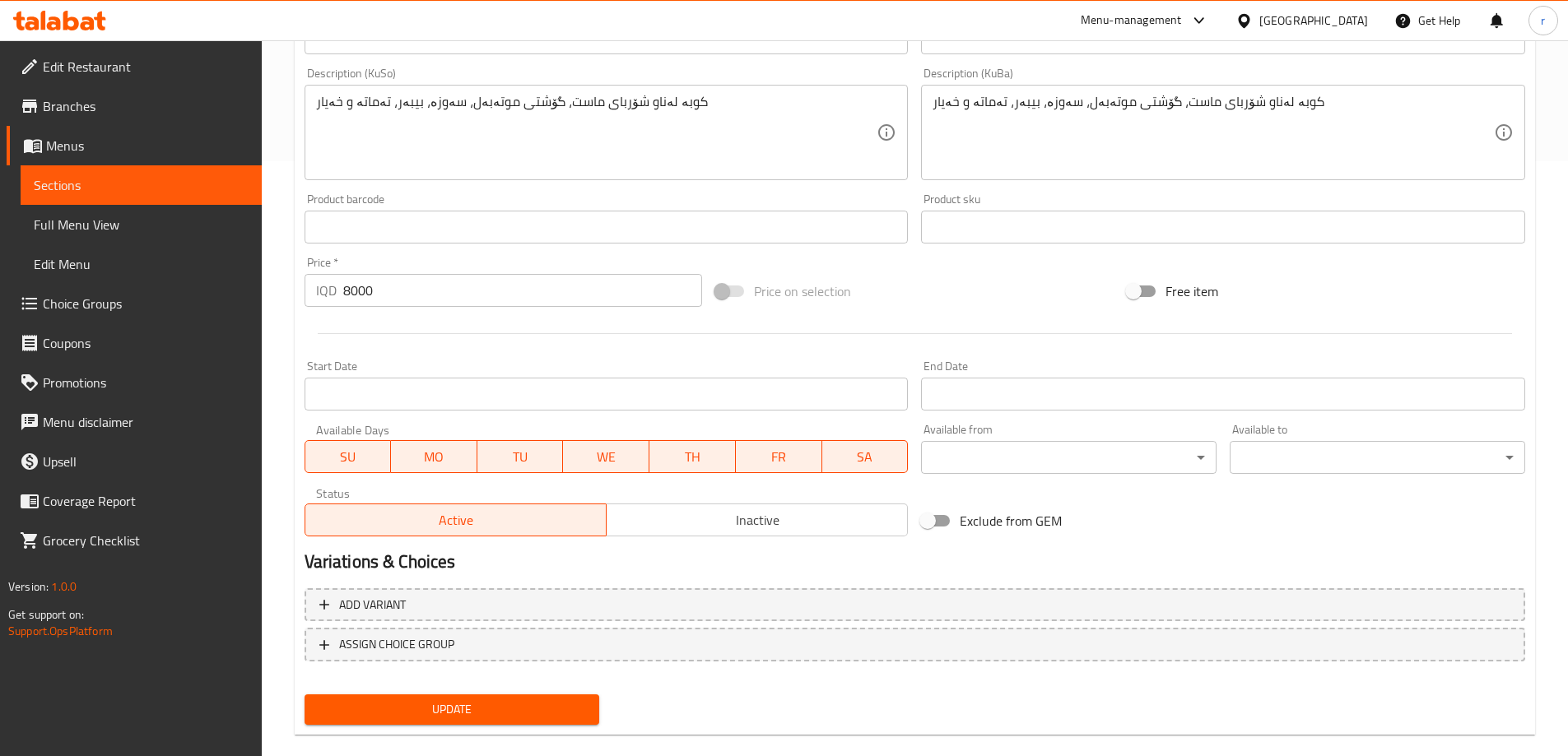
scroll to position [619, 0]
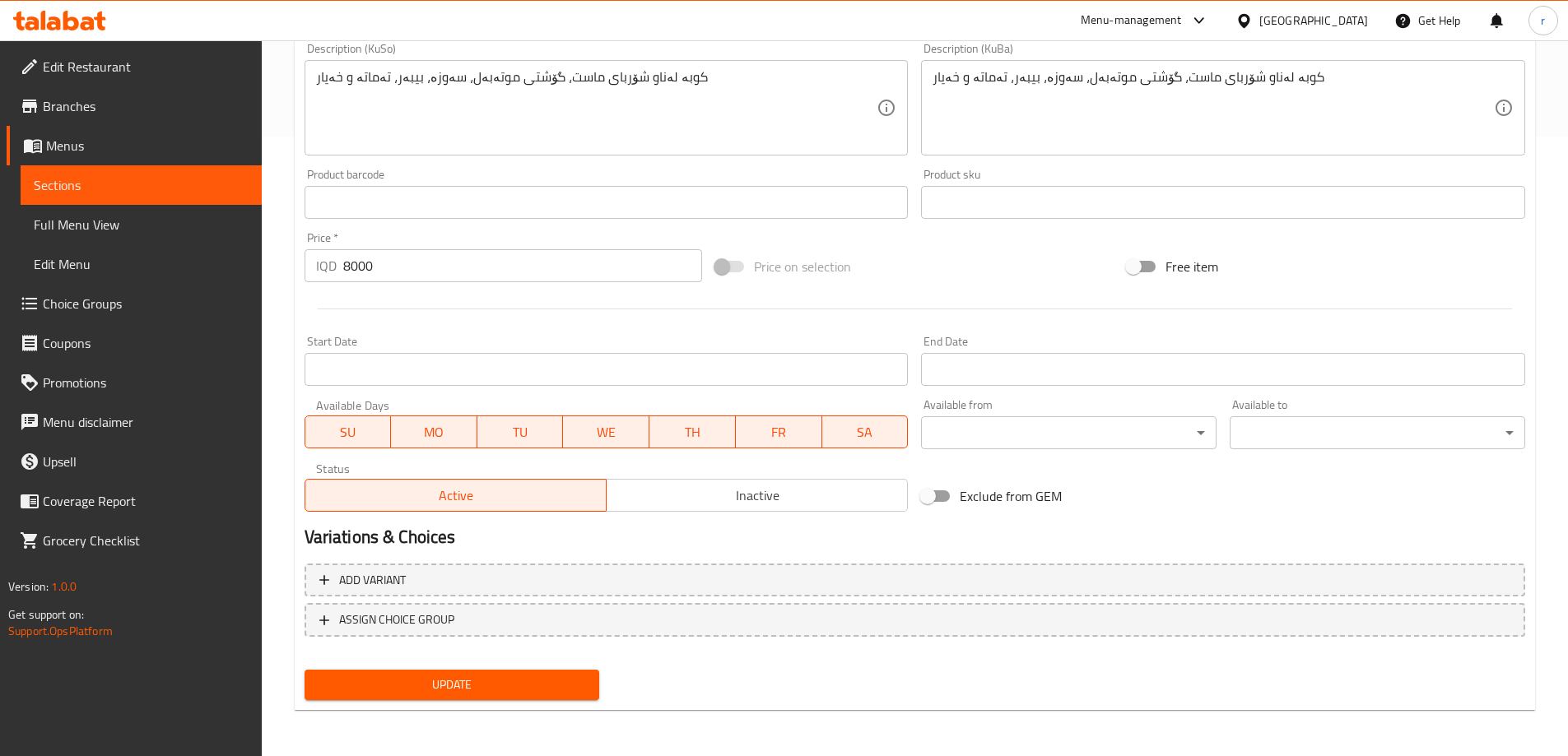
click at [547, 686] on span "Update" at bounding box center [452, 685] width 269 height 21
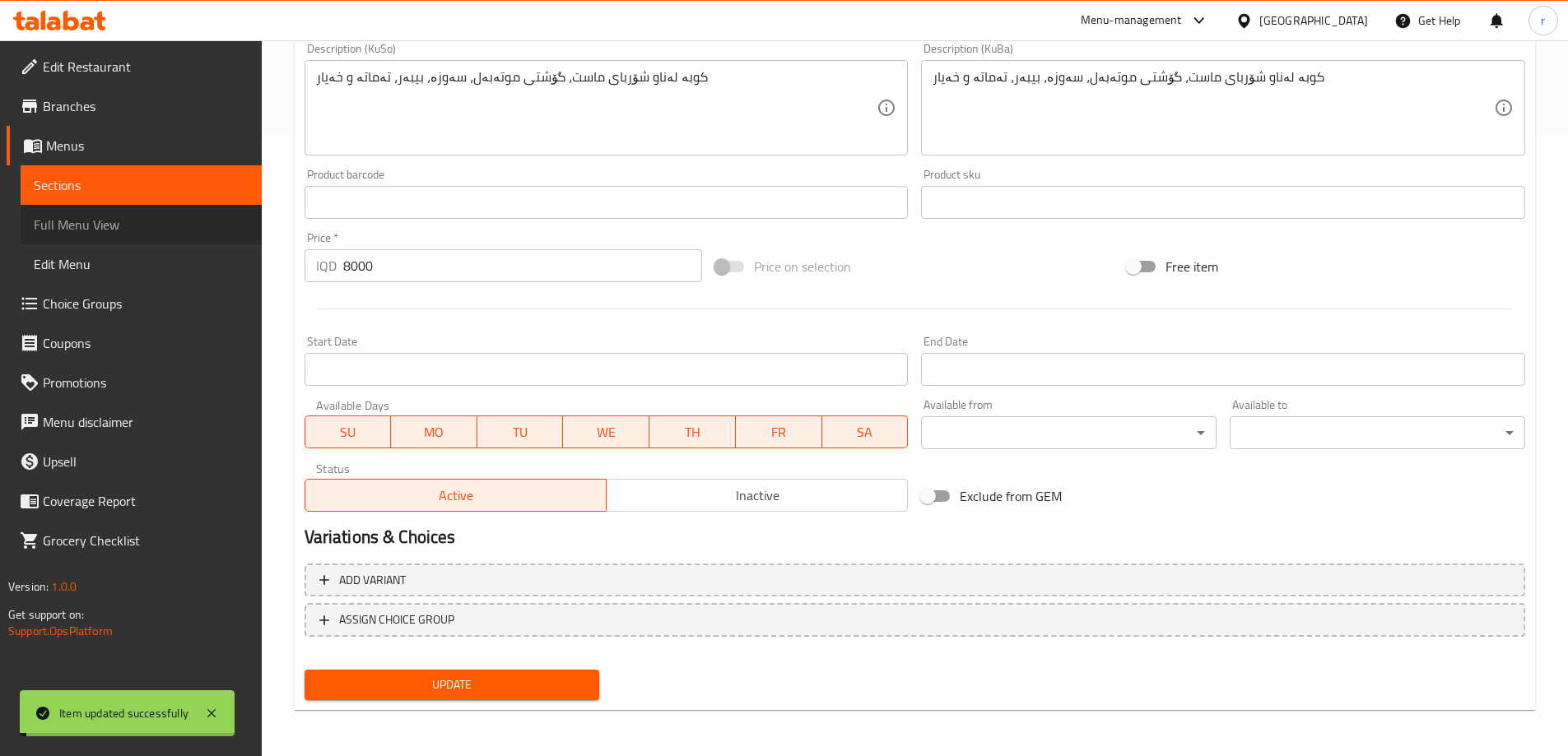
click at [191, 224] on span "Full Menu View" at bounding box center [141, 224] width 215 height 20
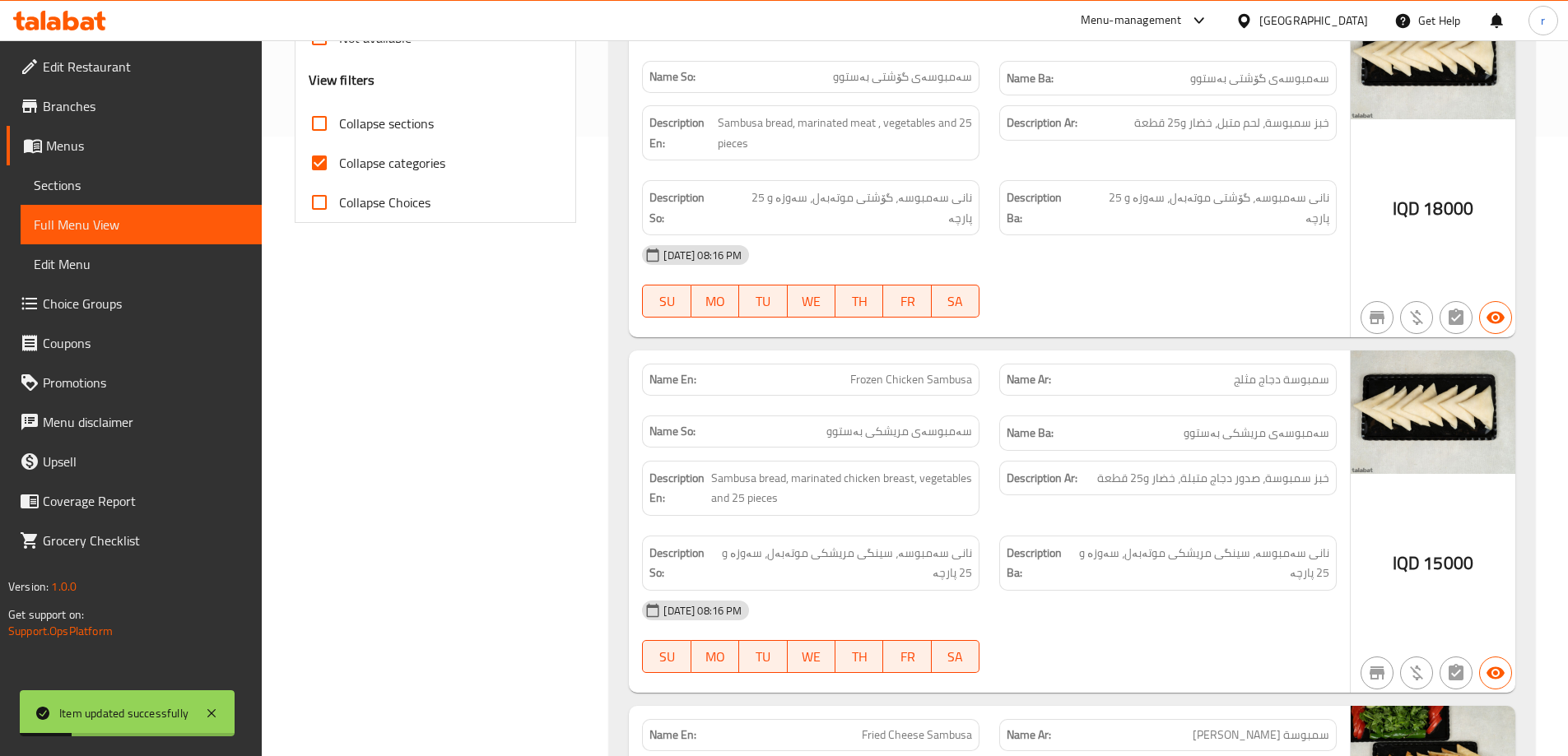
click at [331, 121] on input "Collapse sections" at bounding box center [319, 124] width 40 height 40
checkbox input "true"
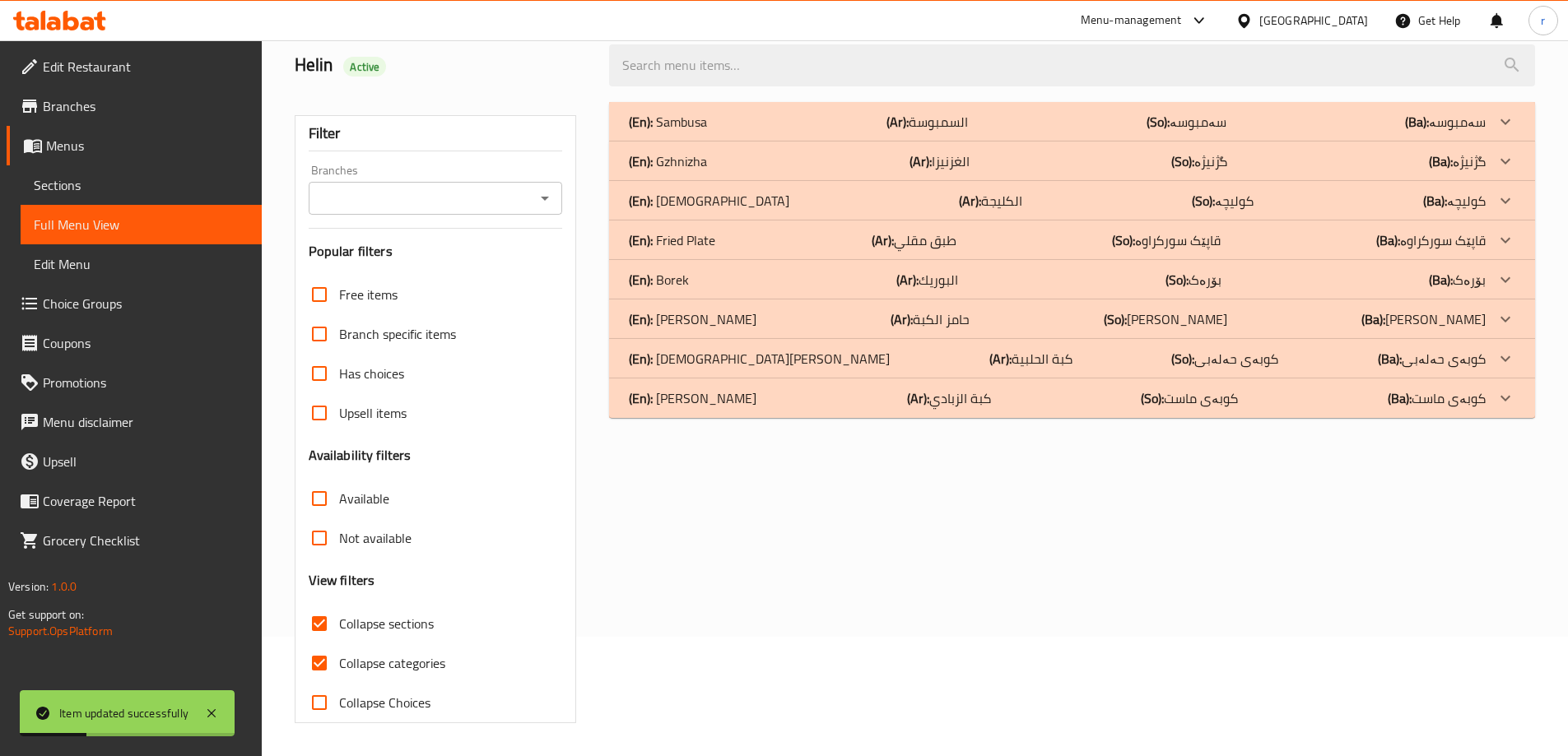
scroll to position [119, 0]
click at [720, 413] on div "(En): Yoghurt Kubbeh (Ar): كبة الزبادي (So): کوبەی ماست (Ba): کوبەی ماست" at bounding box center [1072, 399] width 926 height 40
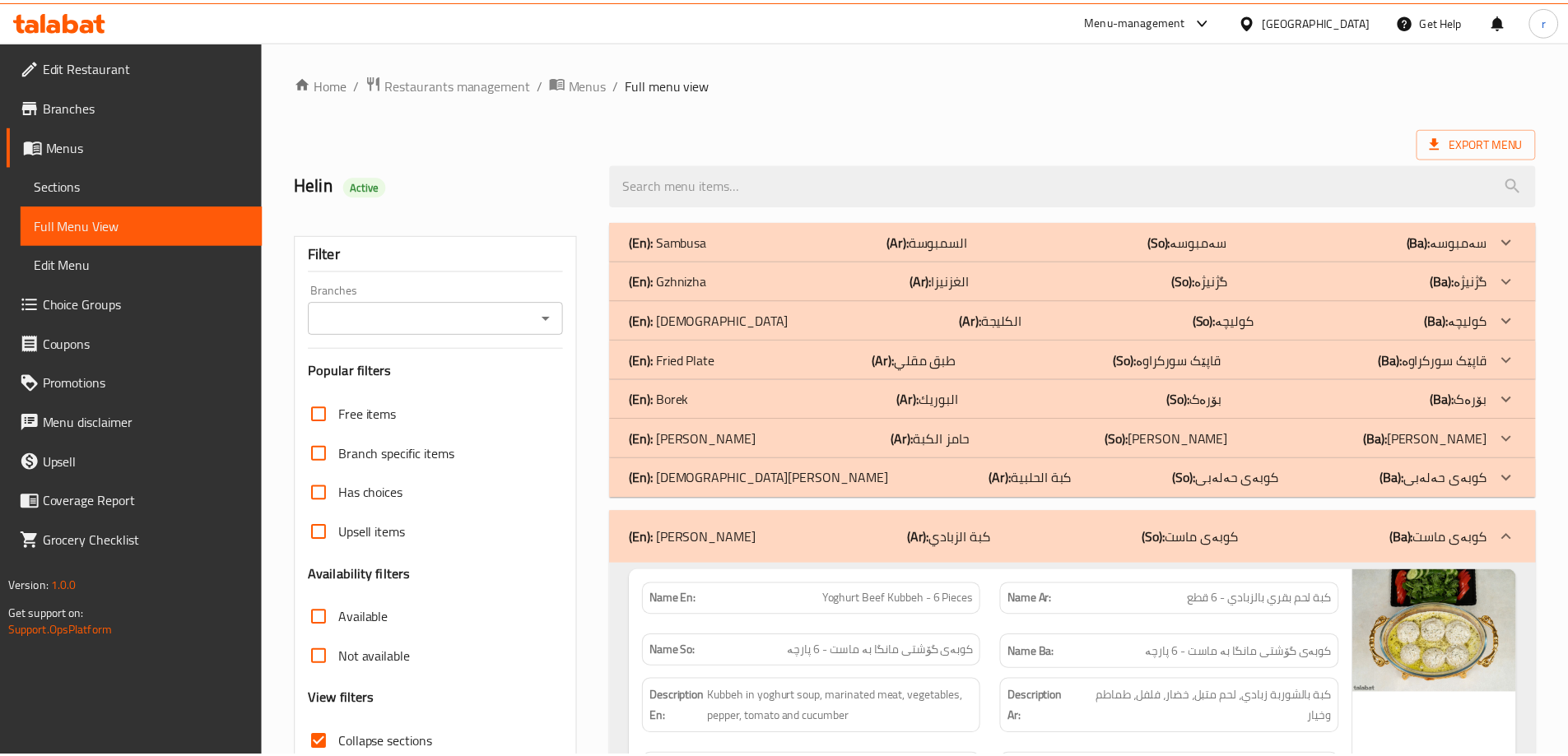
scroll to position [577, 0]
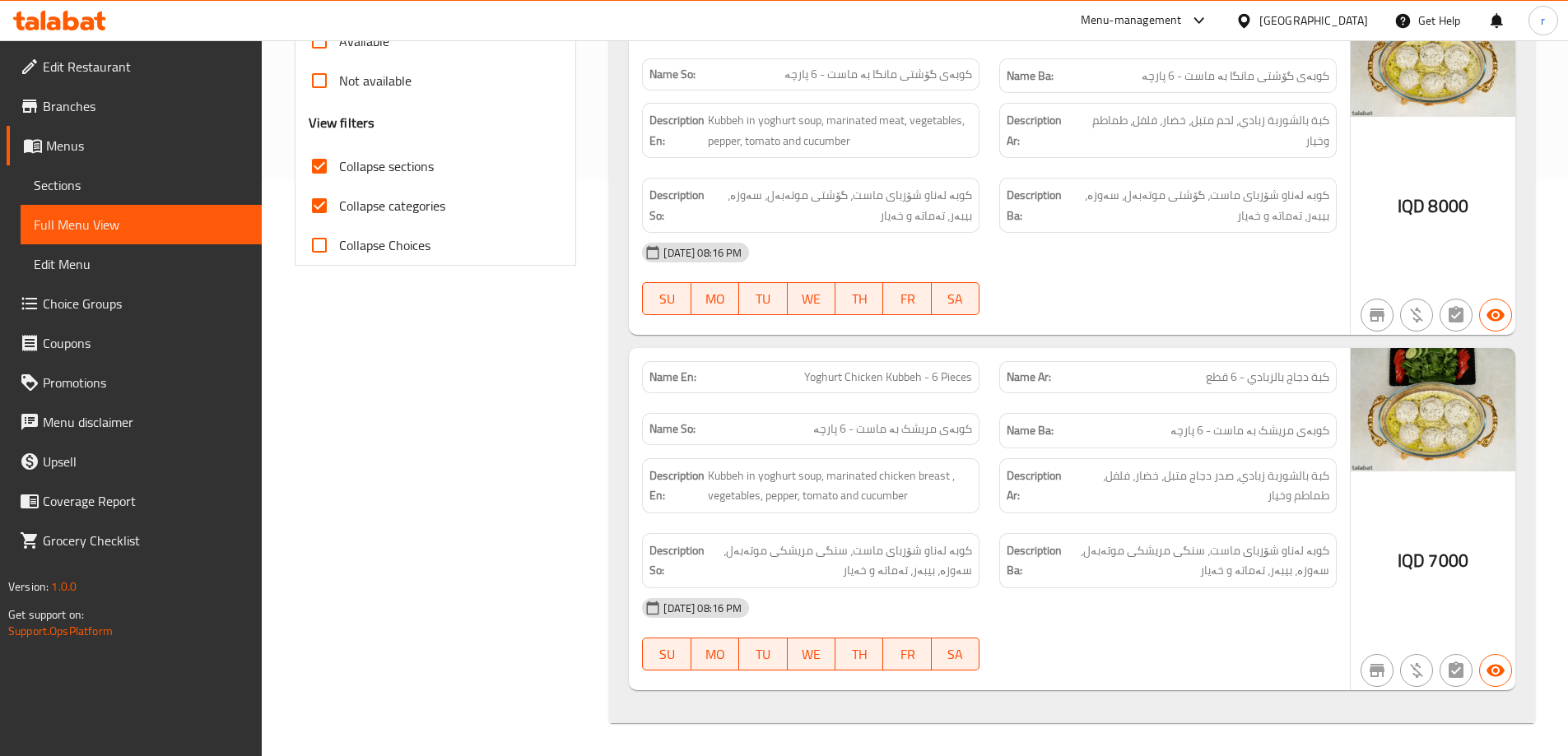
click at [122, 109] on span "Branches" at bounding box center [145, 106] width 206 height 20
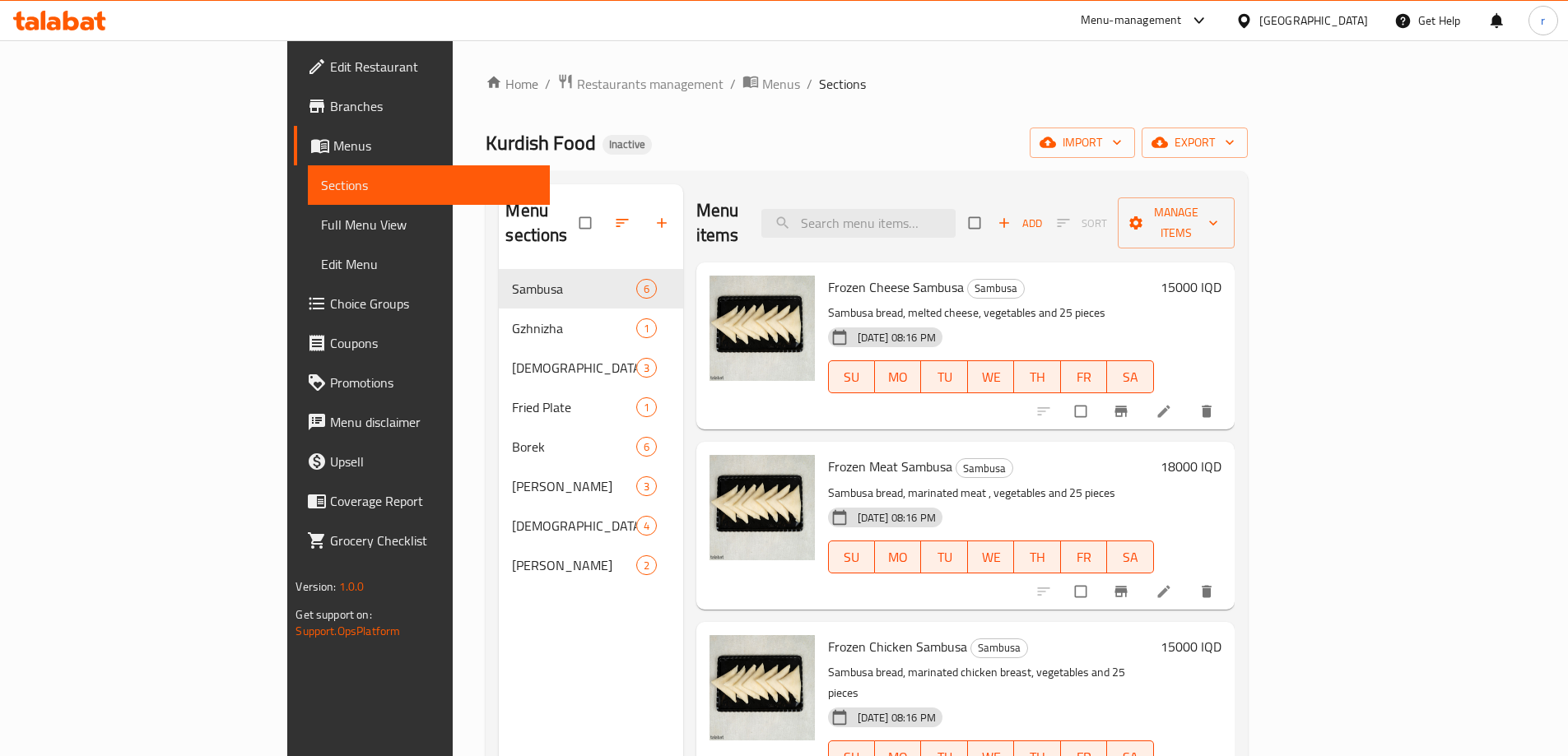
click at [321, 230] on span "Full Menu View" at bounding box center [428, 224] width 215 height 20
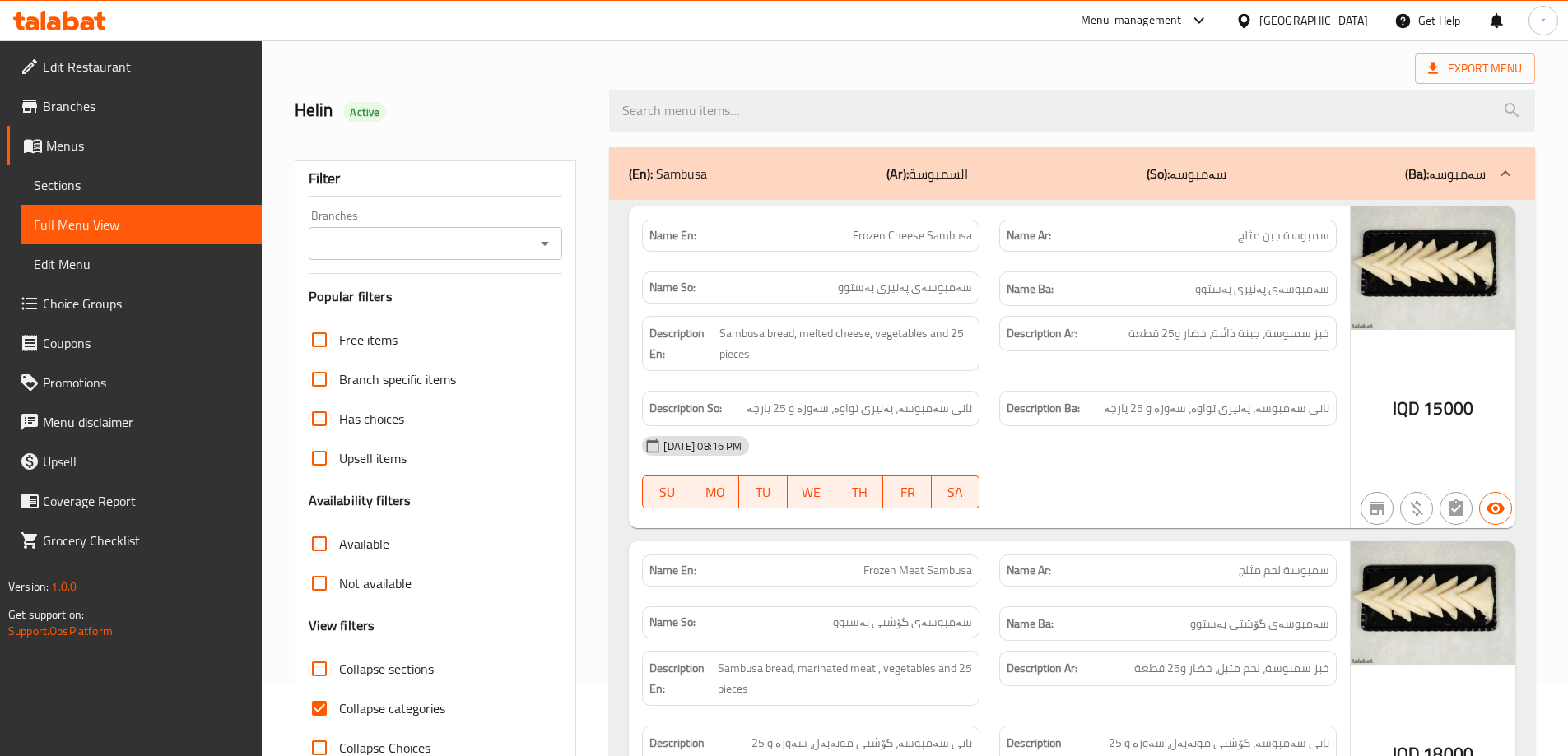
scroll to position [109, 0]
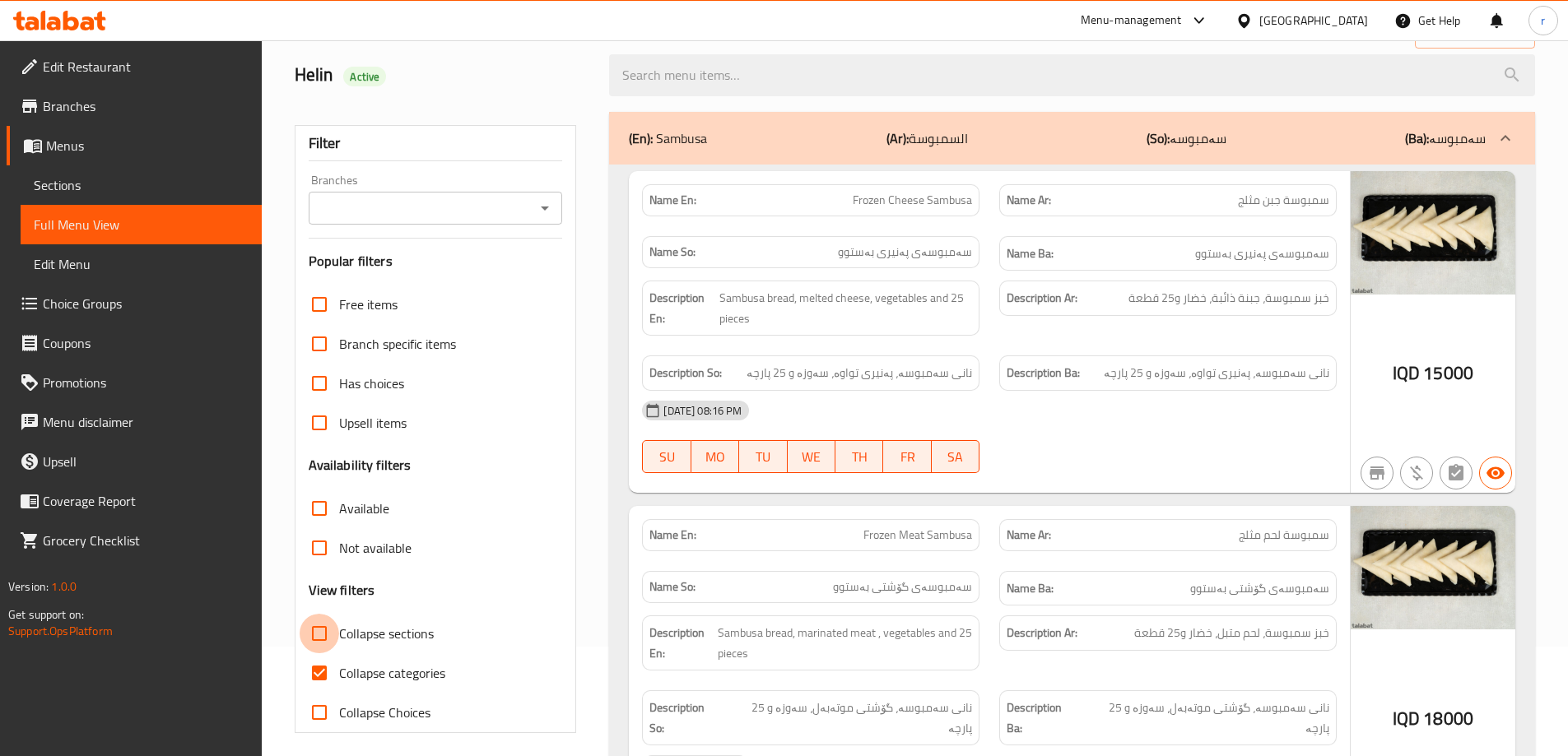
click at [323, 631] on input "Collapse sections" at bounding box center [319, 634] width 40 height 40
checkbox input "true"
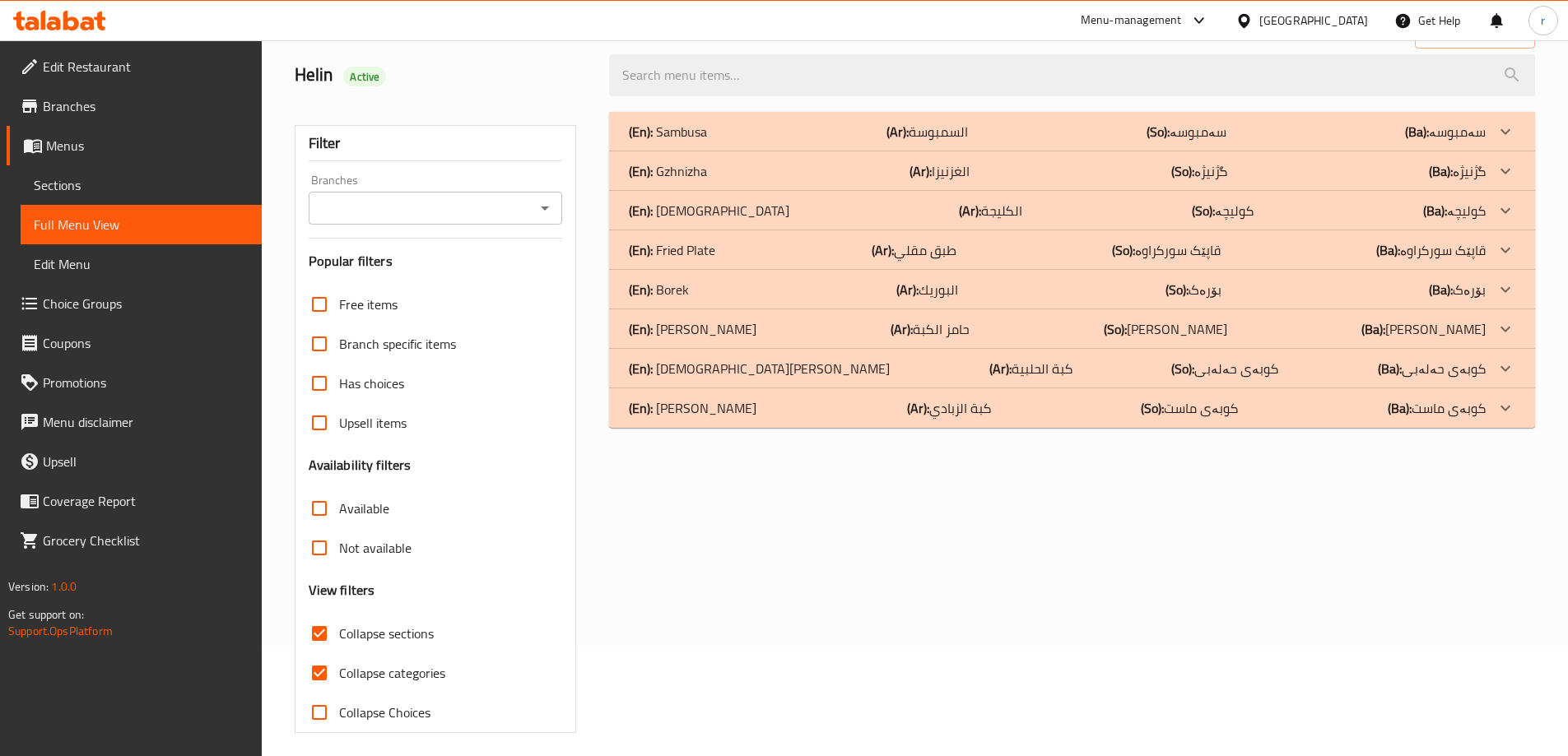
click at [313, 676] on input "Collapse categories" at bounding box center [319, 673] width 40 height 40
checkbox input "false"
click at [722, 405] on p "(En): Yoghurt Kubbeh" at bounding box center [692, 407] width 127 height 20
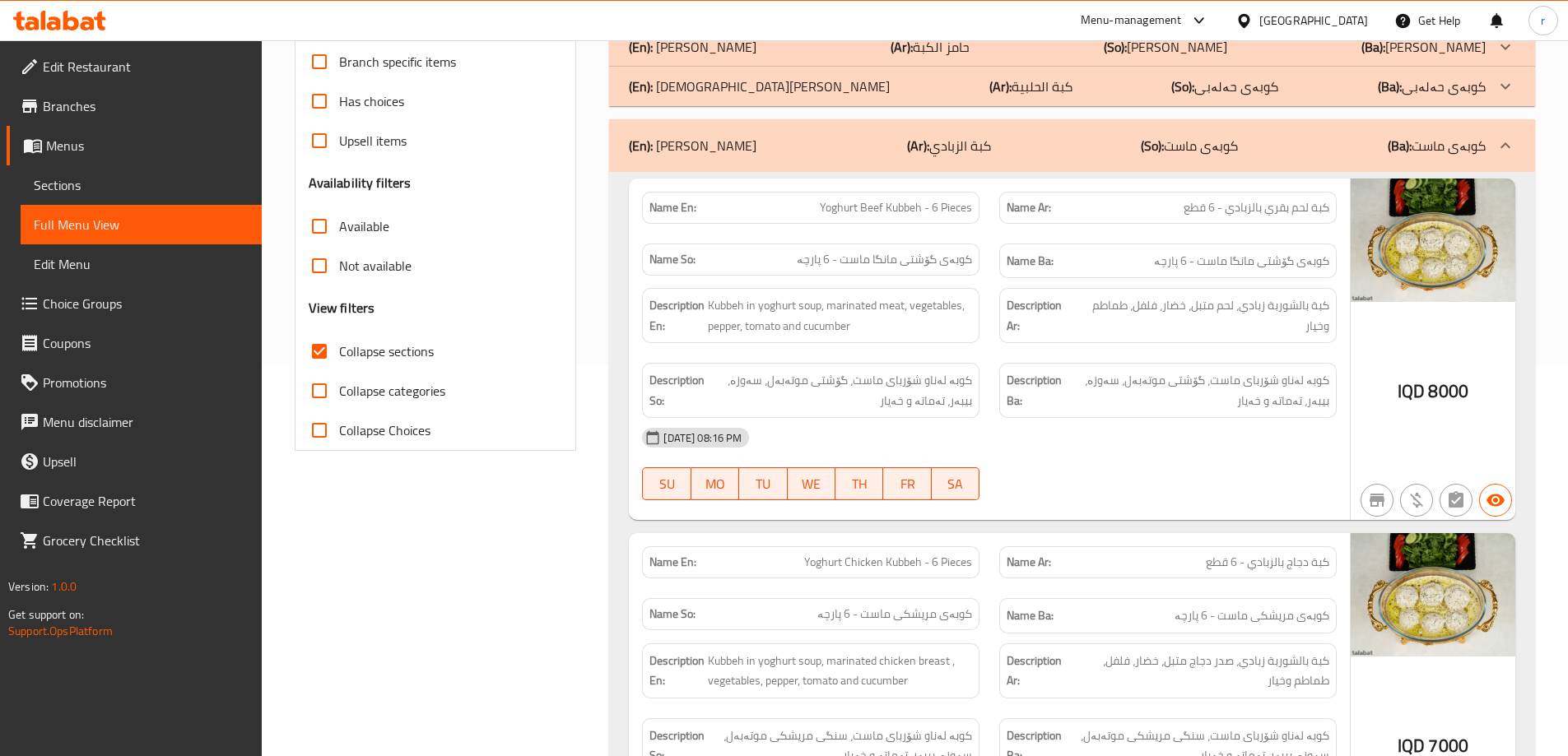
scroll to position [357, 0]
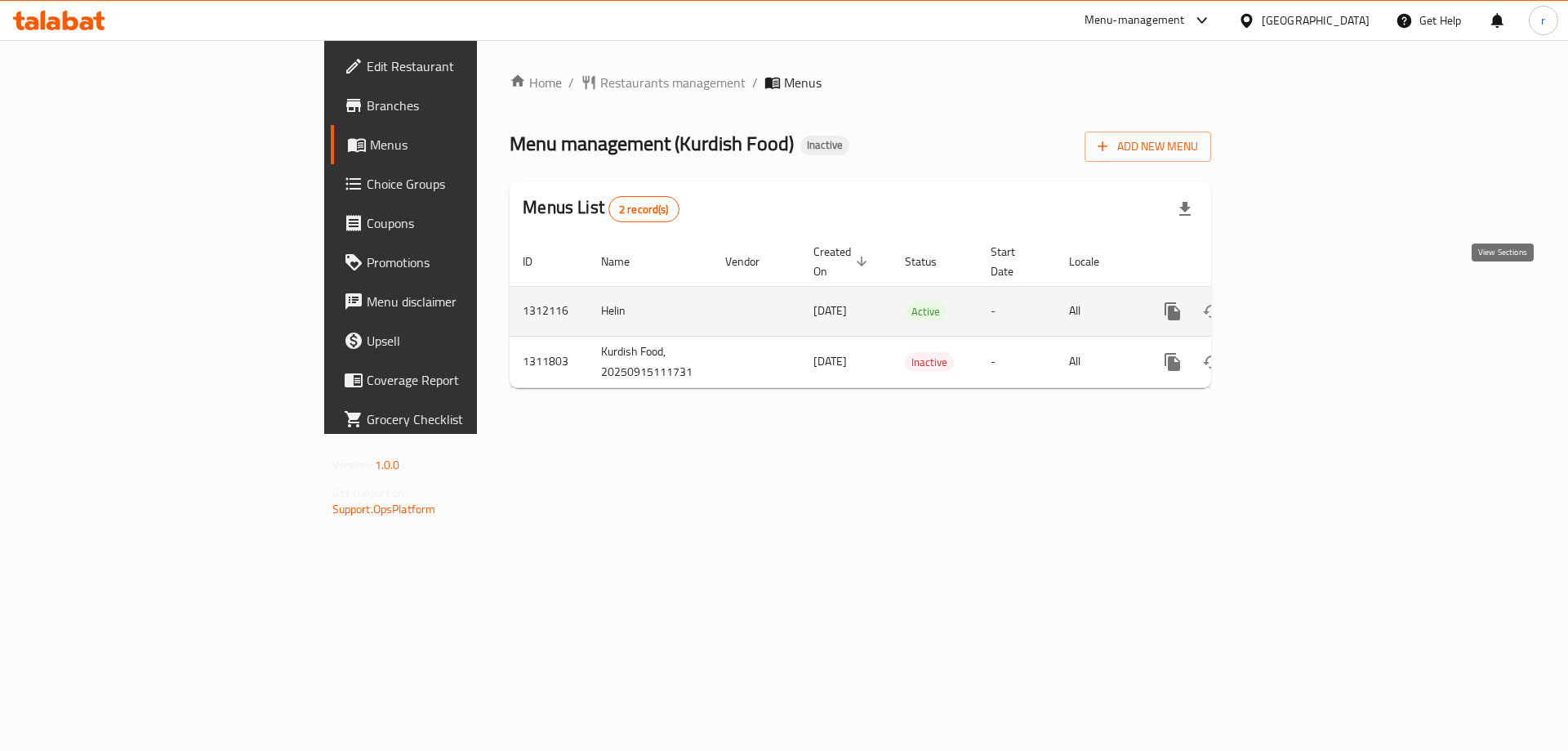
click at [1300, 302] on icon "enhanced table" at bounding box center [1290, 311] width 20 height 20
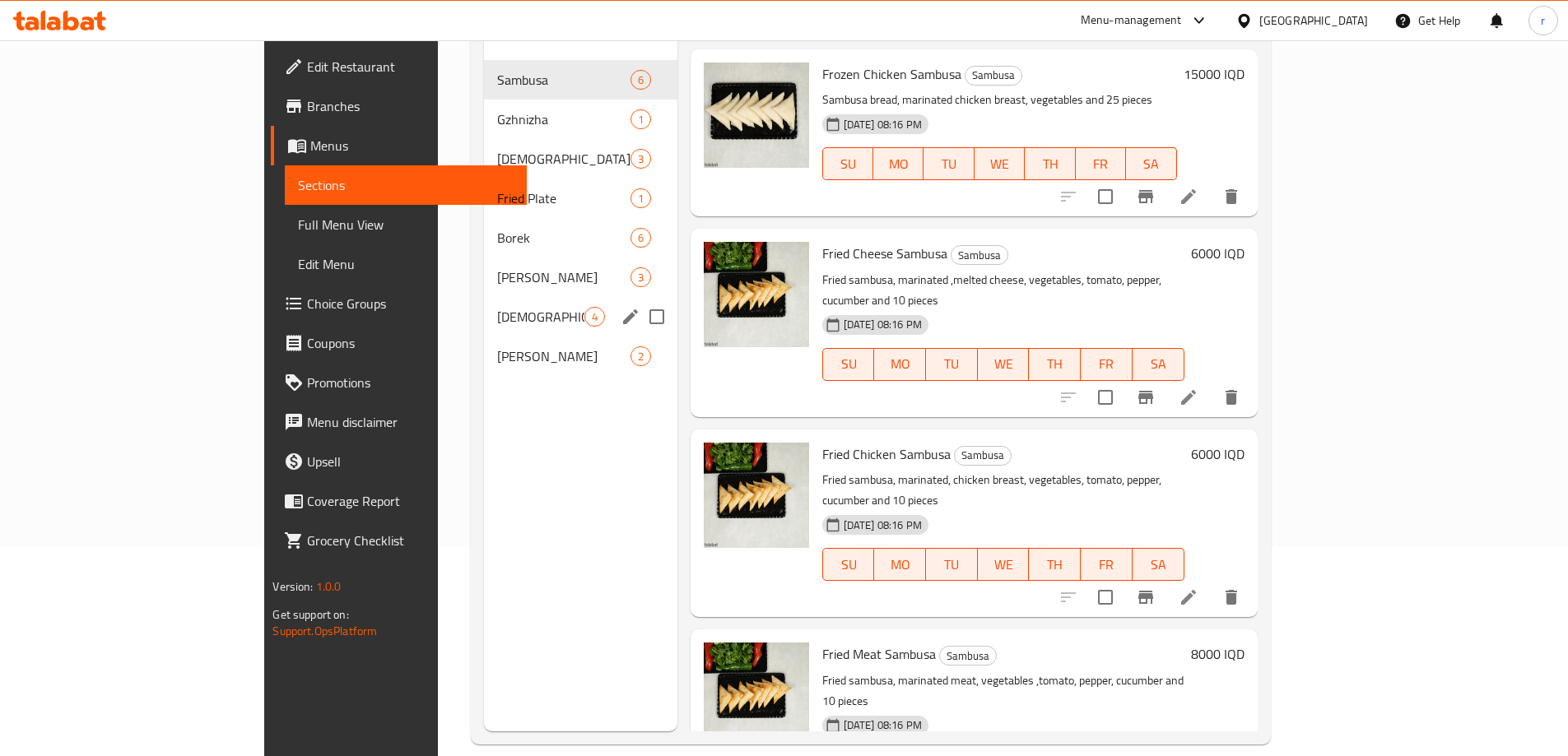
scroll to position [220, 0]
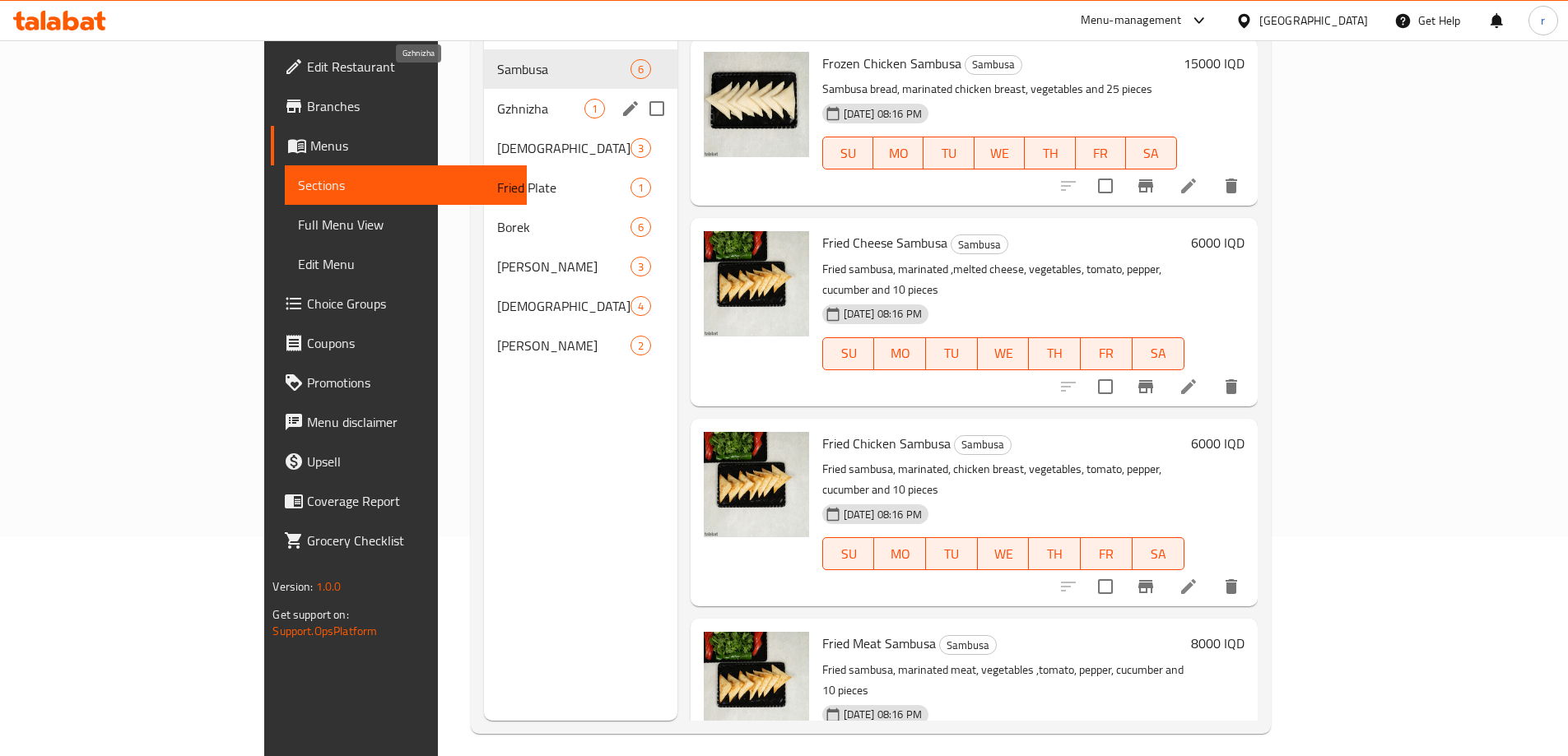
click at [497, 99] on span "Gzhnizha" at bounding box center [540, 108] width 87 height 20
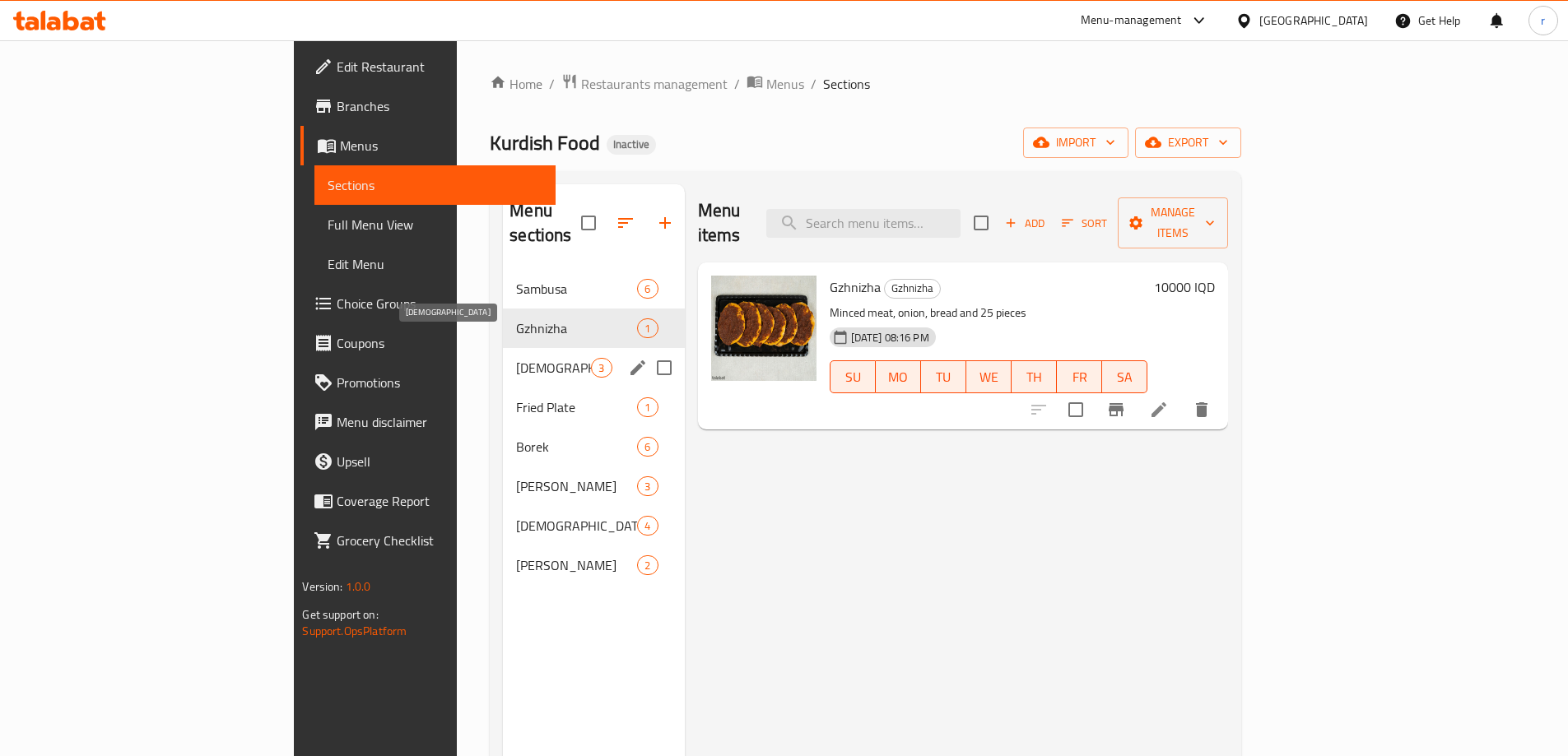
click at [516, 358] on span "Kulicha" at bounding box center [553, 368] width 75 height 20
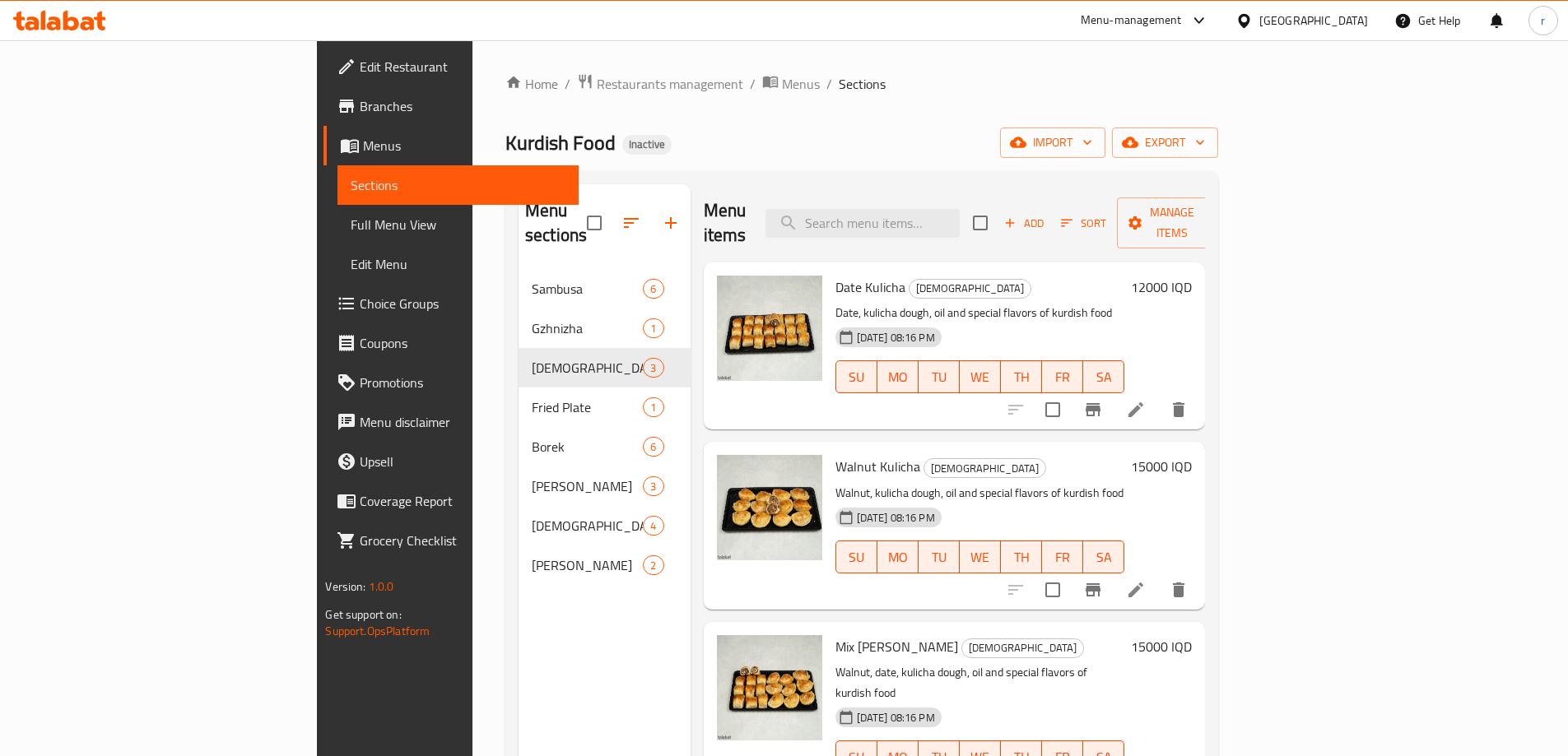
scroll to position [230, 0]
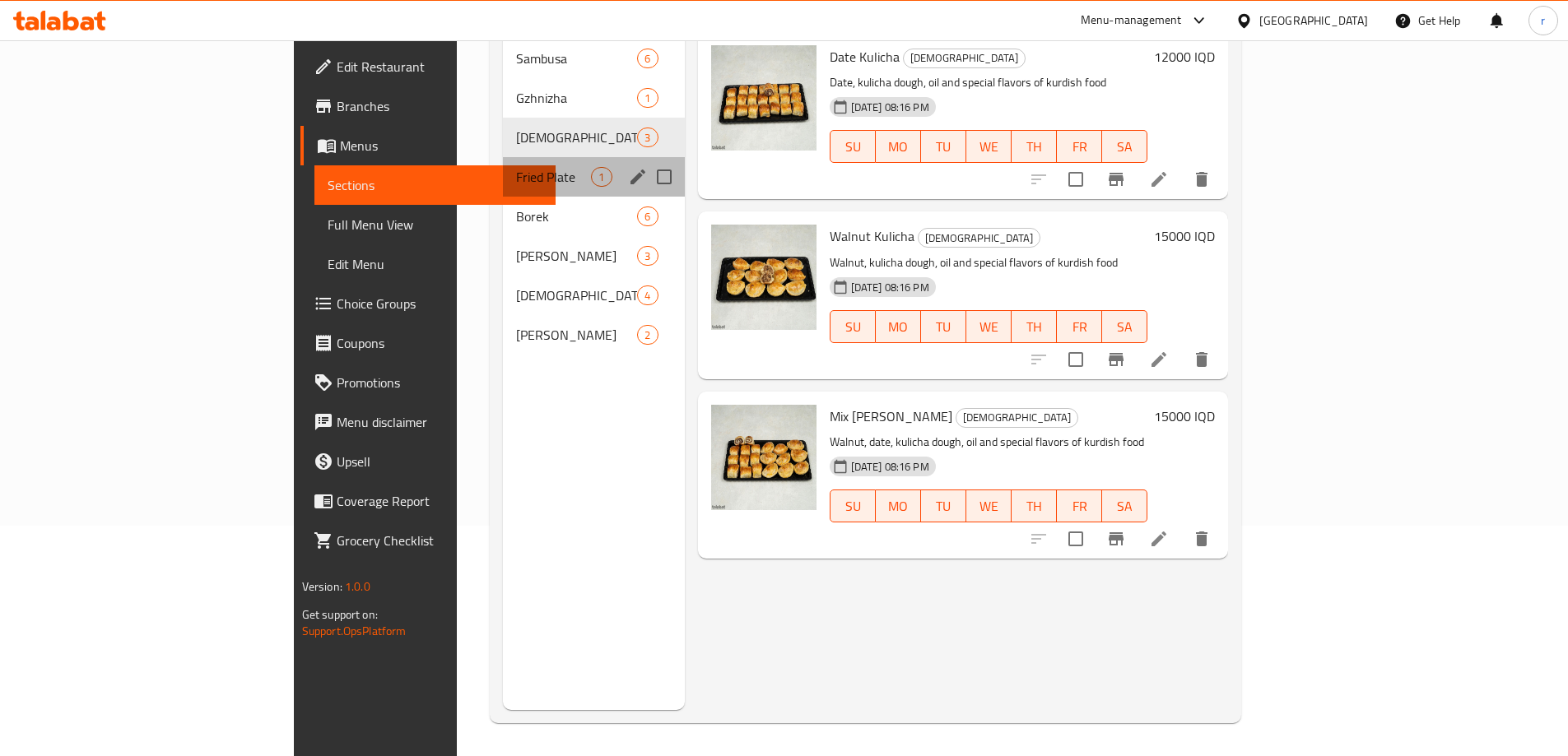
click at [503, 163] on div "Fried Plate 1" at bounding box center [593, 177] width 181 height 40
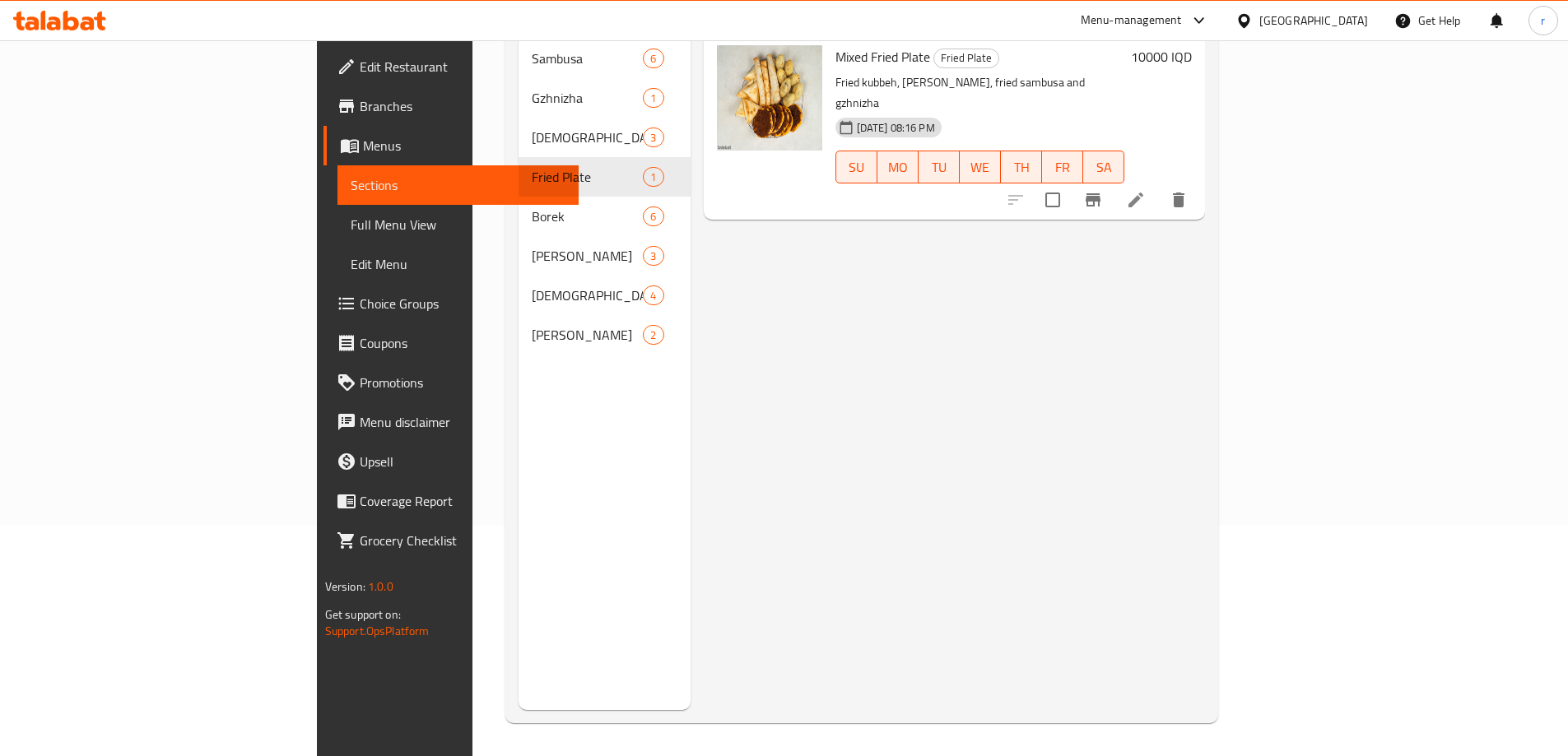
scroll to position [121, 0]
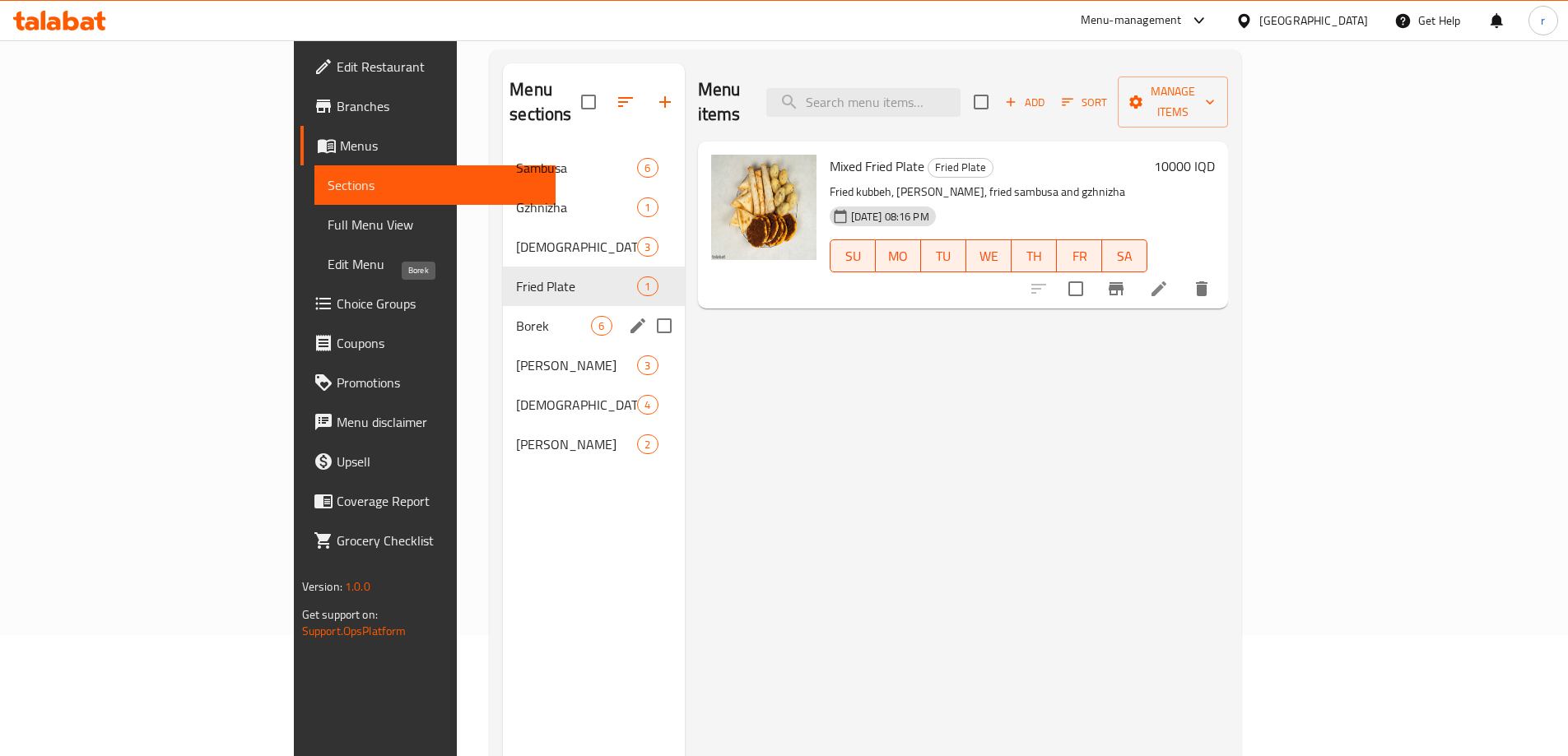
click at [516, 316] on span "Borek" at bounding box center [553, 325] width 75 height 20
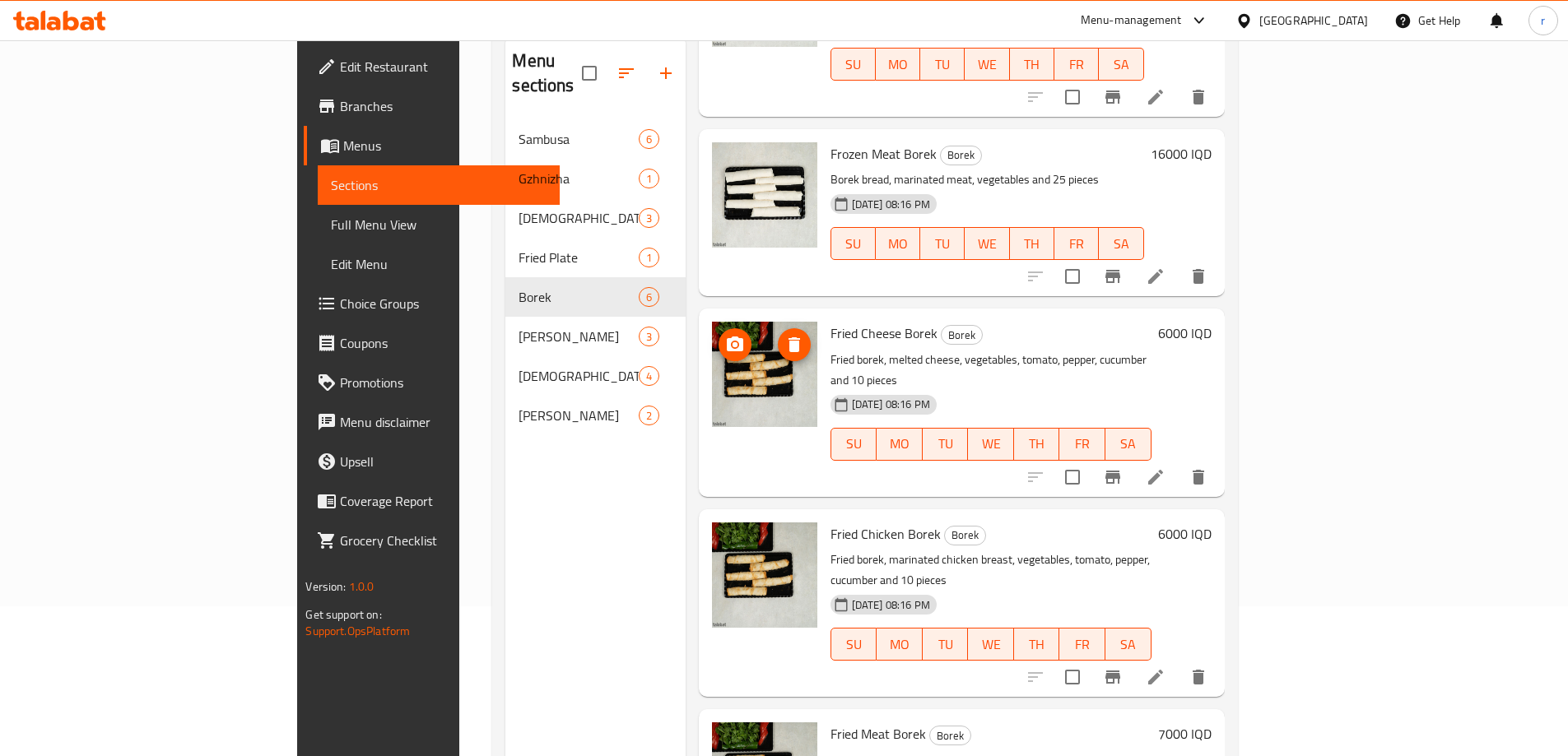
scroll to position [230, 0]
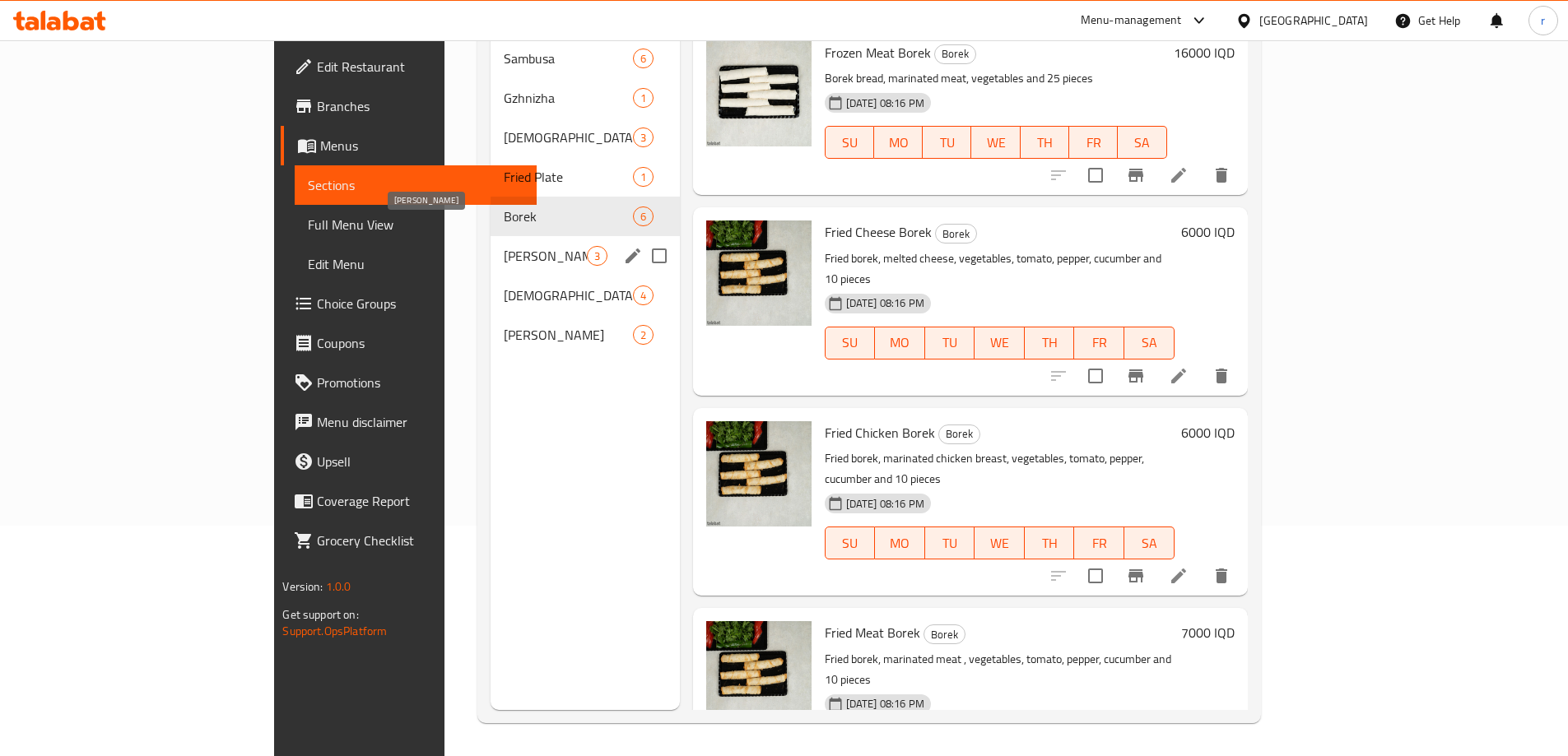
click at [504, 246] on span "Hamz Kubbeh" at bounding box center [545, 255] width 83 height 20
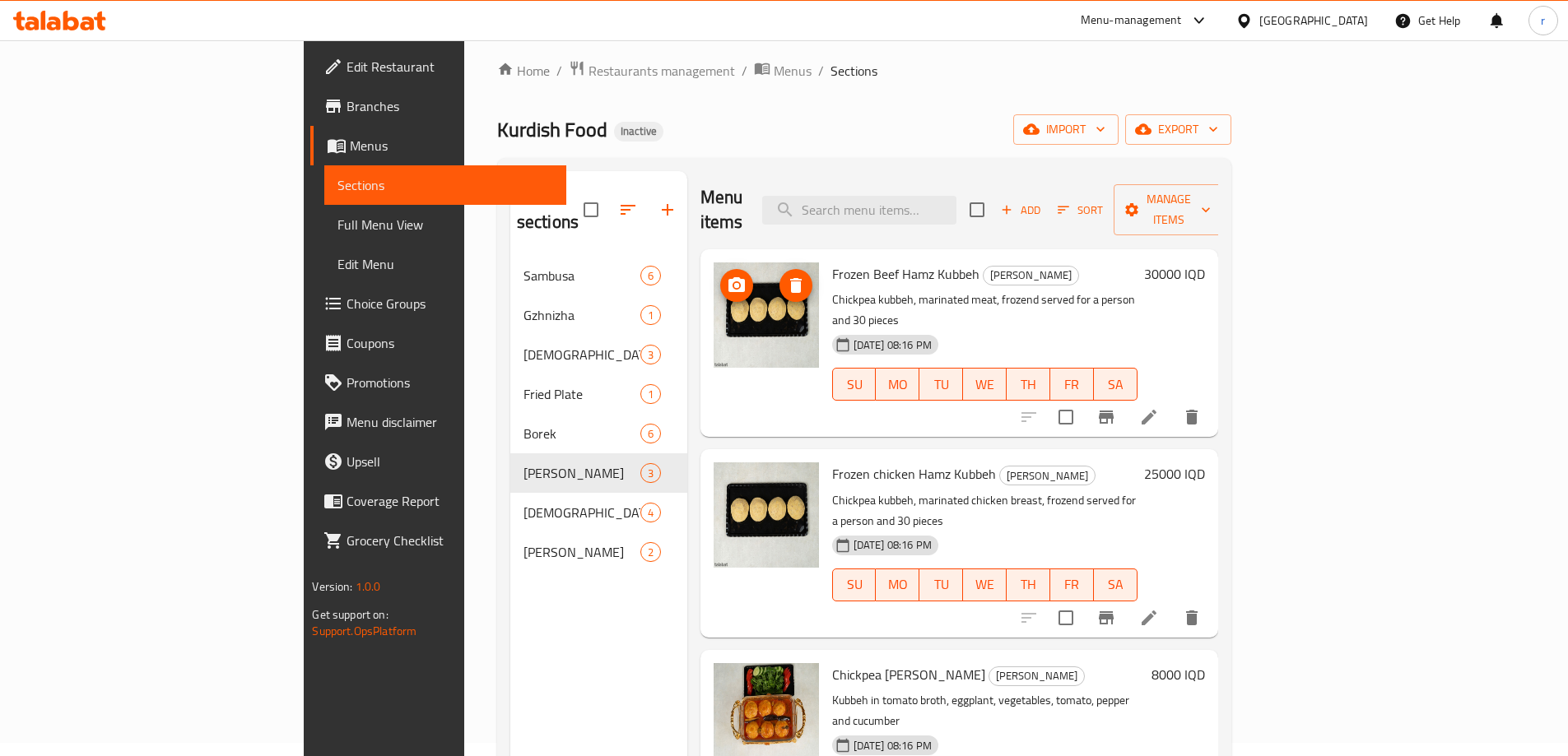
scroll to position [10, 0]
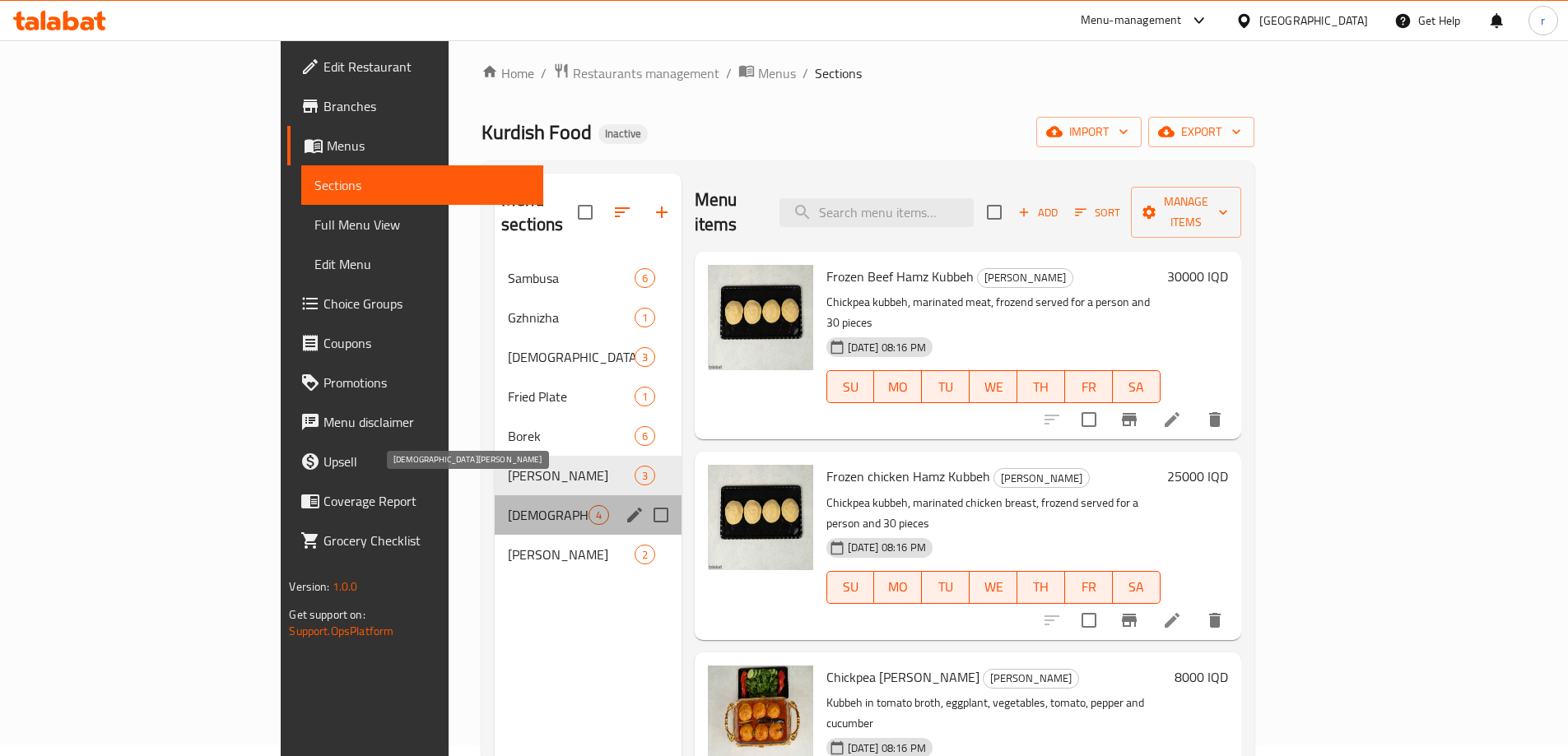
click at [508, 505] on span "Halabi Kubbeh" at bounding box center [548, 515] width 80 height 20
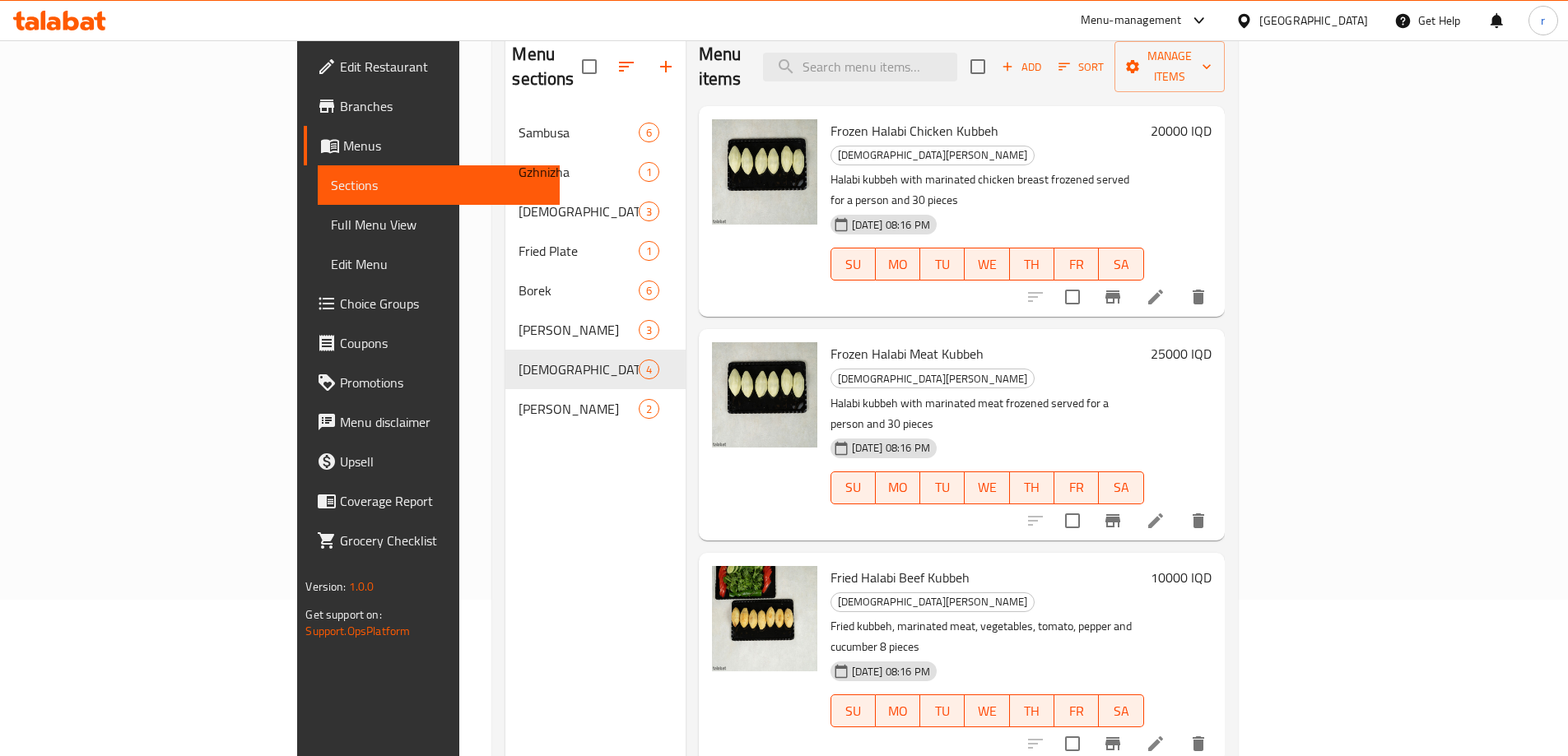
scroll to position [230, 0]
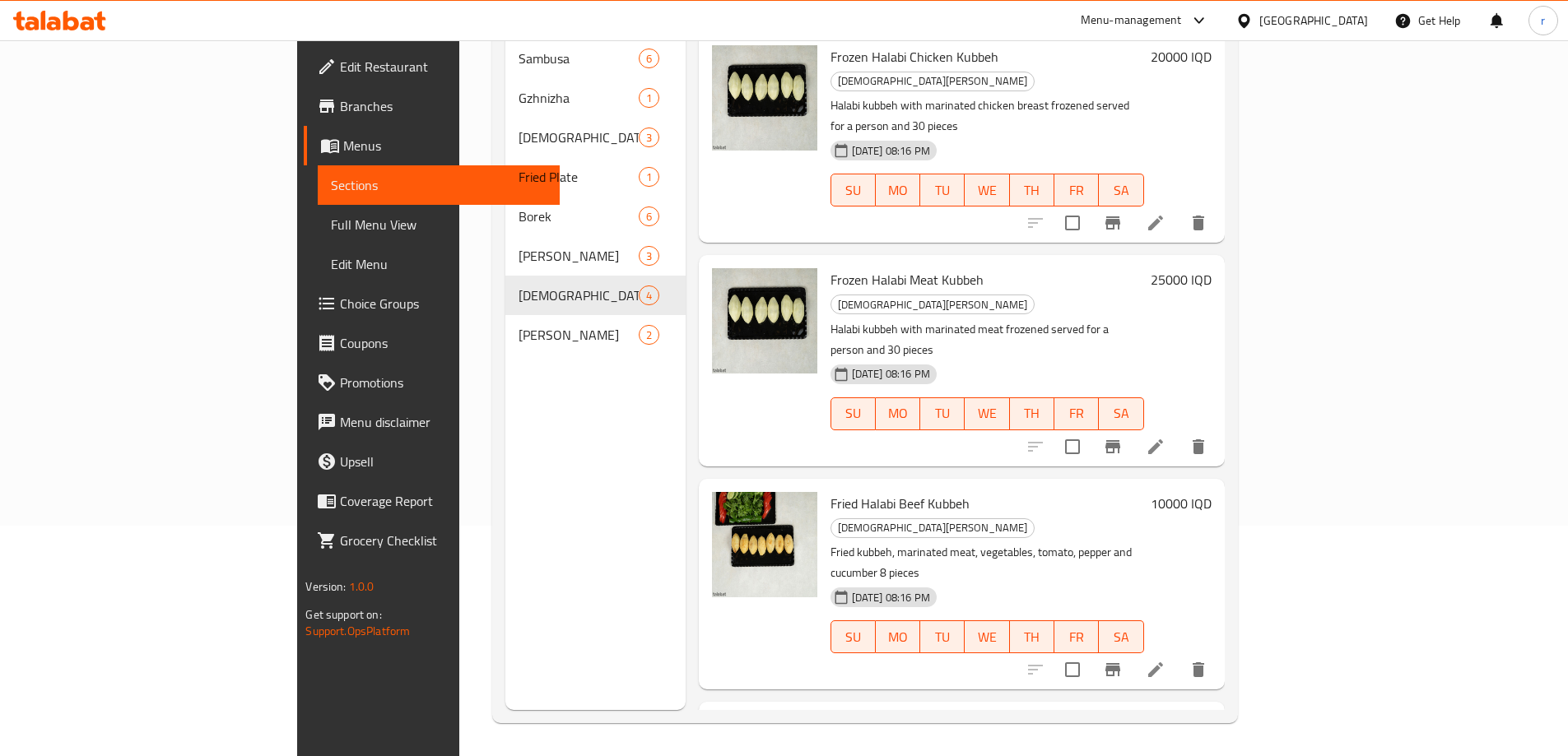
click at [505, 289] on div "Halabi Kubbeh 4" at bounding box center [594, 296] width 179 height 40
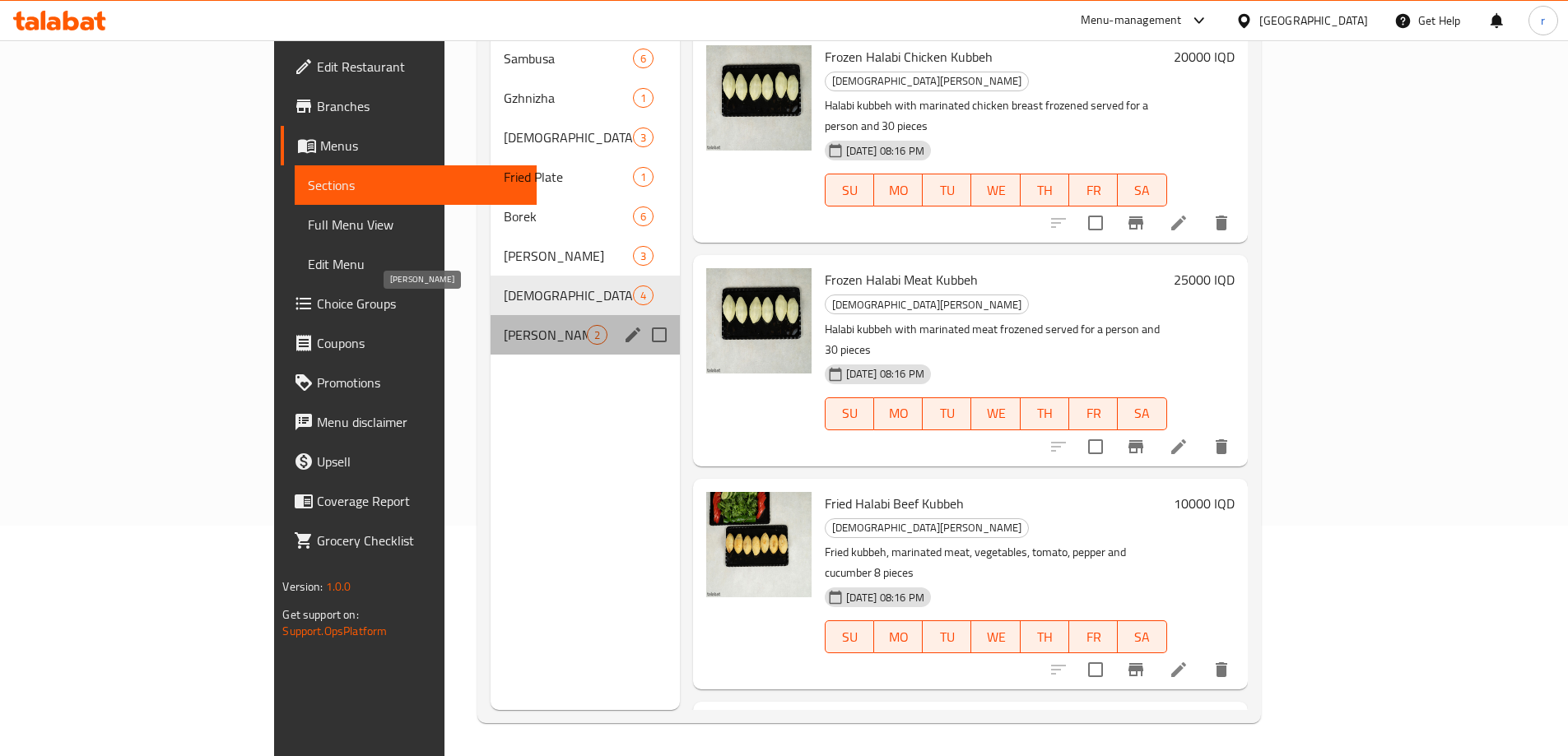
click at [504, 325] on span "Yoghurt Kubbeh" at bounding box center [545, 335] width 83 height 20
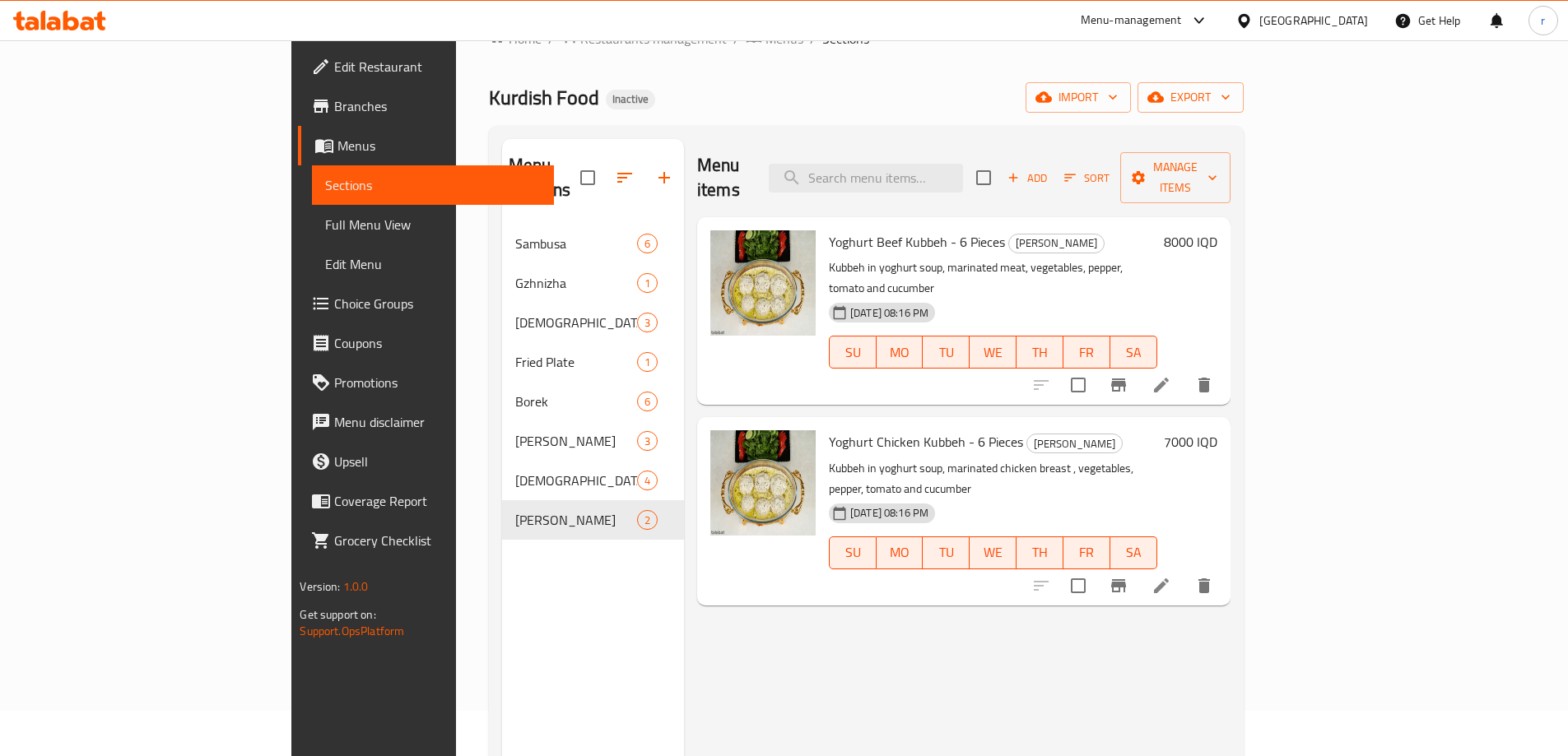
scroll to position [10, 0]
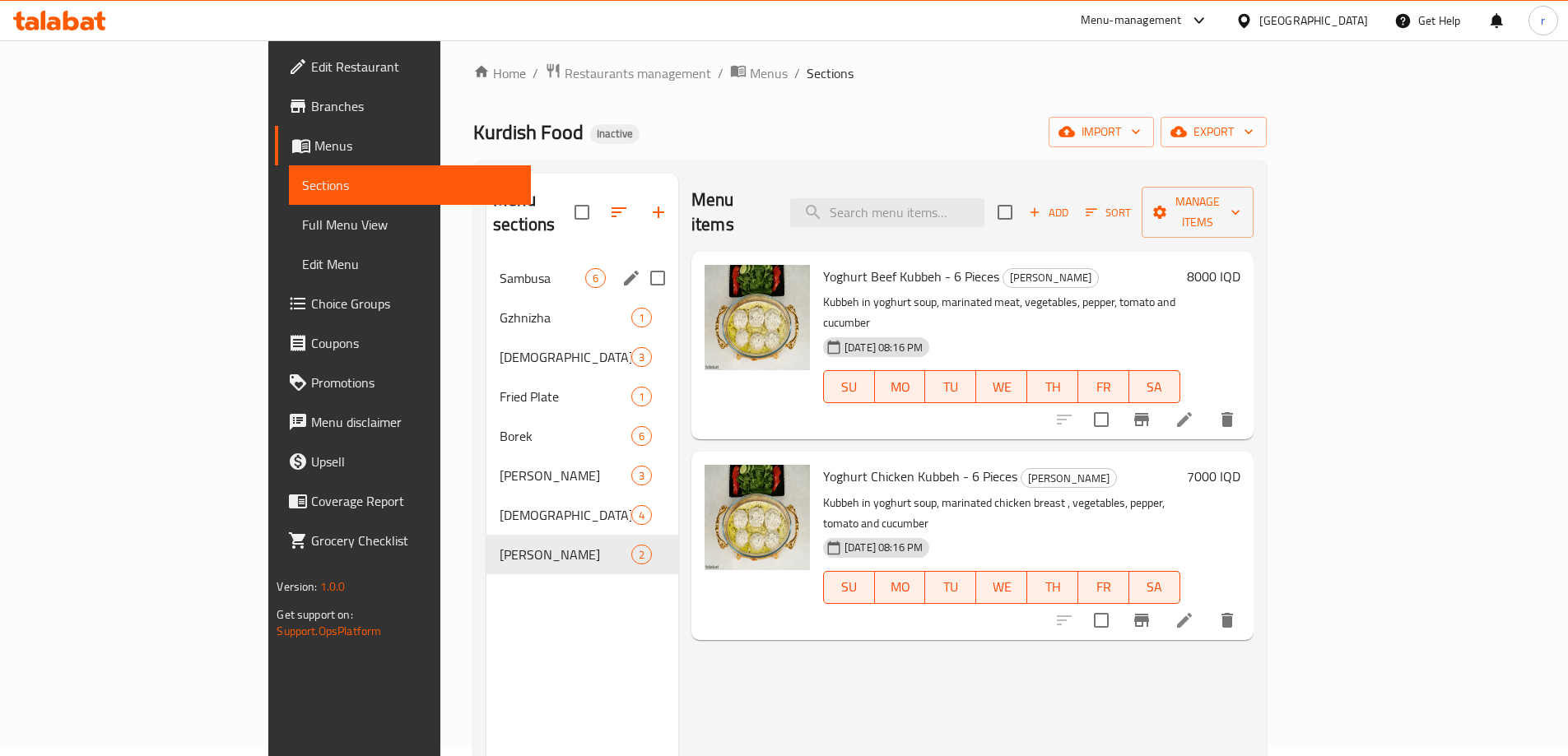
click at [486, 268] on div "Sambusa 6" at bounding box center [582, 279] width 192 height 40
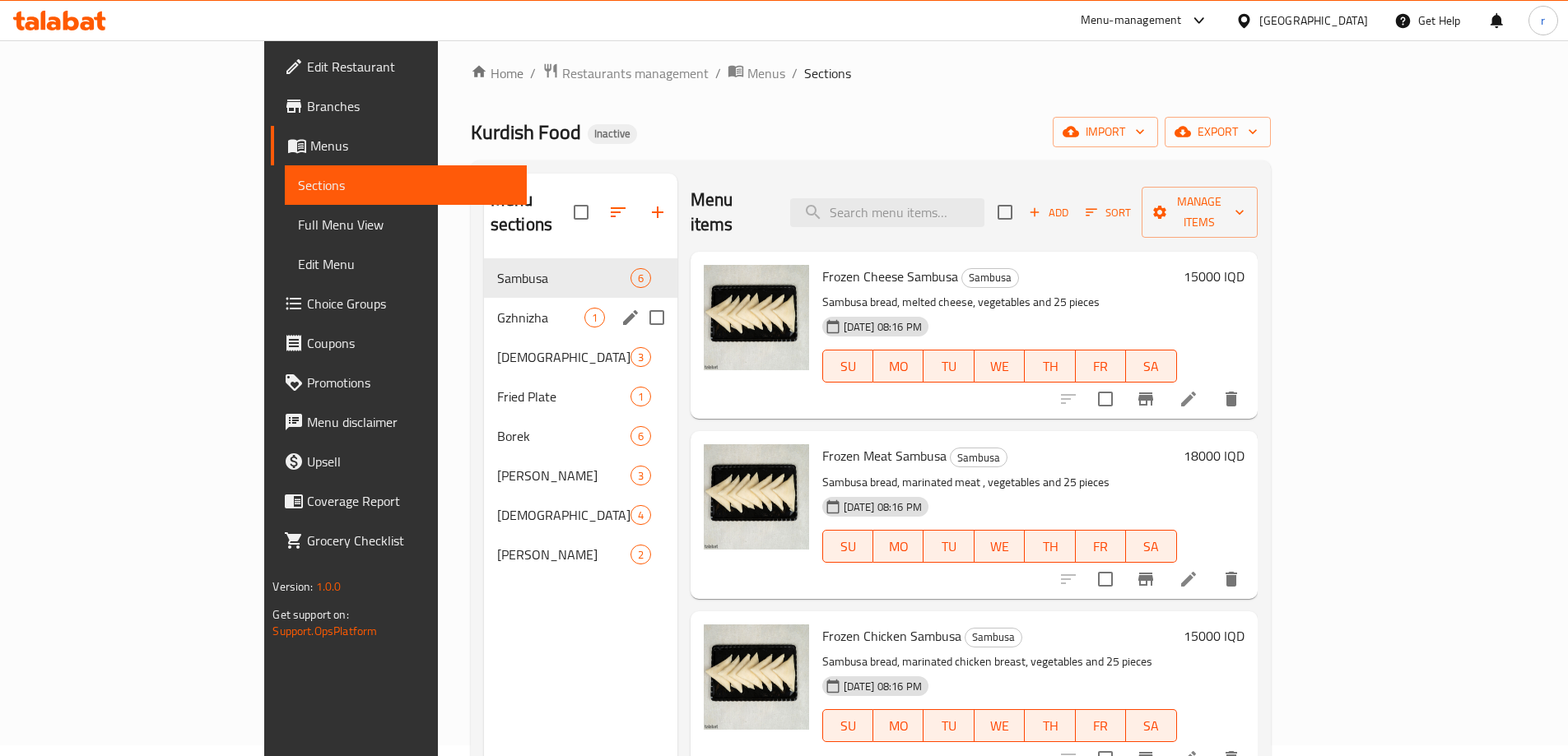
click at [484, 304] on div "Gzhnizha 1" at bounding box center [581, 317] width 194 height 40
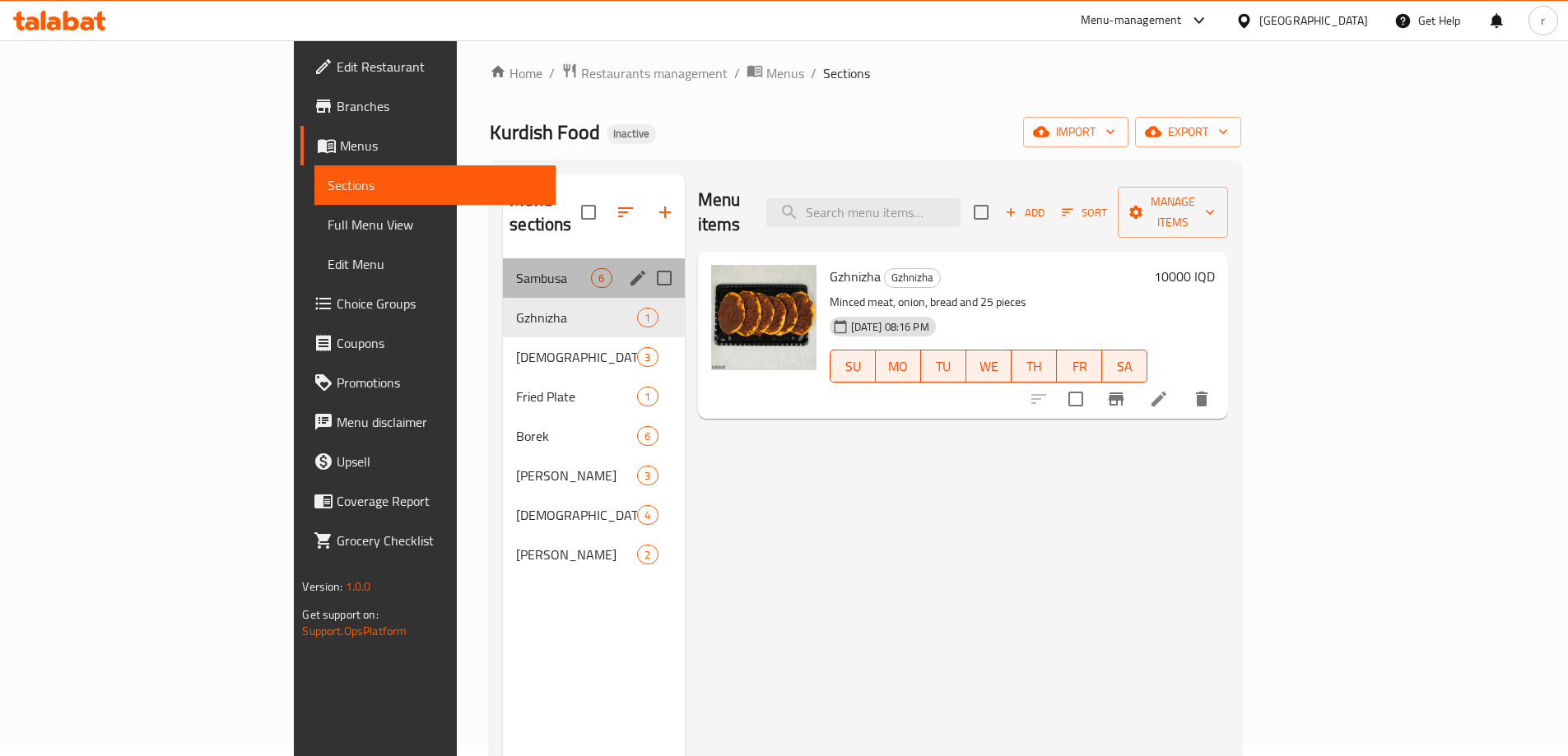
click at [503, 264] on div "Sambusa 6" at bounding box center [593, 279] width 181 height 40
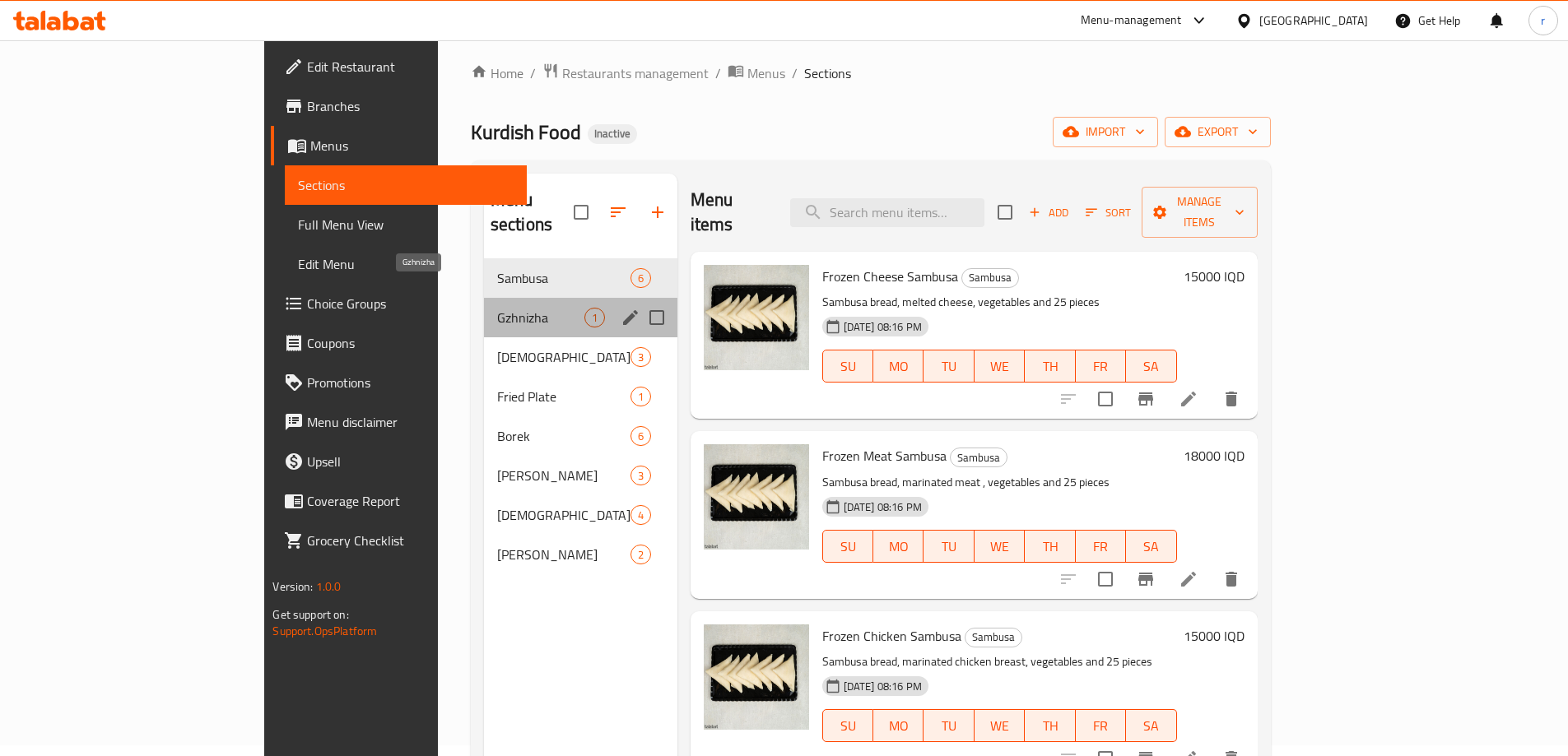
click at [497, 308] on span "Gzhnizha" at bounding box center [540, 317] width 87 height 20
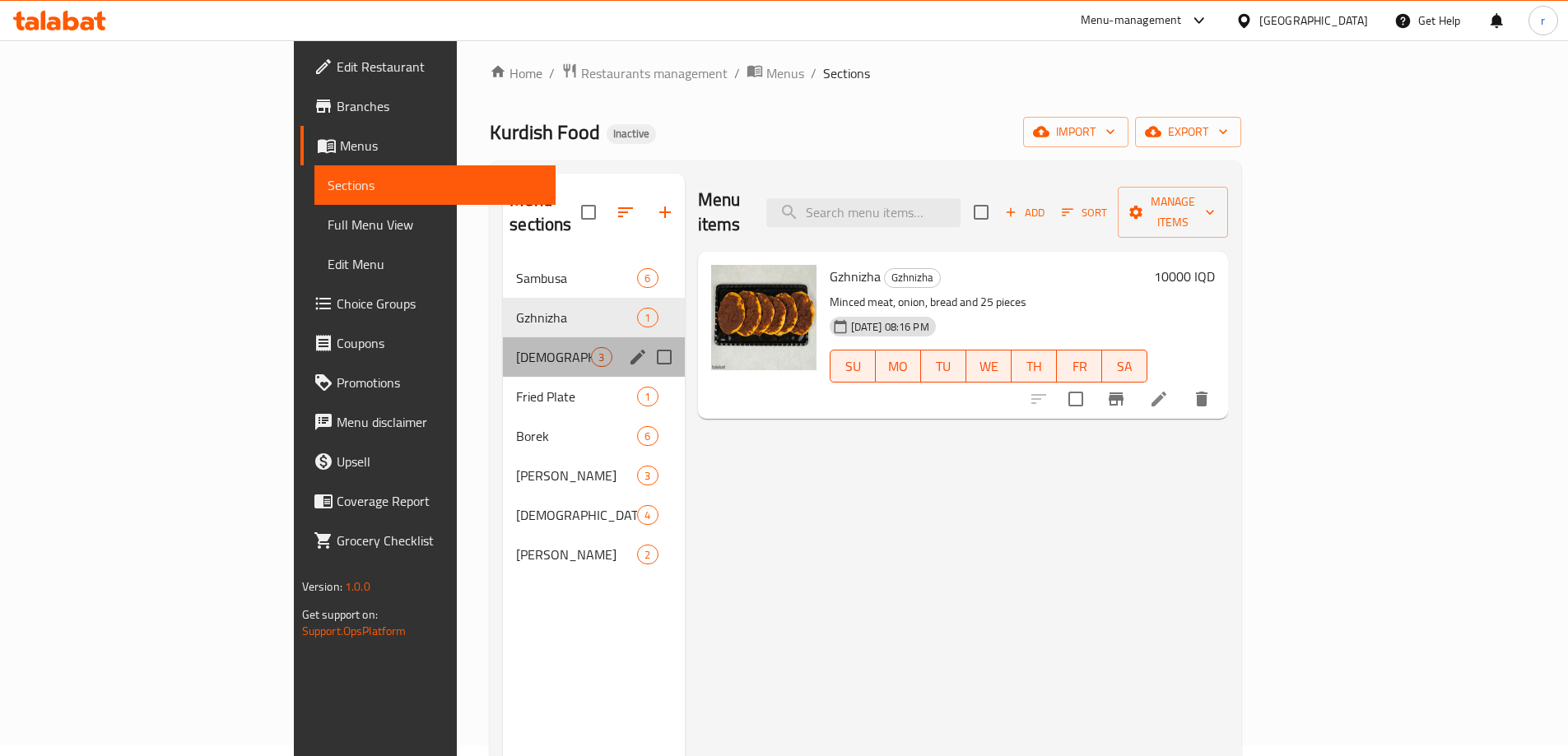
click at [503, 337] on div "Kulicha 3" at bounding box center [593, 357] width 181 height 40
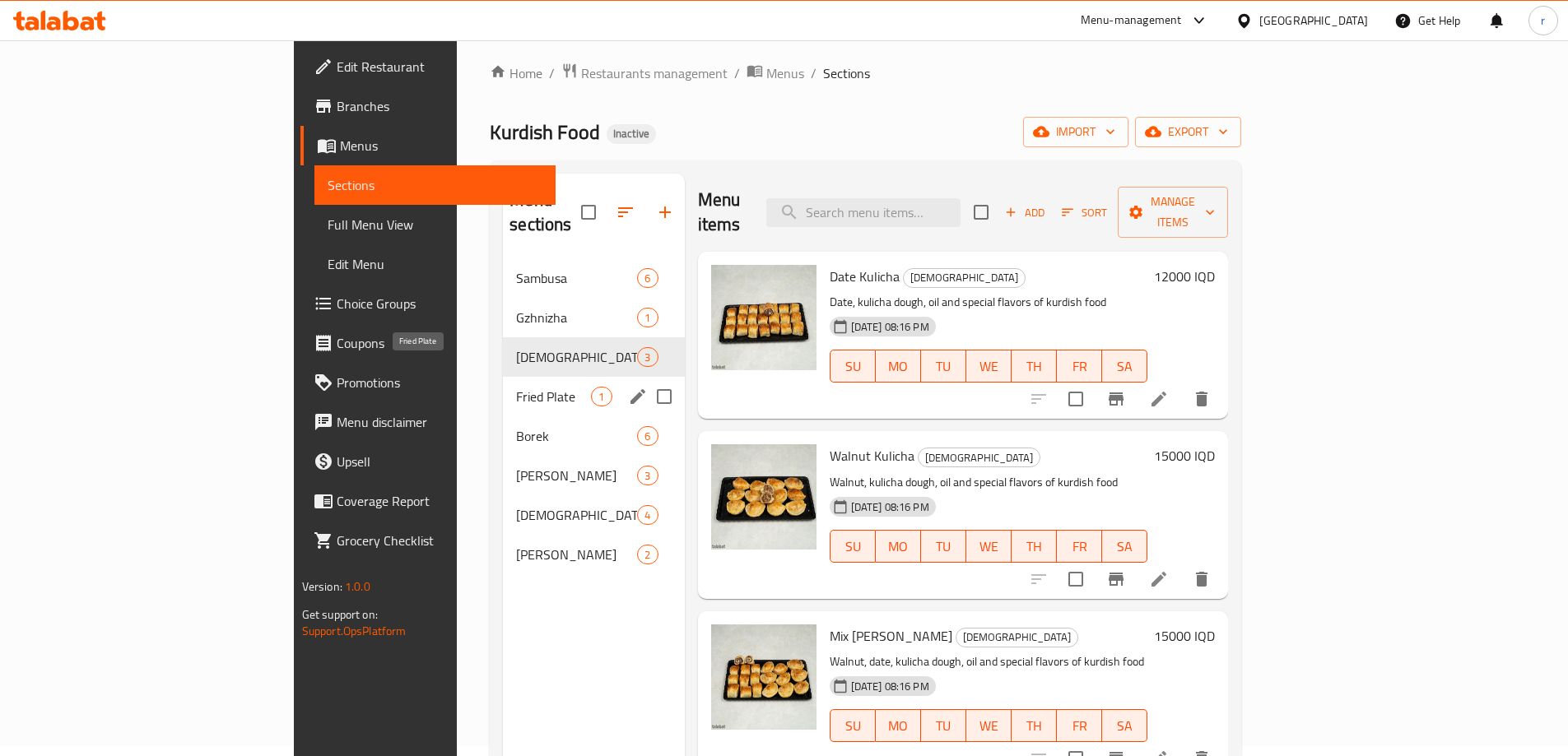
click at [516, 387] on span "Fried Plate" at bounding box center [553, 396] width 75 height 20
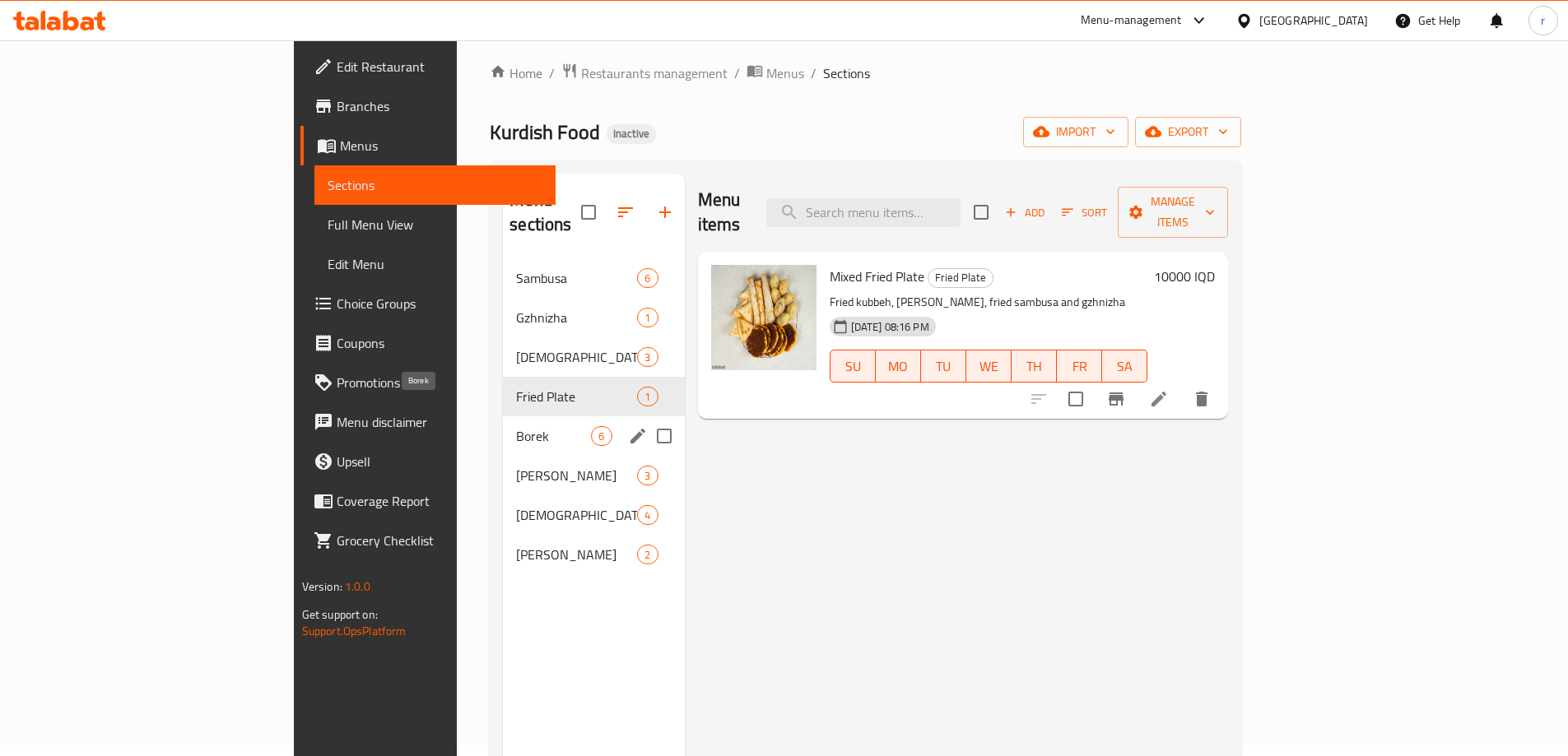
click at [516, 426] on span "Borek" at bounding box center [553, 436] width 75 height 20
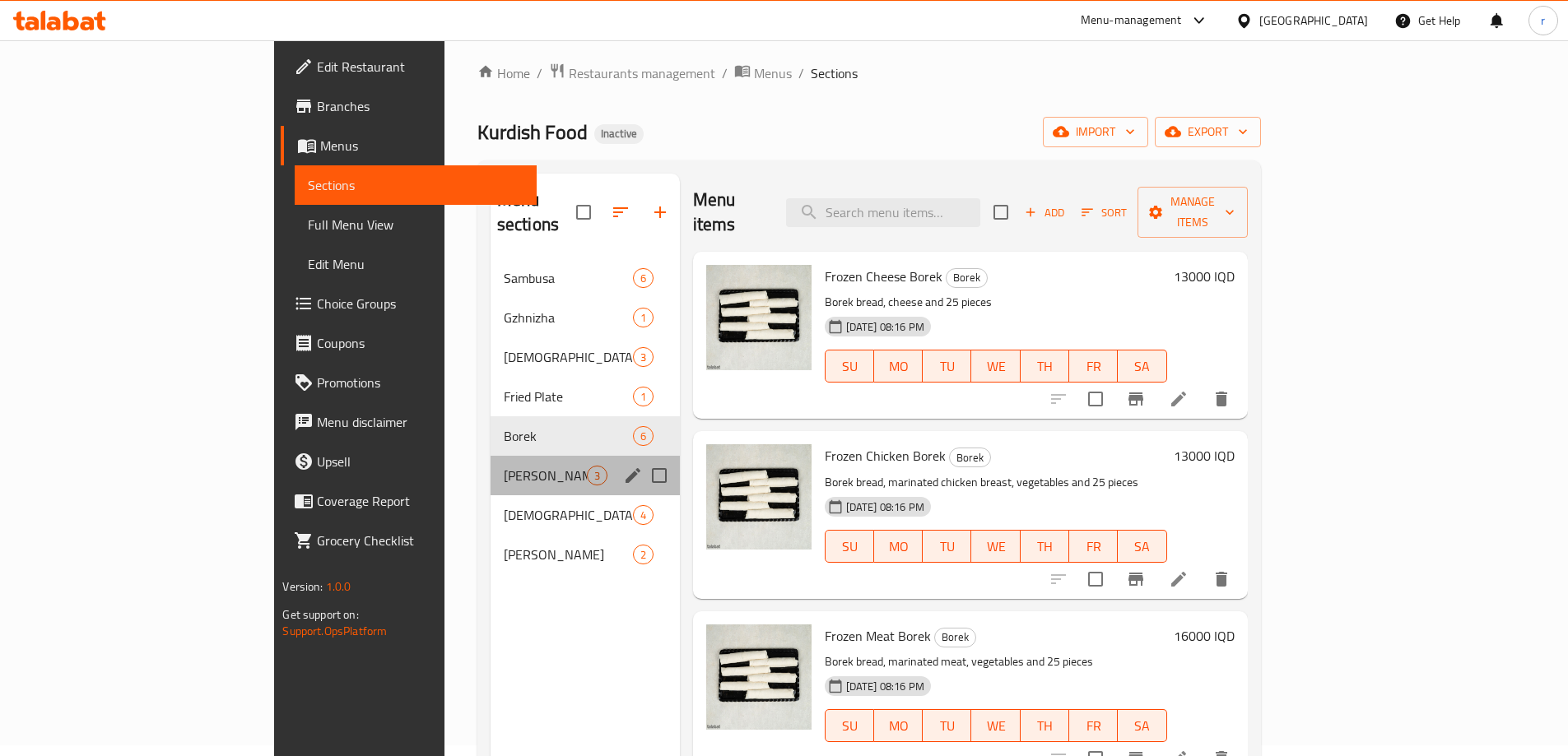
click at [491, 456] on div "Hamz Kubbeh 3" at bounding box center [585, 476] width 190 height 40
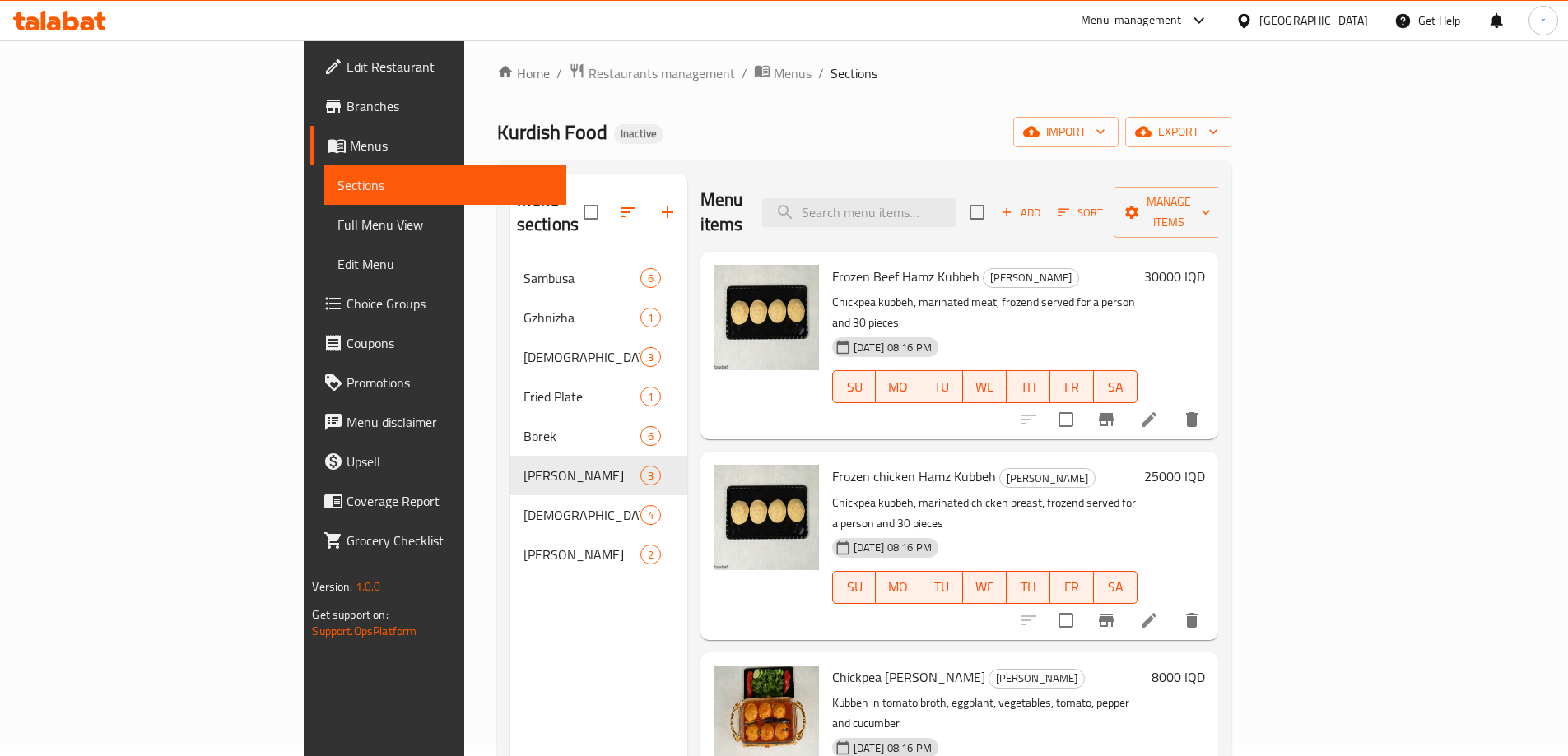
click at [346, 71] on span "Edit Restaurant" at bounding box center [449, 67] width 206 height 20
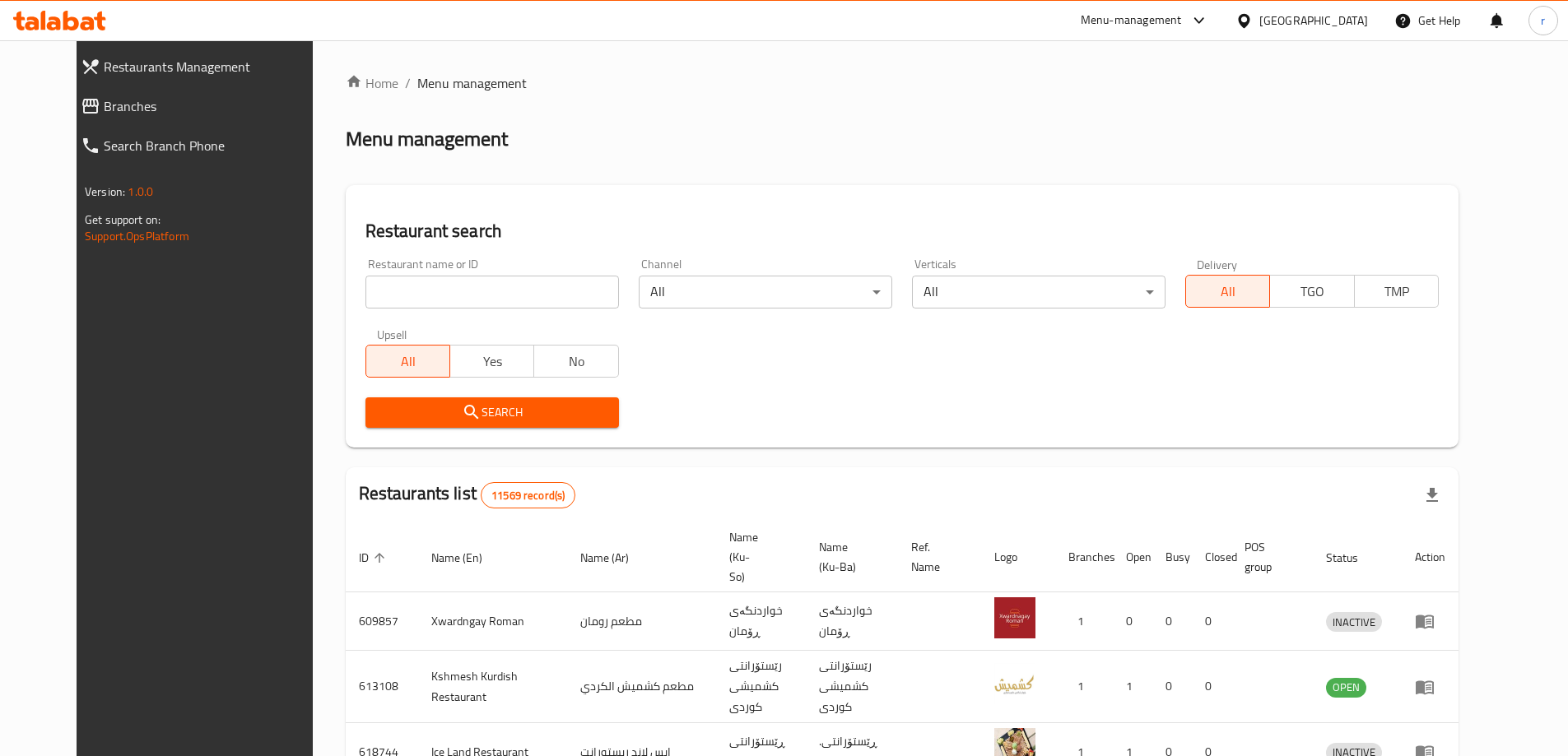
click at [406, 294] on input "search" at bounding box center [492, 292] width 254 height 33
paste input "[PERSON_NAME]"
type input "[PERSON_NAME]"
click at [379, 411] on span "Search" at bounding box center [492, 413] width 228 height 21
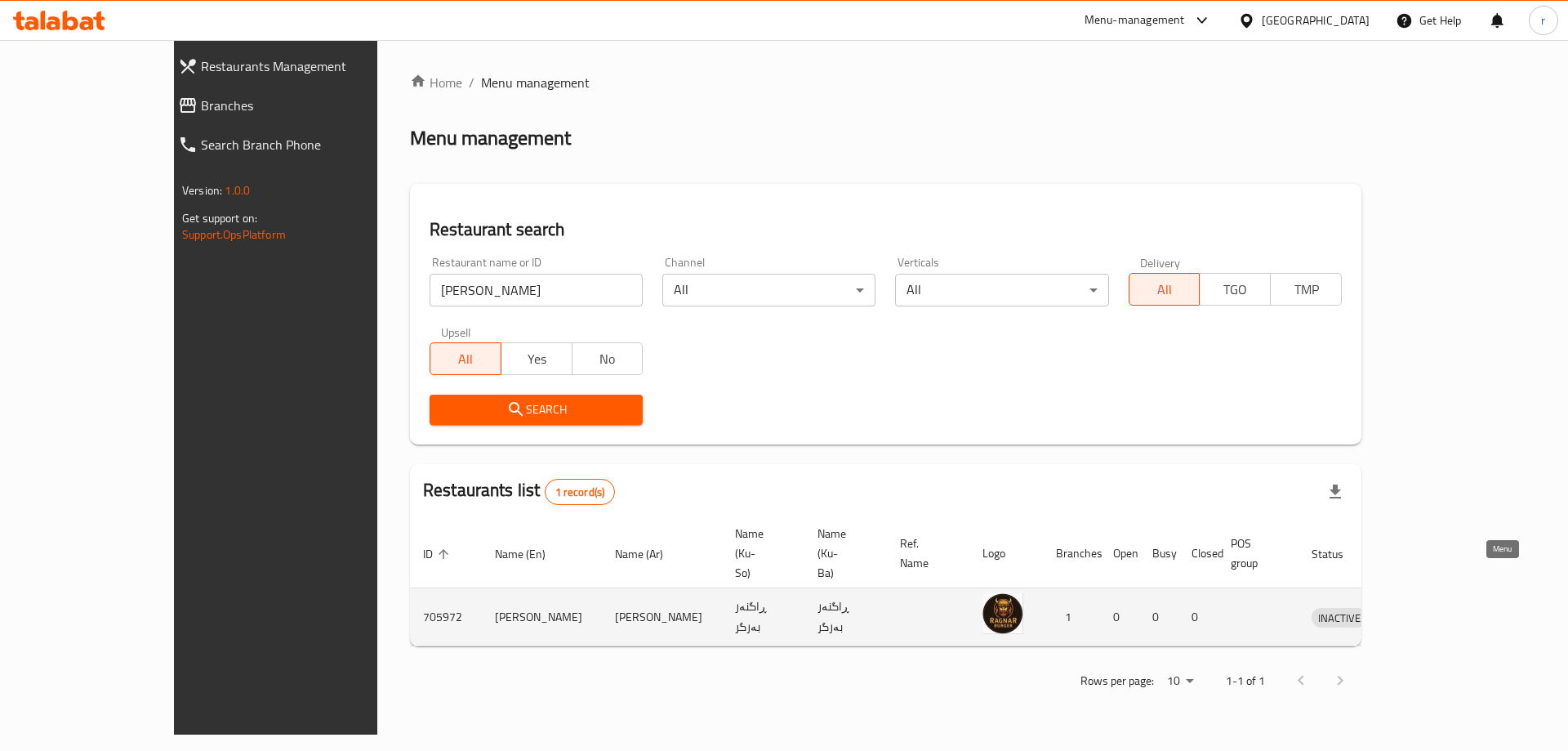
click at [1430, 608] on link "enhanced table" at bounding box center [1414, 617] width 30 height 20
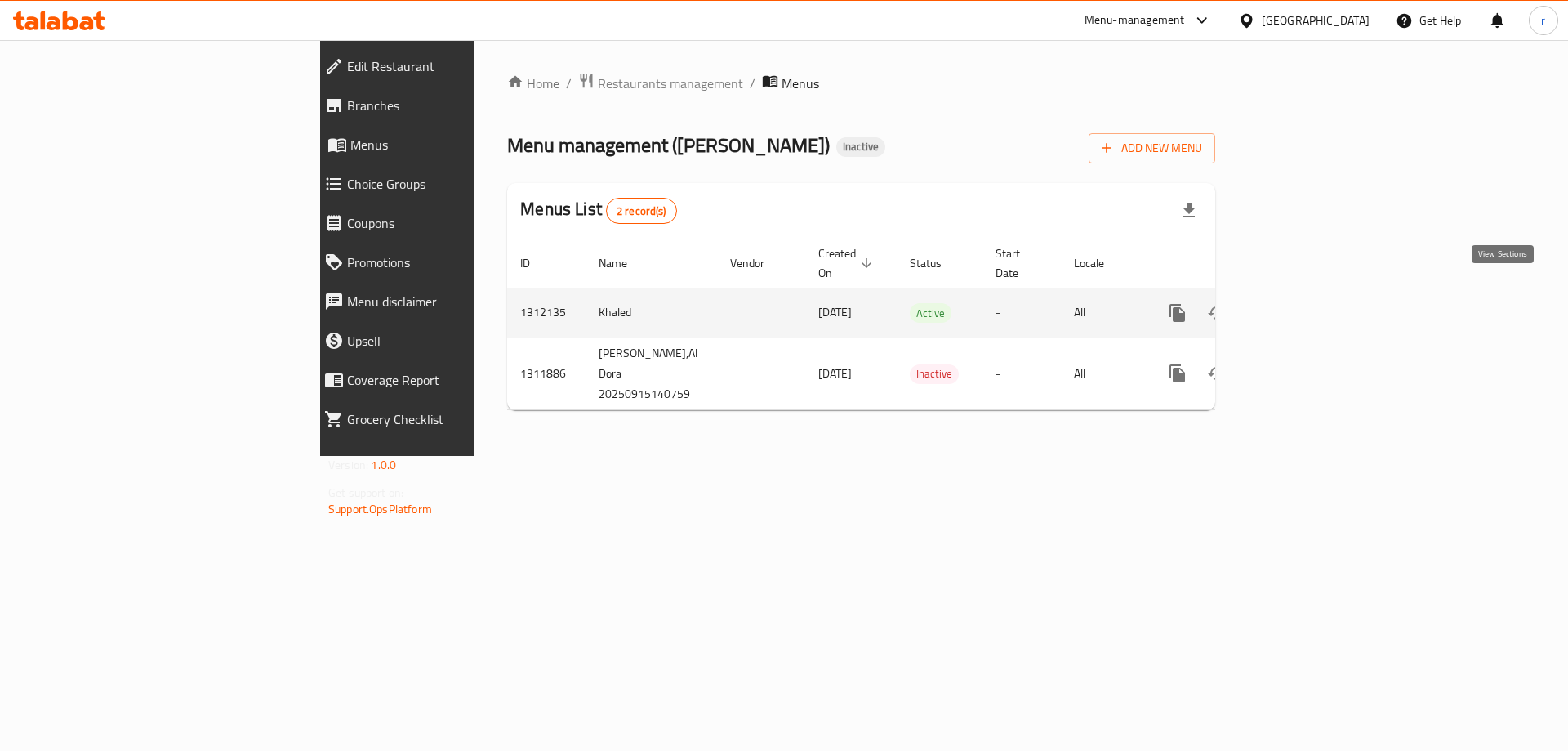
click at [1303, 306] on icon "enhanced table" at bounding box center [1295, 313] width 15 height 15
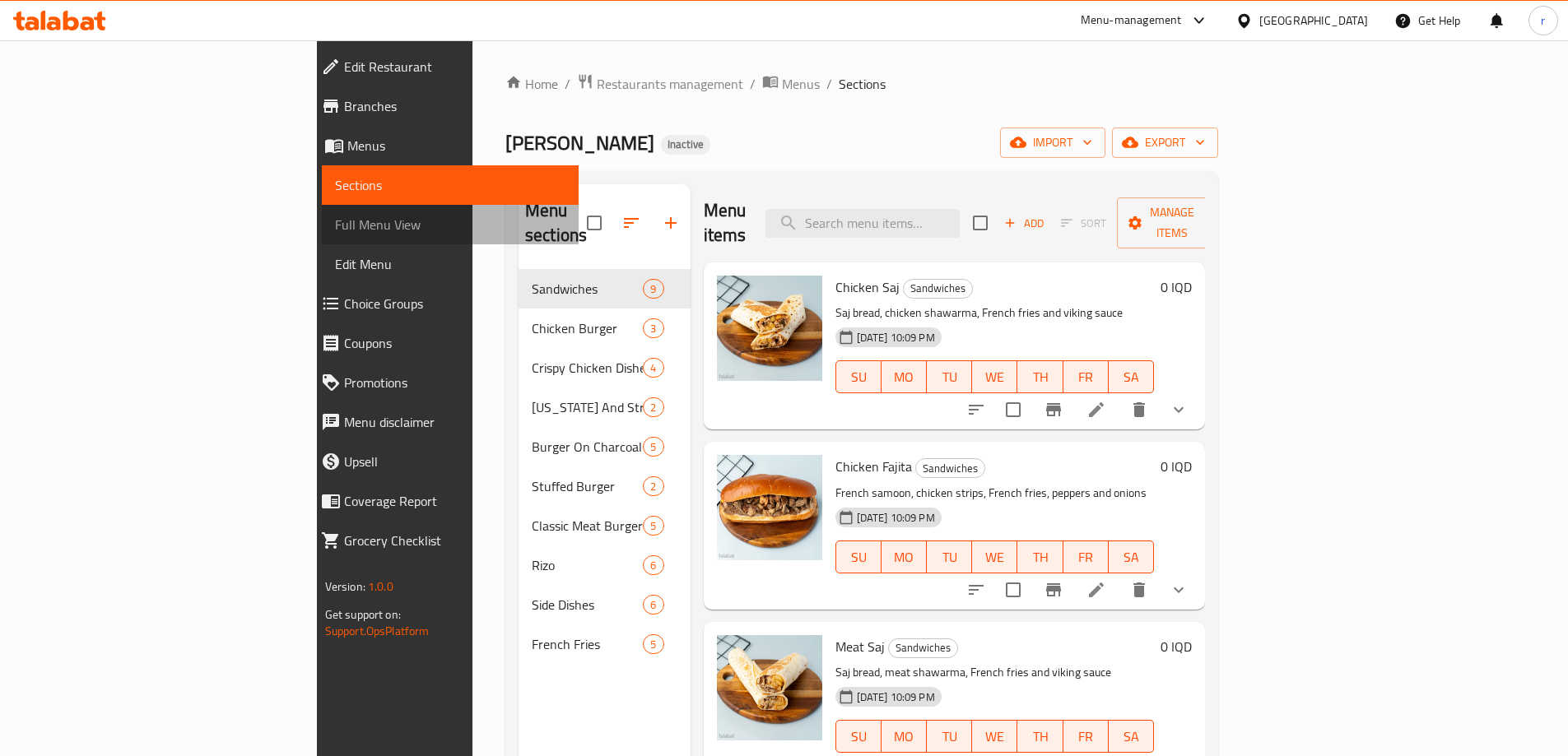
click at [335, 225] on span "Full Menu View" at bounding box center [450, 224] width 230 height 20
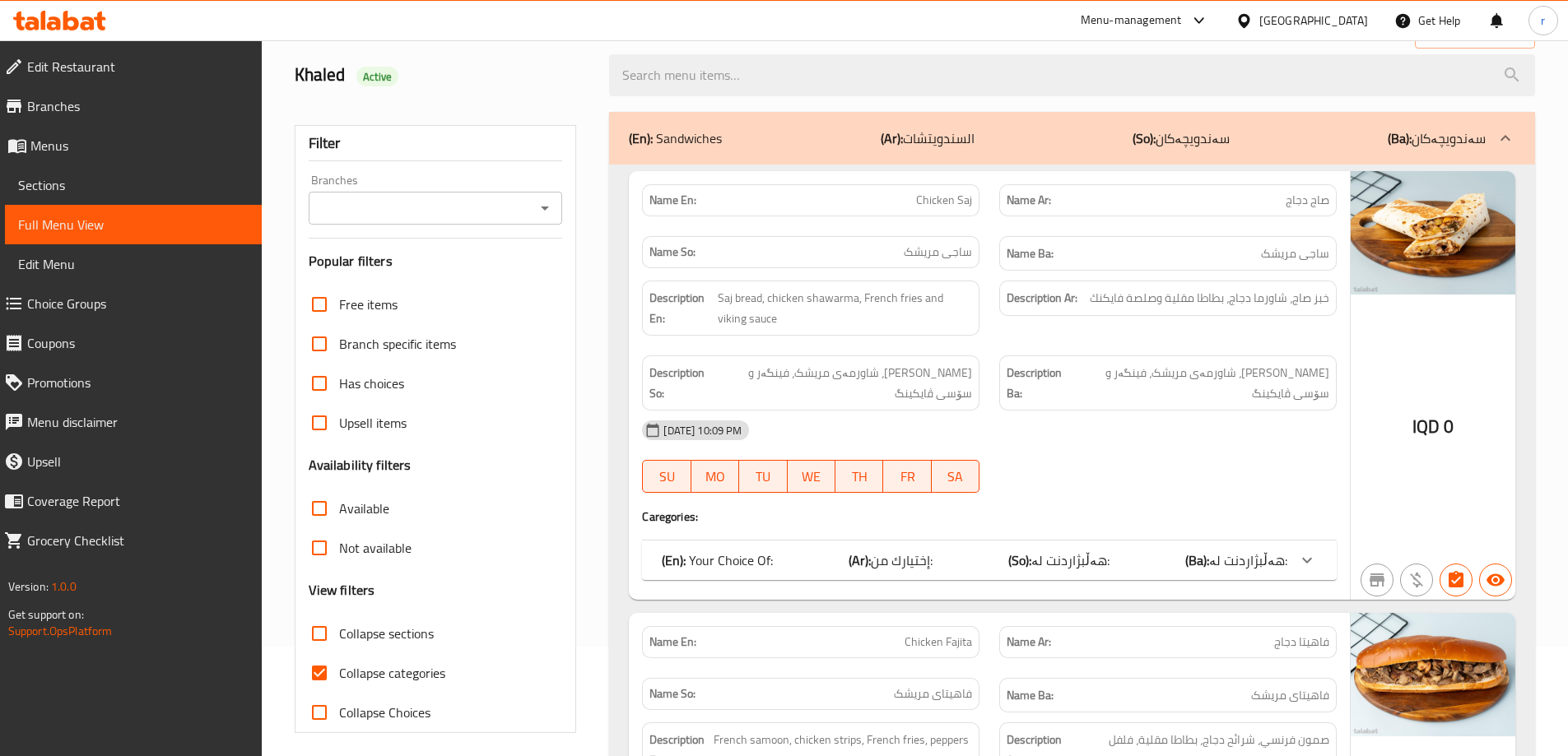
scroll to position [329, 0]
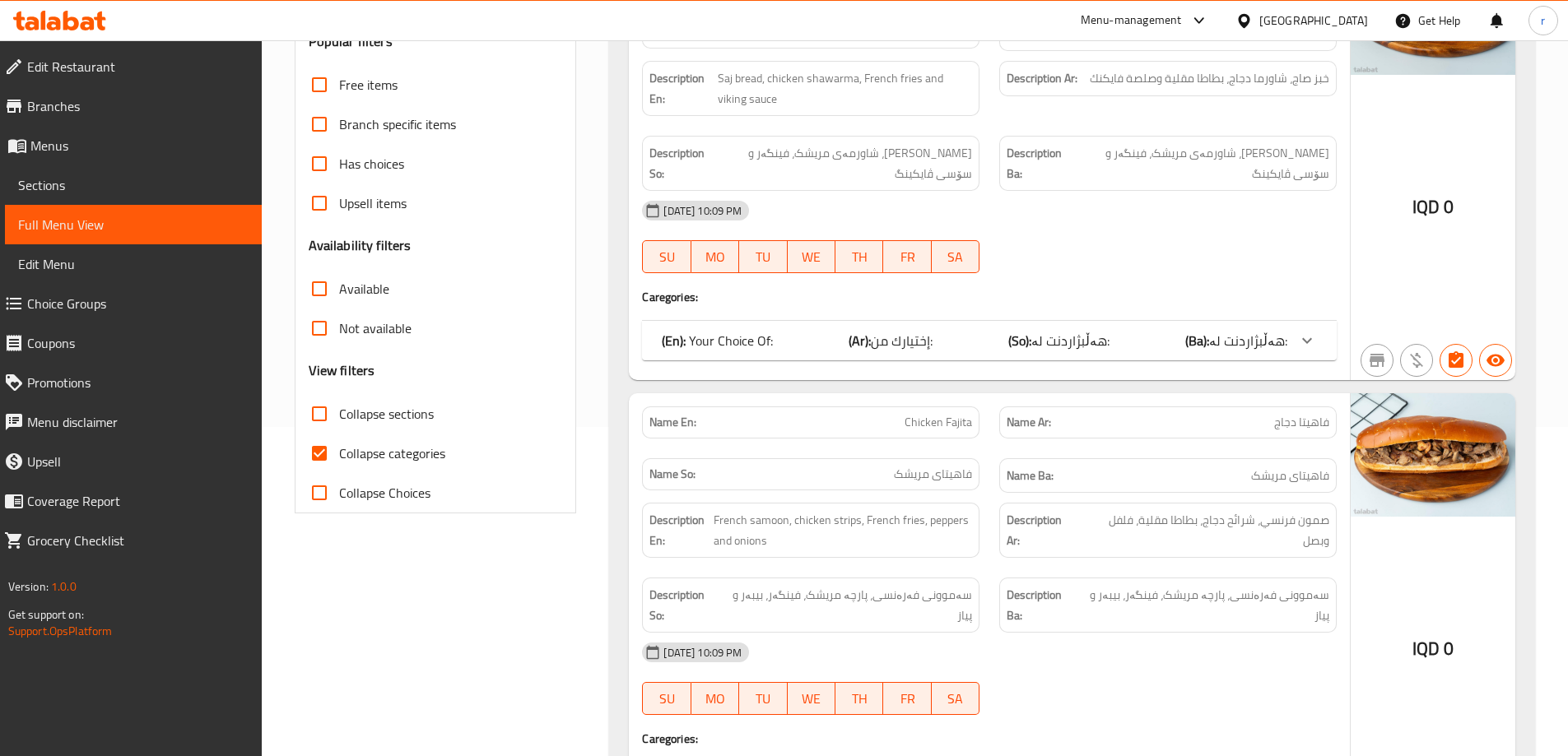
click at [325, 449] on input "Collapse categories" at bounding box center [319, 453] width 40 height 40
checkbox input "false"
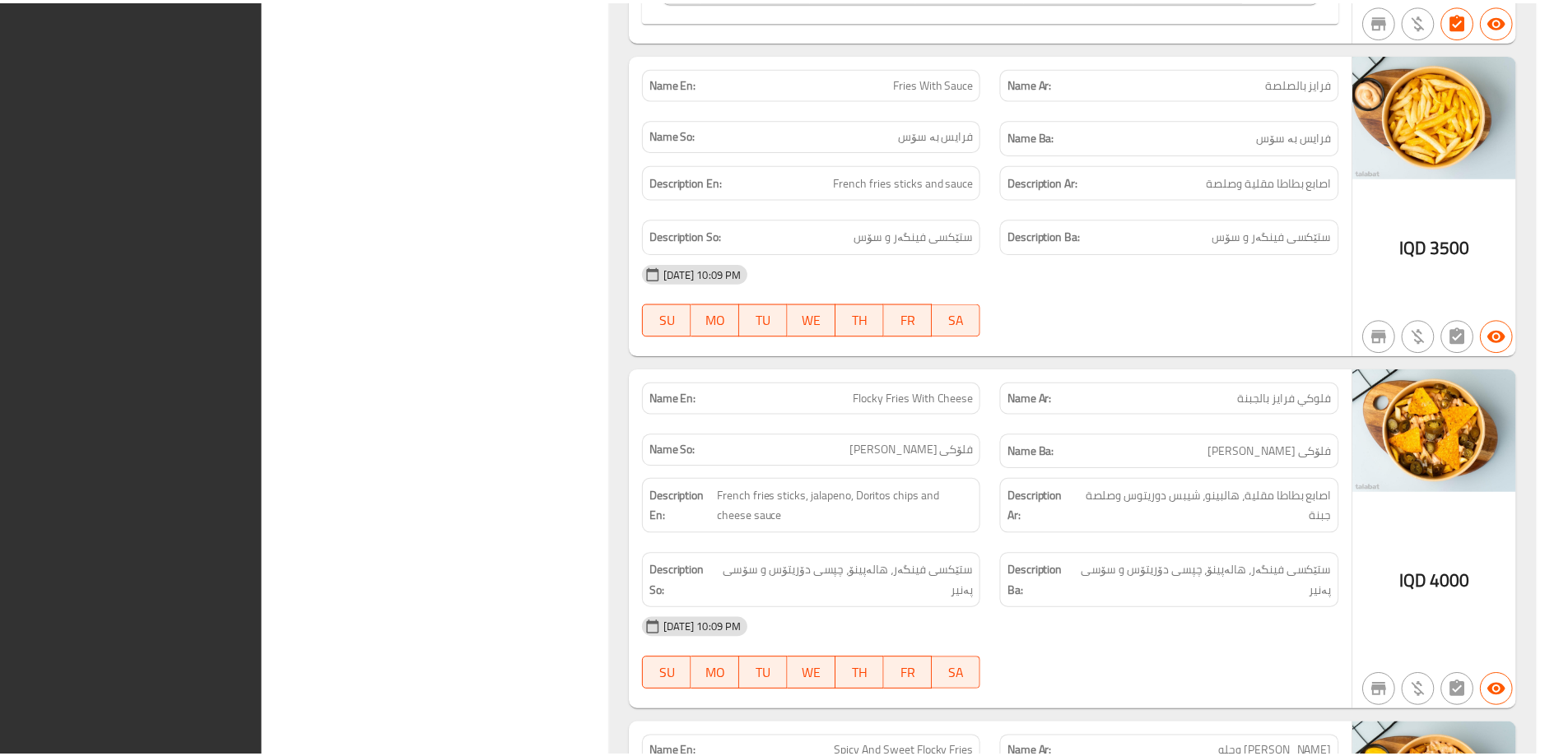
scroll to position [24962, 0]
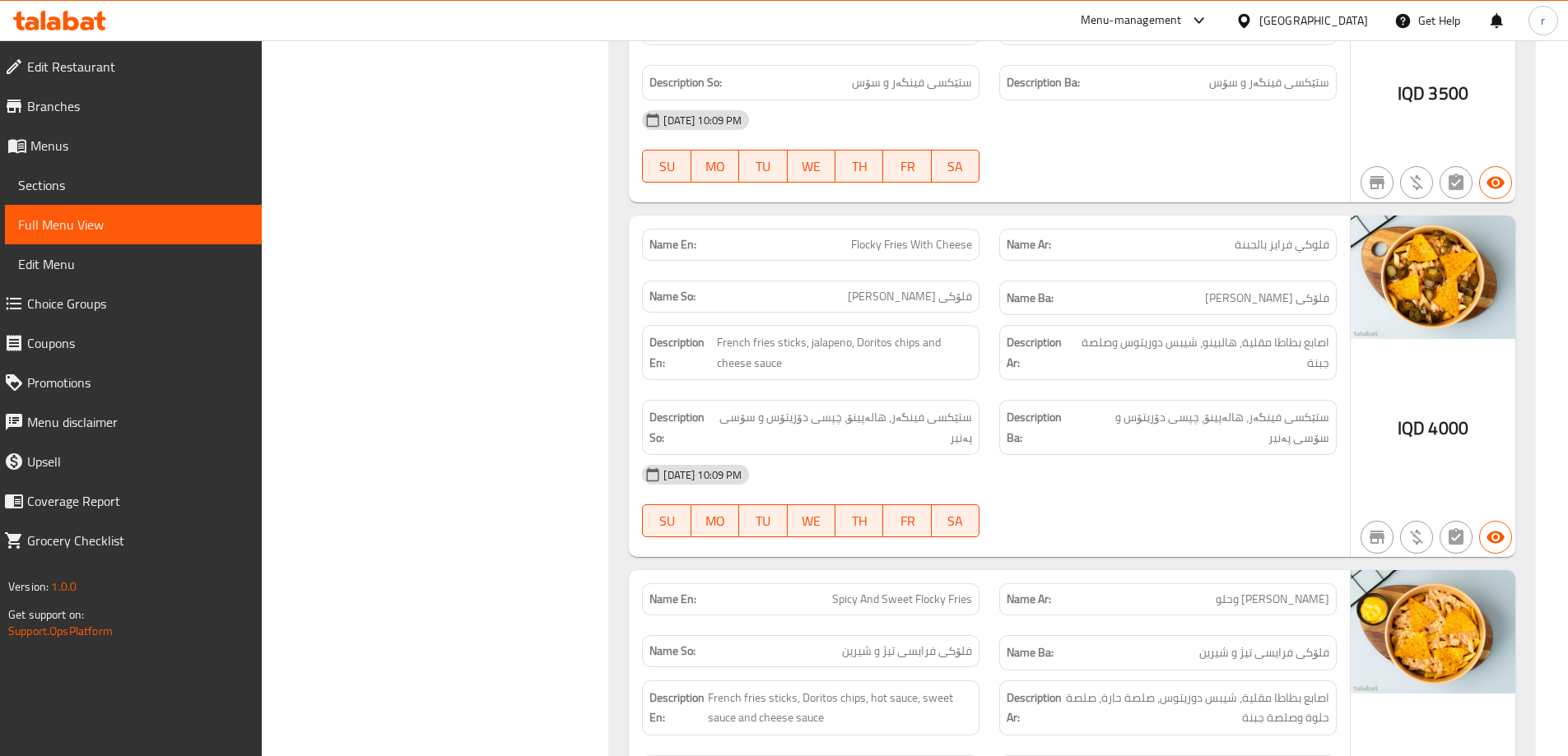
click at [186, 106] on span "Branches" at bounding box center [138, 106] width 222 height 20
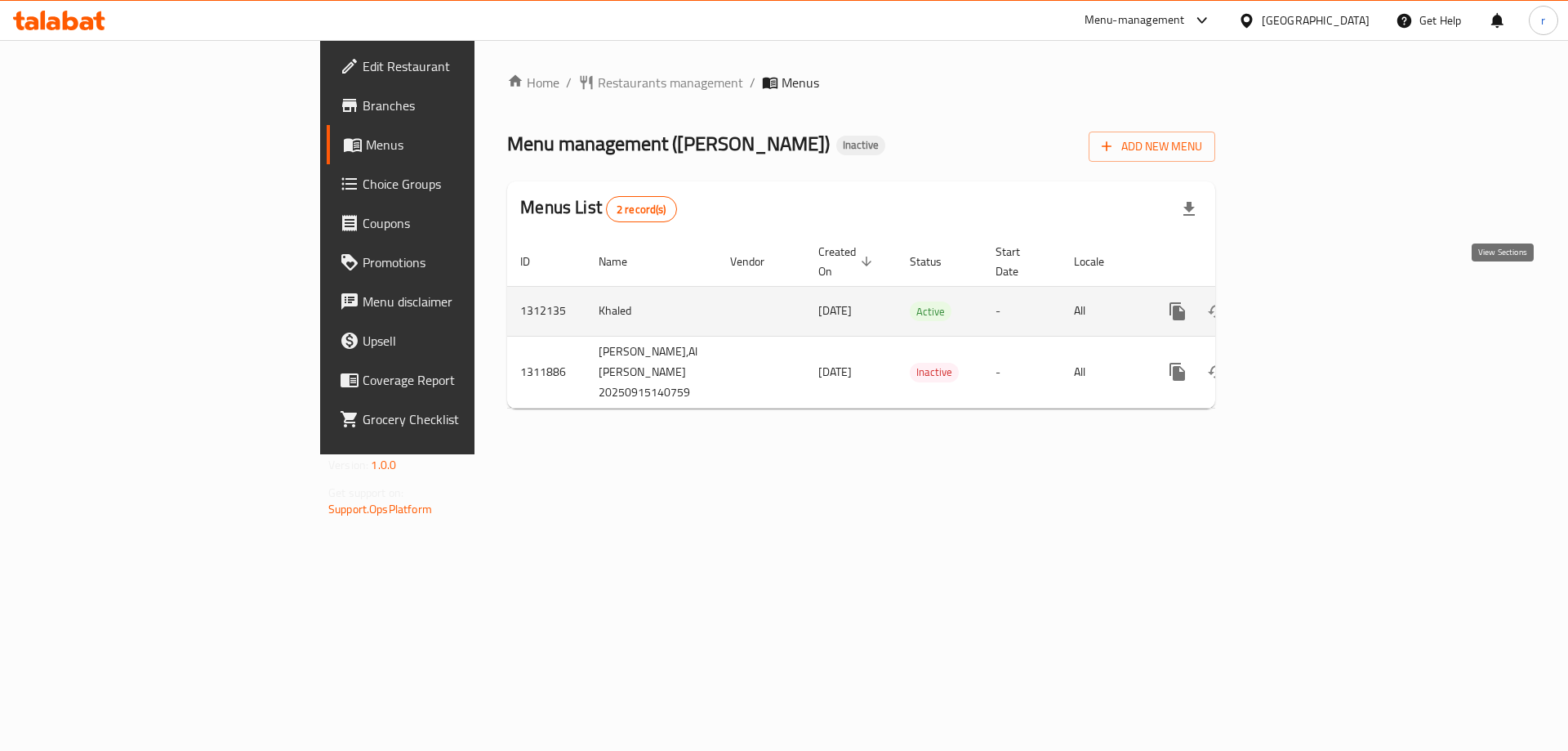
click at [1303, 304] on icon "enhanced table" at bounding box center [1295, 311] width 15 height 15
